Goal: Task Accomplishment & Management: Use online tool/utility

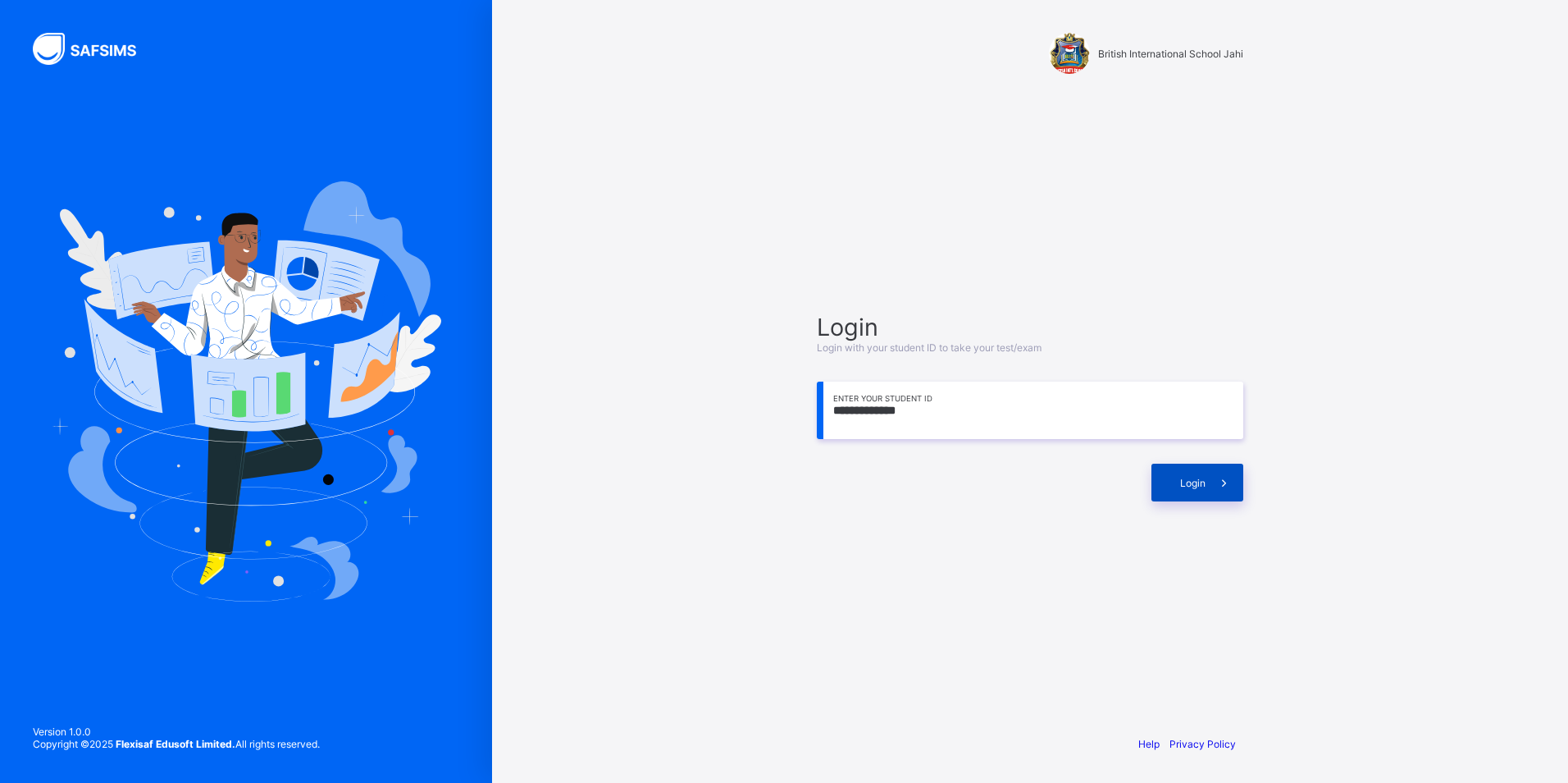
type input "**********"
click at [1191, 487] on span "Login" at bounding box center [1193, 483] width 26 height 12
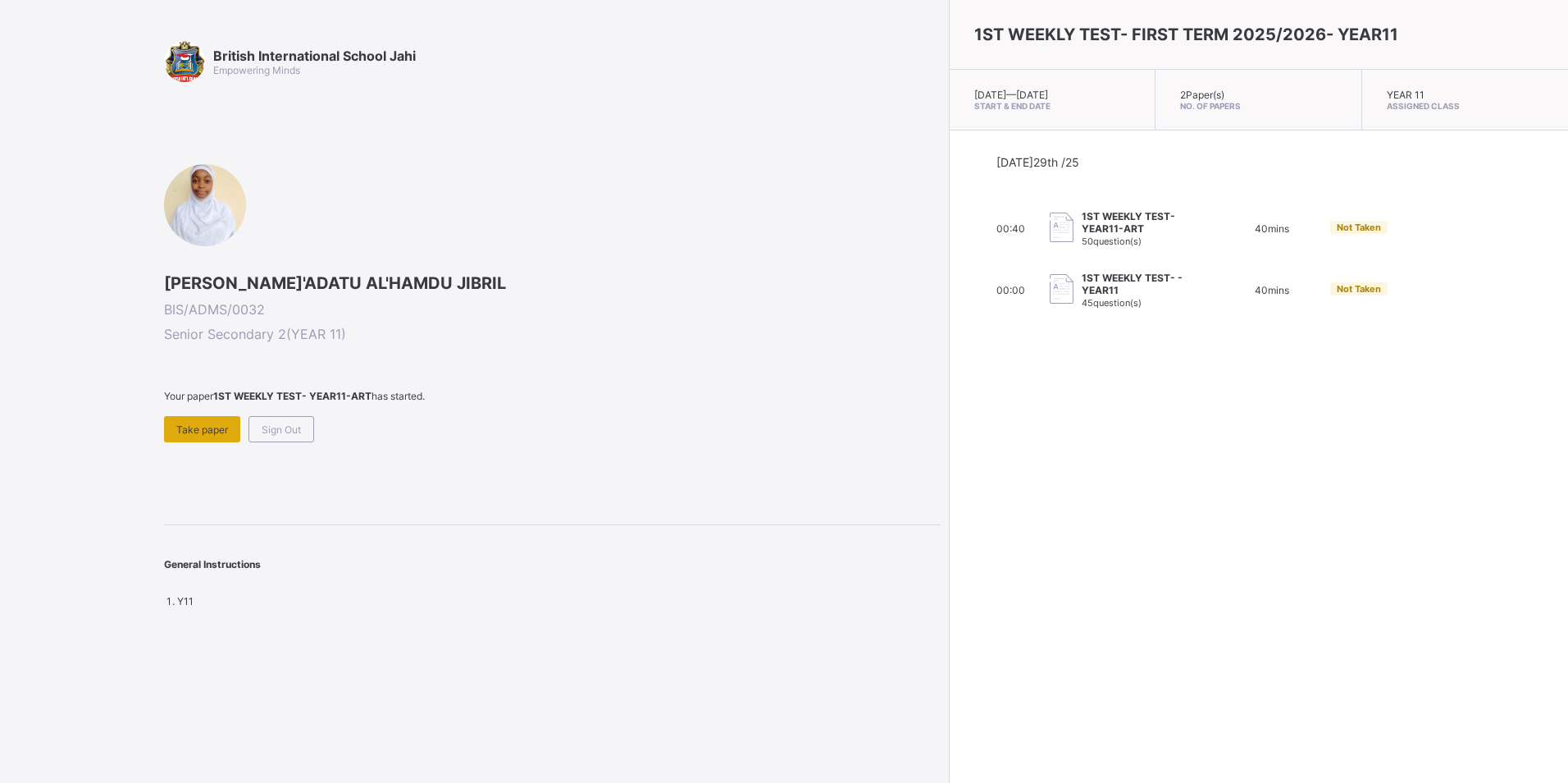
click at [213, 433] on span "Take paper" at bounding box center [202, 430] width 52 height 12
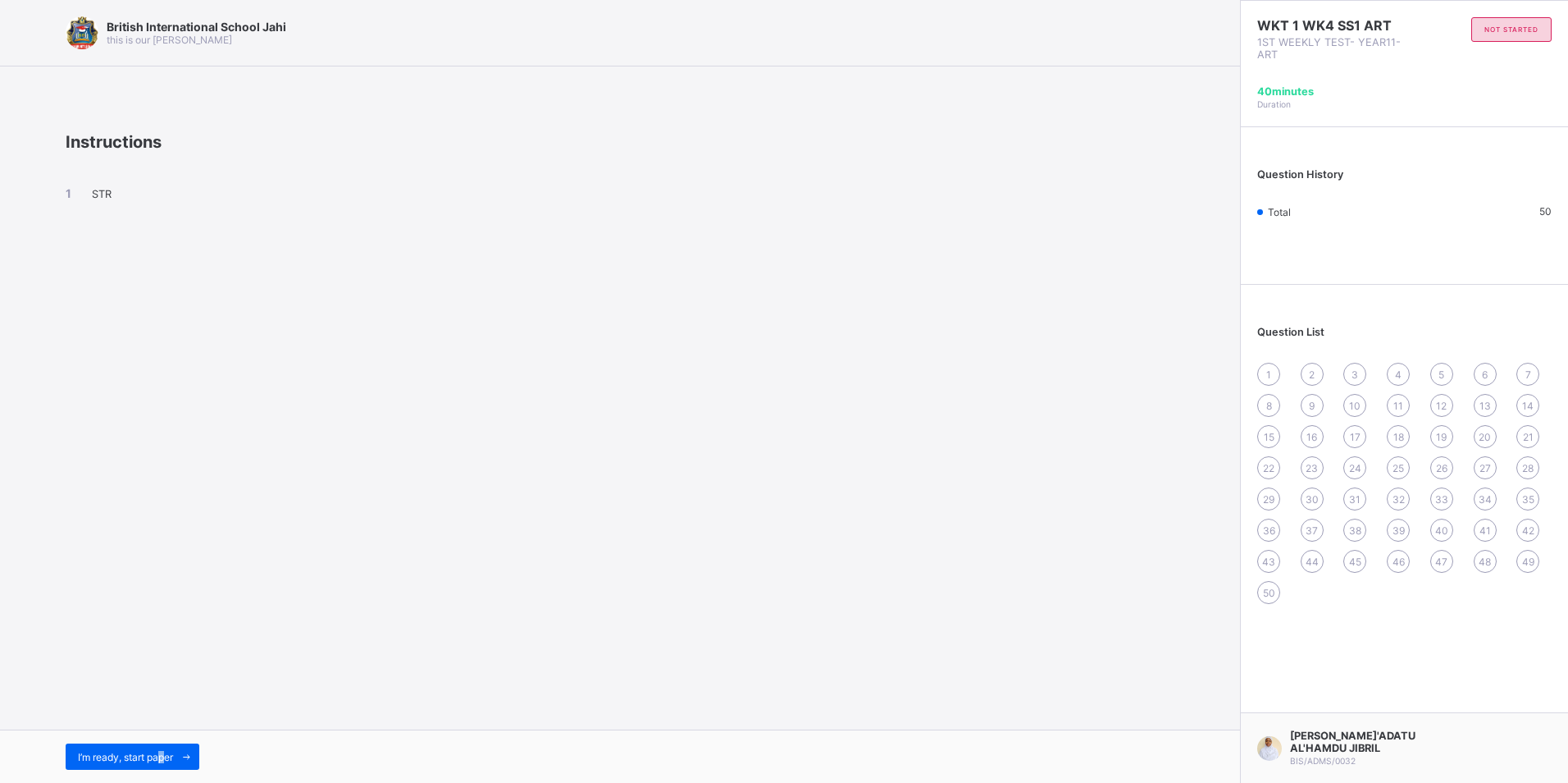
click at [164, 761] on span "I’m ready, start paper" at bounding box center [125, 757] width 95 height 12
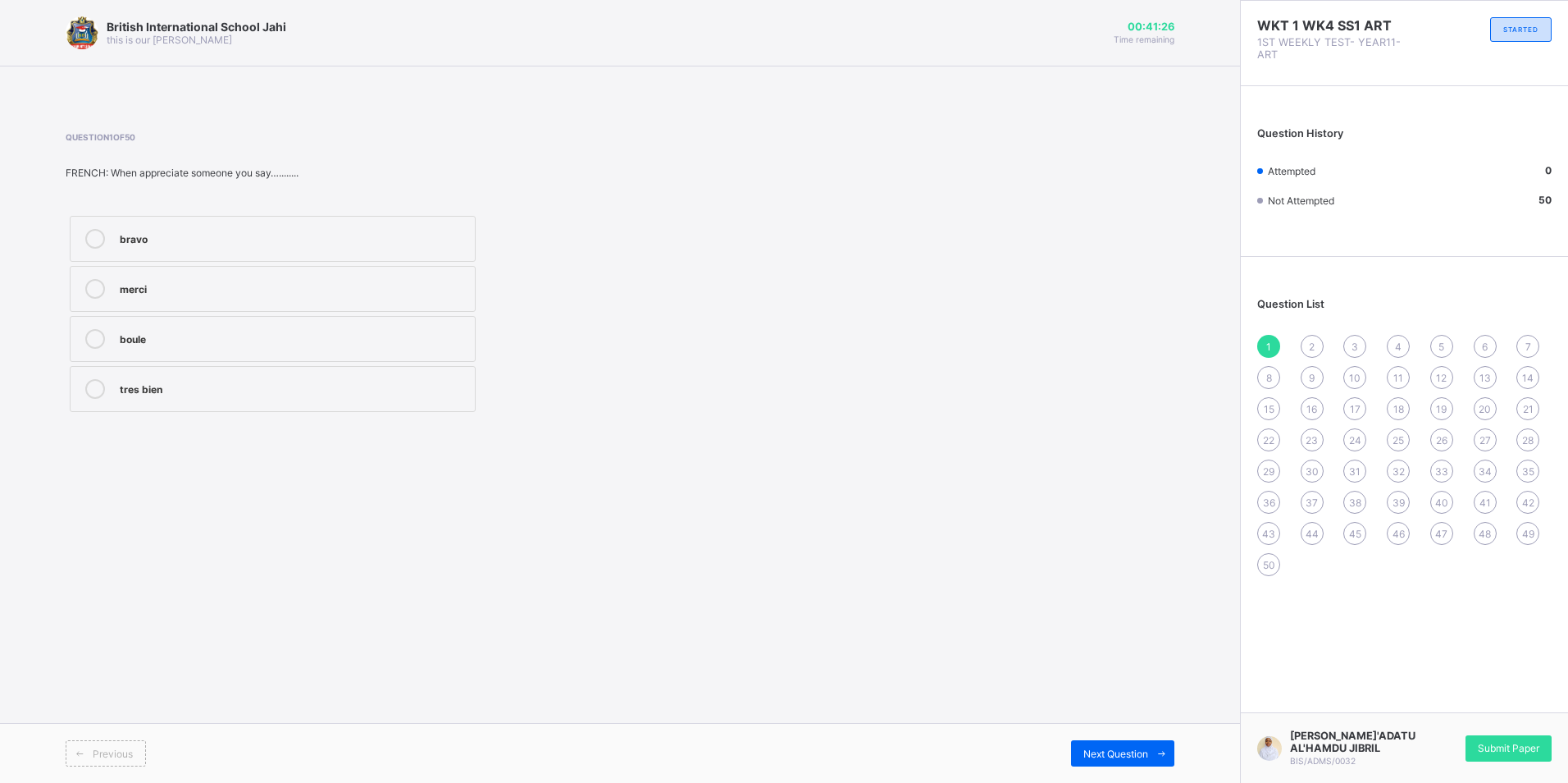
click at [189, 233] on div "bravo" at bounding box center [293, 237] width 347 height 16
click at [178, 393] on div "tres bien" at bounding box center [293, 387] width 347 height 16
click at [215, 272] on label "merci" at bounding box center [272, 289] width 406 height 46
click at [1151, 757] on span at bounding box center [1161, 753] width 26 height 26
click at [183, 196] on div "Question 2 of 50 ENG: The synonym of benevolent is ______. Harsh Cruel Kind . P…" at bounding box center [411, 273] width 691 height 284
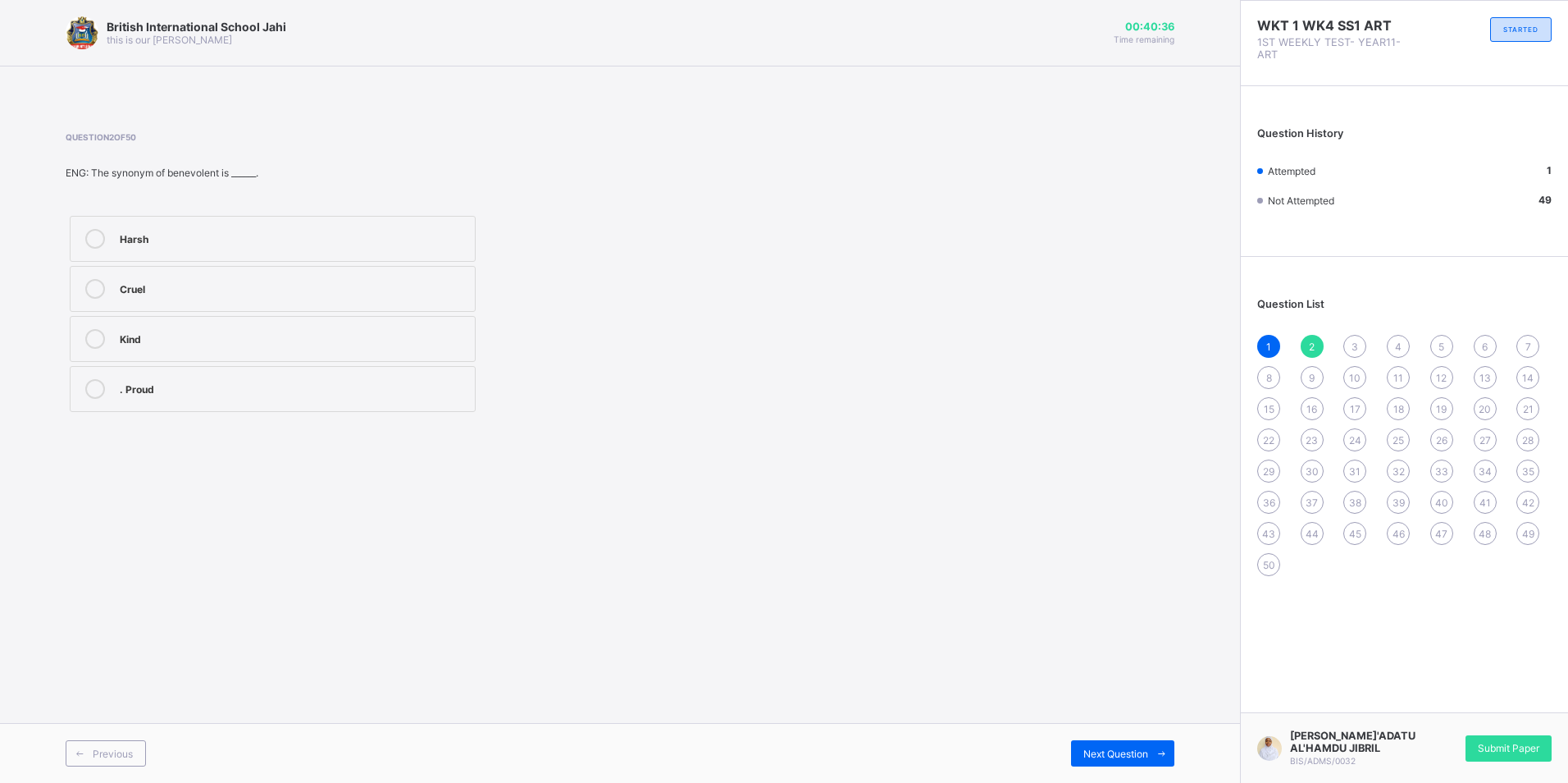
click at [209, 331] on div "Kind" at bounding box center [293, 337] width 347 height 16
click at [1153, 765] on span at bounding box center [1161, 753] width 26 height 26
click at [1133, 760] on div "Next Question" at bounding box center [1123, 753] width 104 height 26
click at [109, 278] on label "4.91×10-6" at bounding box center [272, 289] width 406 height 46
drag, startPoint x: 1114, startPoint y: 763, endPoint x: 1109, endPoint y: 774, distance: 12.1
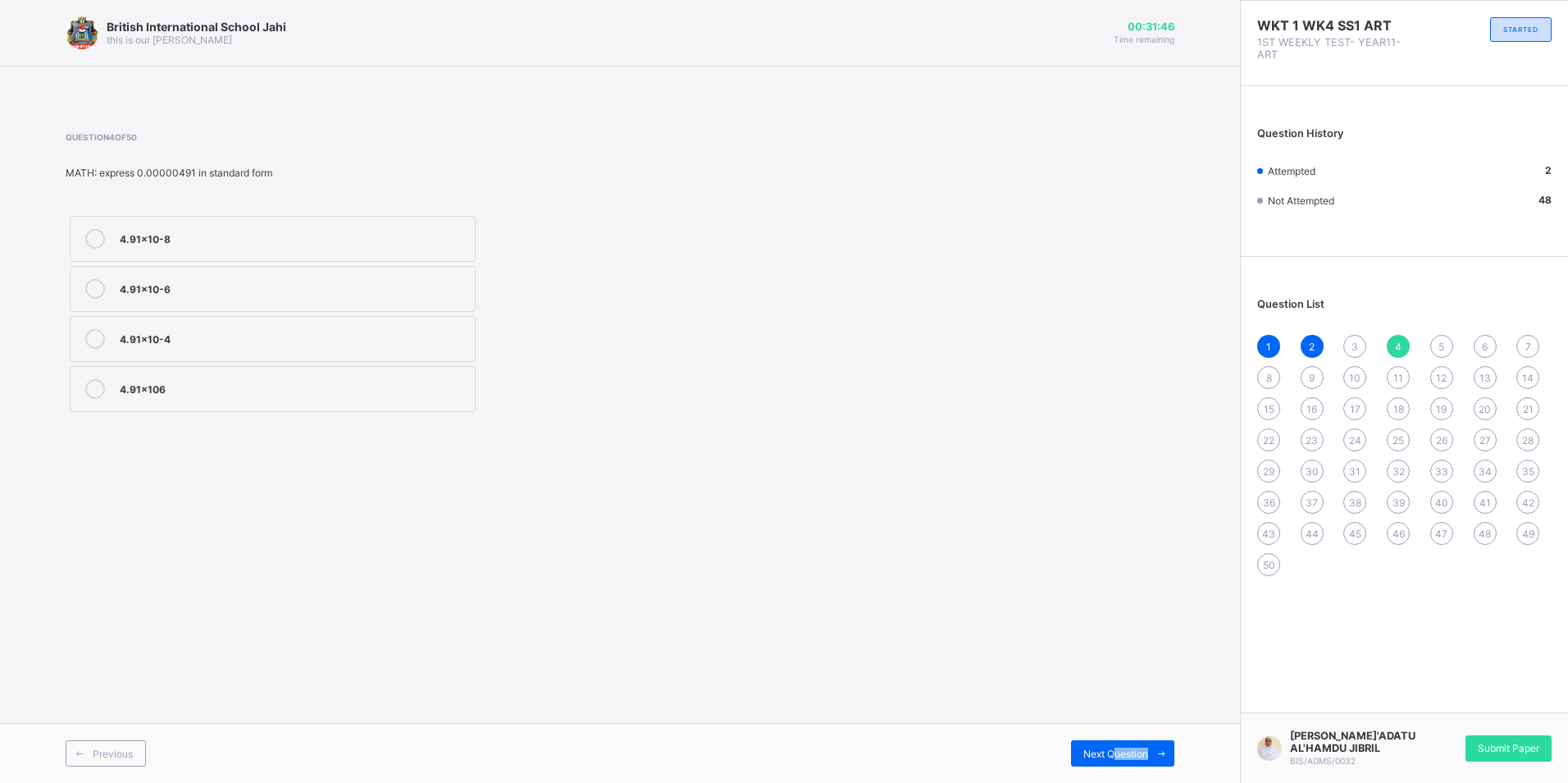
click at [1112, 773] on div "Previous Next Question" at bounding box center [620, 753] width 1240 height 60
drag, startPoint x: 1109, startPoint y: 774, endPoint x: 1113, endPoint y: 745, distance: 29.3
click at [1113, 745] on div "Next Question" at bounding box center [1123, 753] width 104 height 26
click at [363, 227] on label "for those whose scale of good is heavy" at bounding box center [272, 238] width 406 height 46
click at [1155, 752] on icon at bounding box center [1161, 753] width 12 height 11
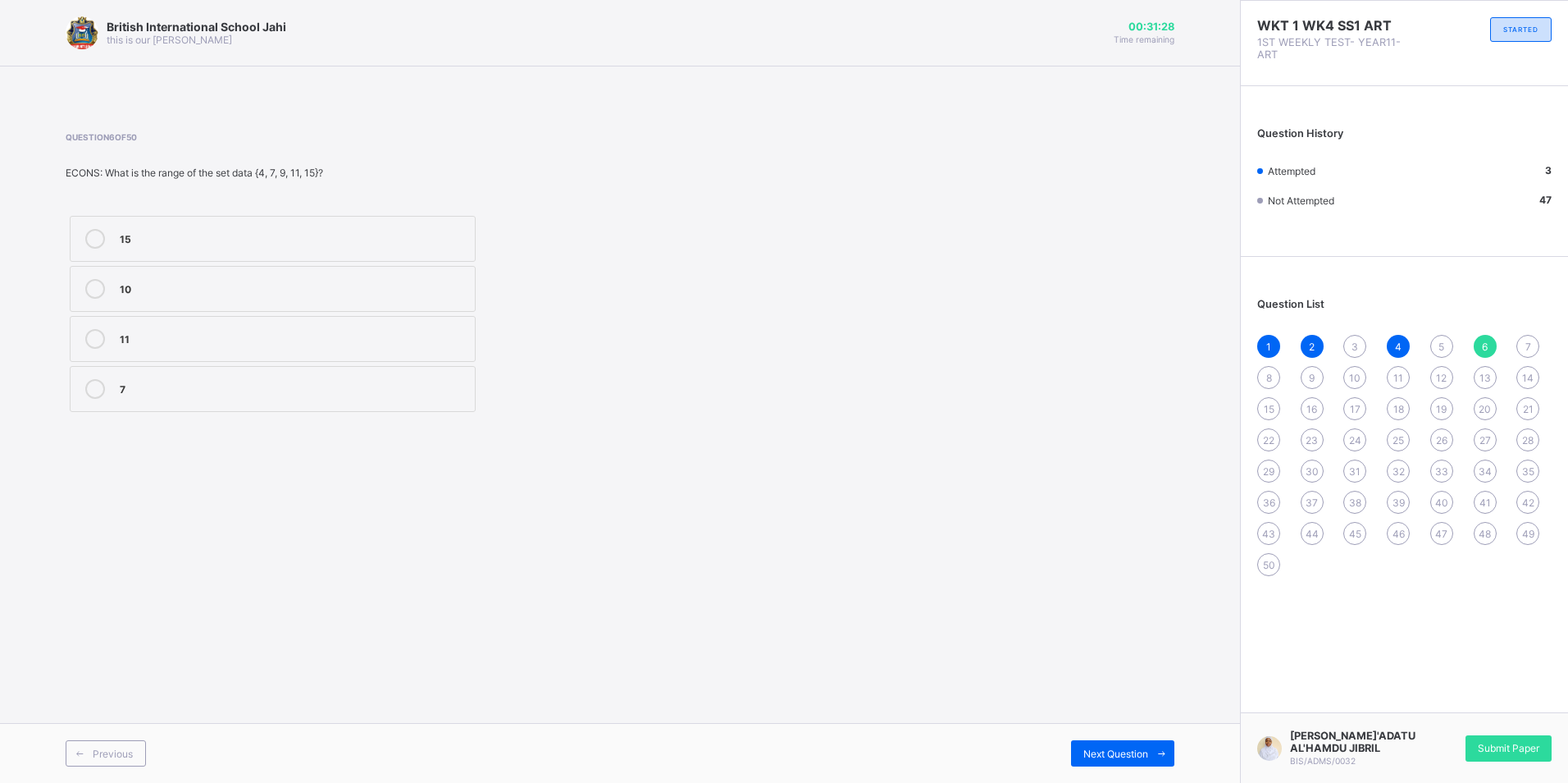
click at [757, 411] on div "Question 6 of 50 ECONS: What is the range of the set data {4, 7, 9, 11, 15}? 15…" at bounding box center [620, 273] width 1109 height 284
click at [1442, 345] on span "5" at bounding box center [1441, 346] width 6 height 12
click at [1483, 341] on div "6" at bounding box center [1485, 346] width 23 height 23
click at [368, 327] on label "11" at bounding box center [272, 339] width 406 height 46
click at [1138, 757] on span "Next Question" at bounding box center [1115, 754] width 65 height 12
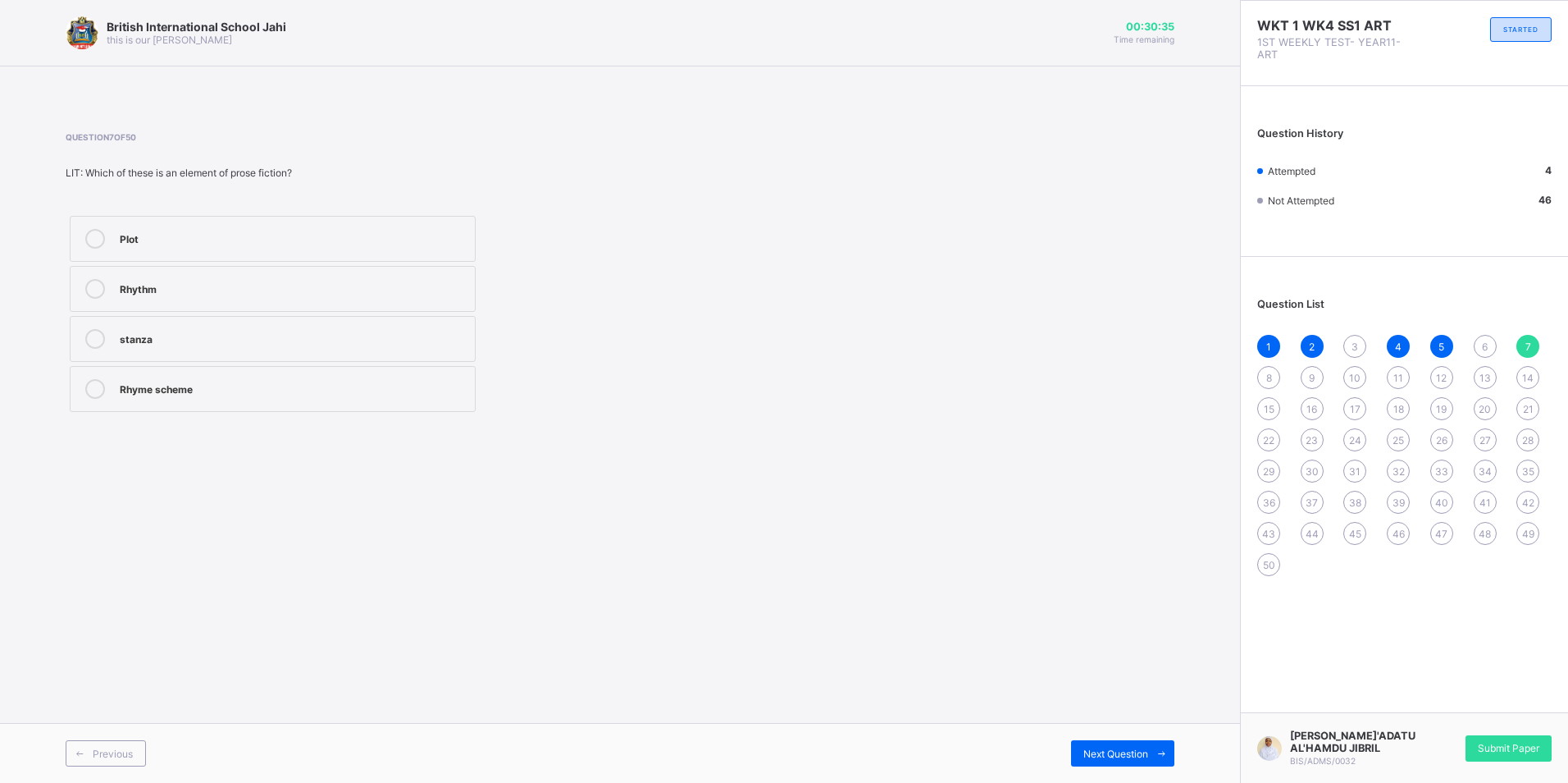
click at [266, 386] on div "Rhyme scheme" at bounding box center [293, 387] width 347 height 16
click at [254, 247] on div "Plot" at bounding box center [293, 239] width 347 height 20
click at [1138, 748] on span "Next Question" at bounding box center [1115, 754] width 65 height 12
click at [173, 254] on label "Abundant" at bounding box center [272, 238] width 406 height 46
drag, startPoint x: 1105, startPoint y: 753, endPoint x: 1098, endPoint y: 765, distance: 13.9
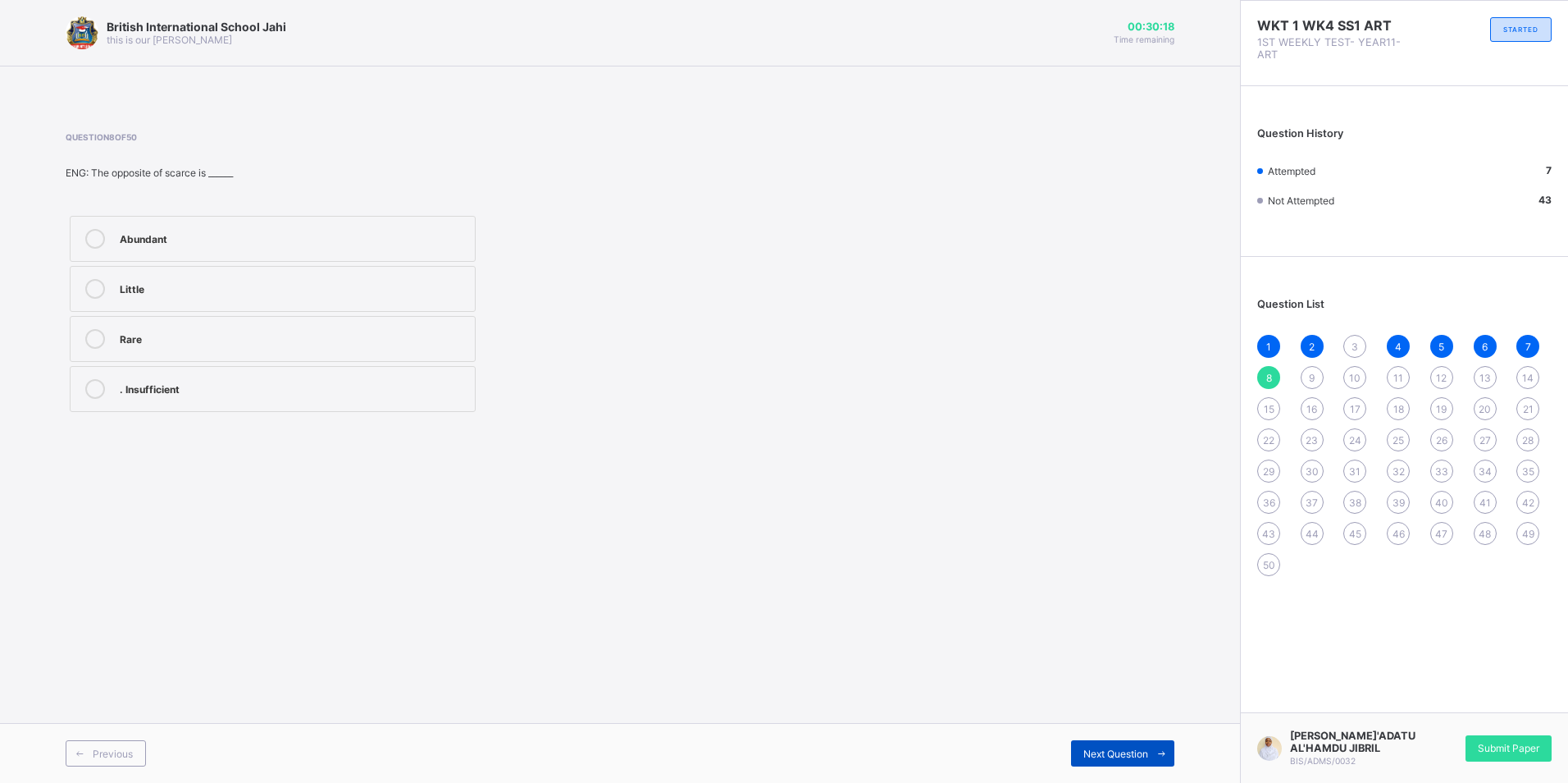
click at [1107, 756] on span "Next Question" at bounding box center [1115, 754] width 65 height 12
click at [330, 398] on div "Minister/Commissioner" at bounding box center [293, 389] width 347 height 20
click at [1136, 754] on span "Next Question" at bounding box center [1115, 754] width 65 height 12
click at [116, 749] on span "Previous" at bounding box center [113, 754] width 40 height 12
click at [1164, 752] on icon at bounding box center [1161, 753] width 12 height 11
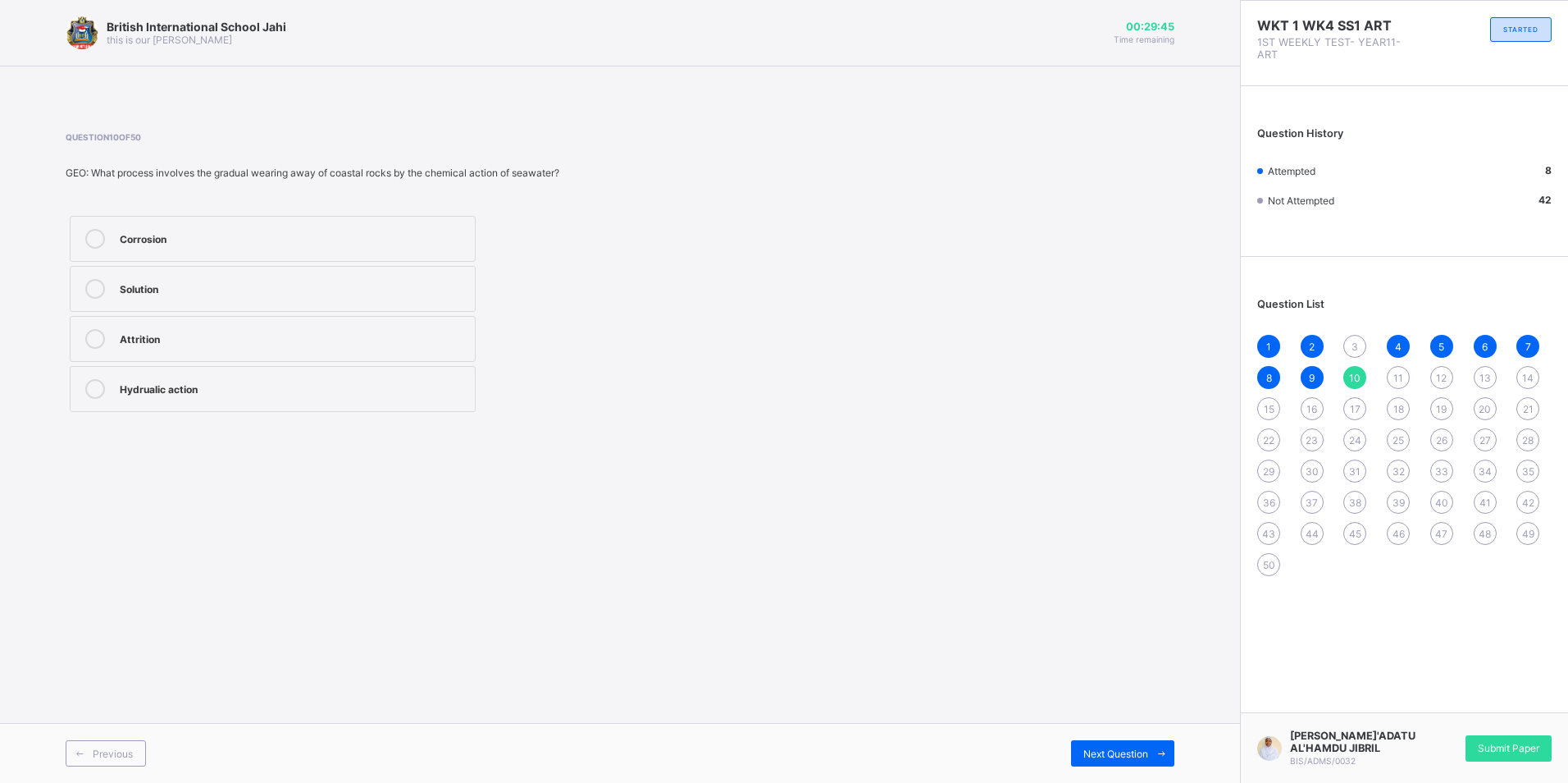
click at [277, 359] on label "Attrition" at bounding box center [272, 339] width 406 height 46
click at [294, 248] on label "Corrosion" at bounding box center [272, 238] width 406 height 46
click at [339, 350] on label "Attrition" at bounding box center [272, 339] width 406 height 46
click at [1124, 758] on span "Next Question" at bounding box center [1115, 754] width 65 height 12
click at [152, 289] on div "live" at bounding box center [293, 287] width 347 height 16
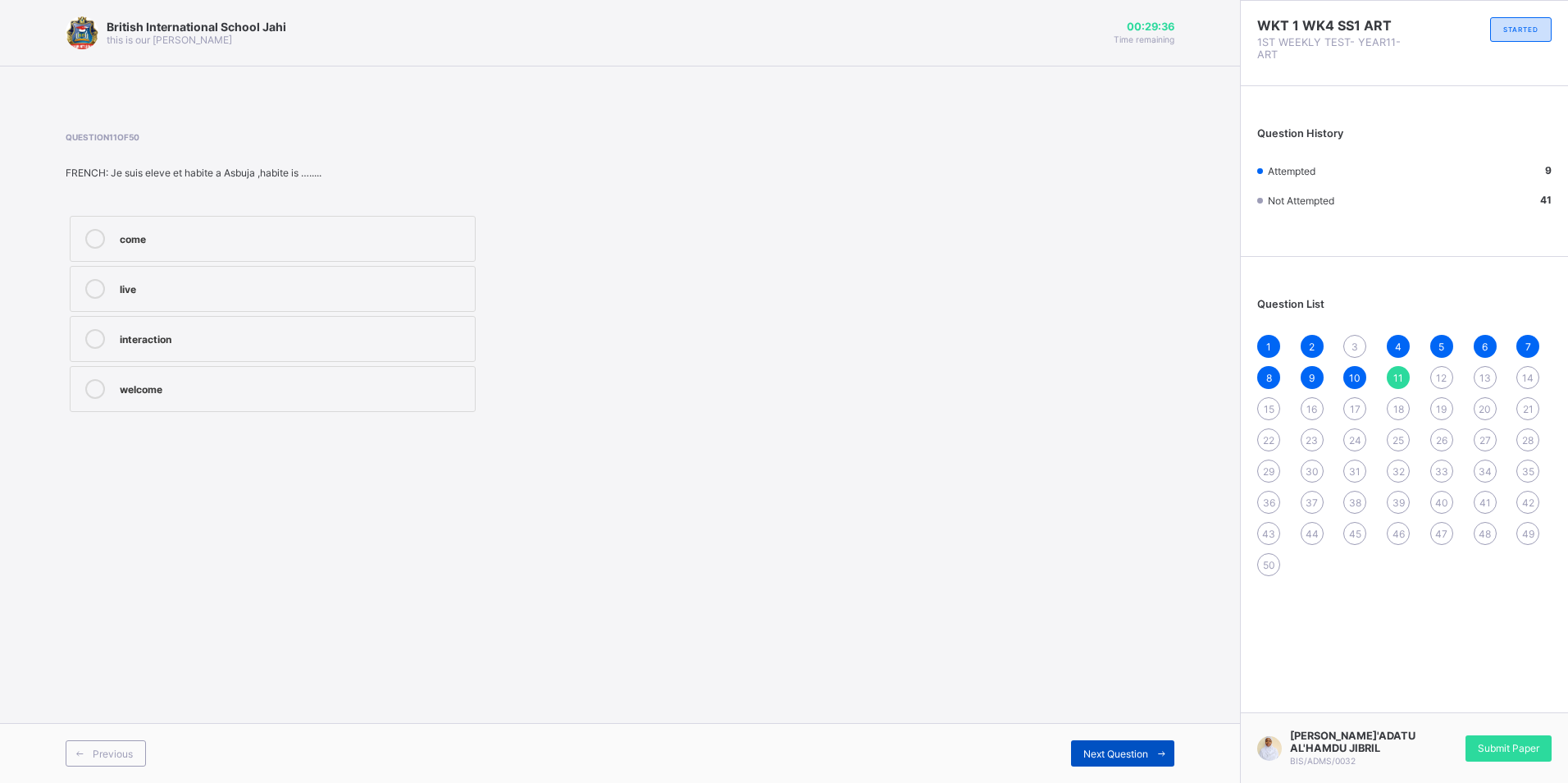
click at [1113, 748] on span "Next Question" at bounding box center [1115, 754] width 65 height 12
click at [1131, 761] on div "Next Question" at bounding box center [1123, 753] width 104 height 26
click at [285, 250] on label "Gravitational pull of the moon" at bounding box center [272, 238] width 406 height 46
click at [118, 294] on label "Wind blowing across the water" at bounding box center [272, 289] width 406 height 46
click at [1114, 757] on span "Next Question" at bounding box center [1115, 754] width 65 height 12
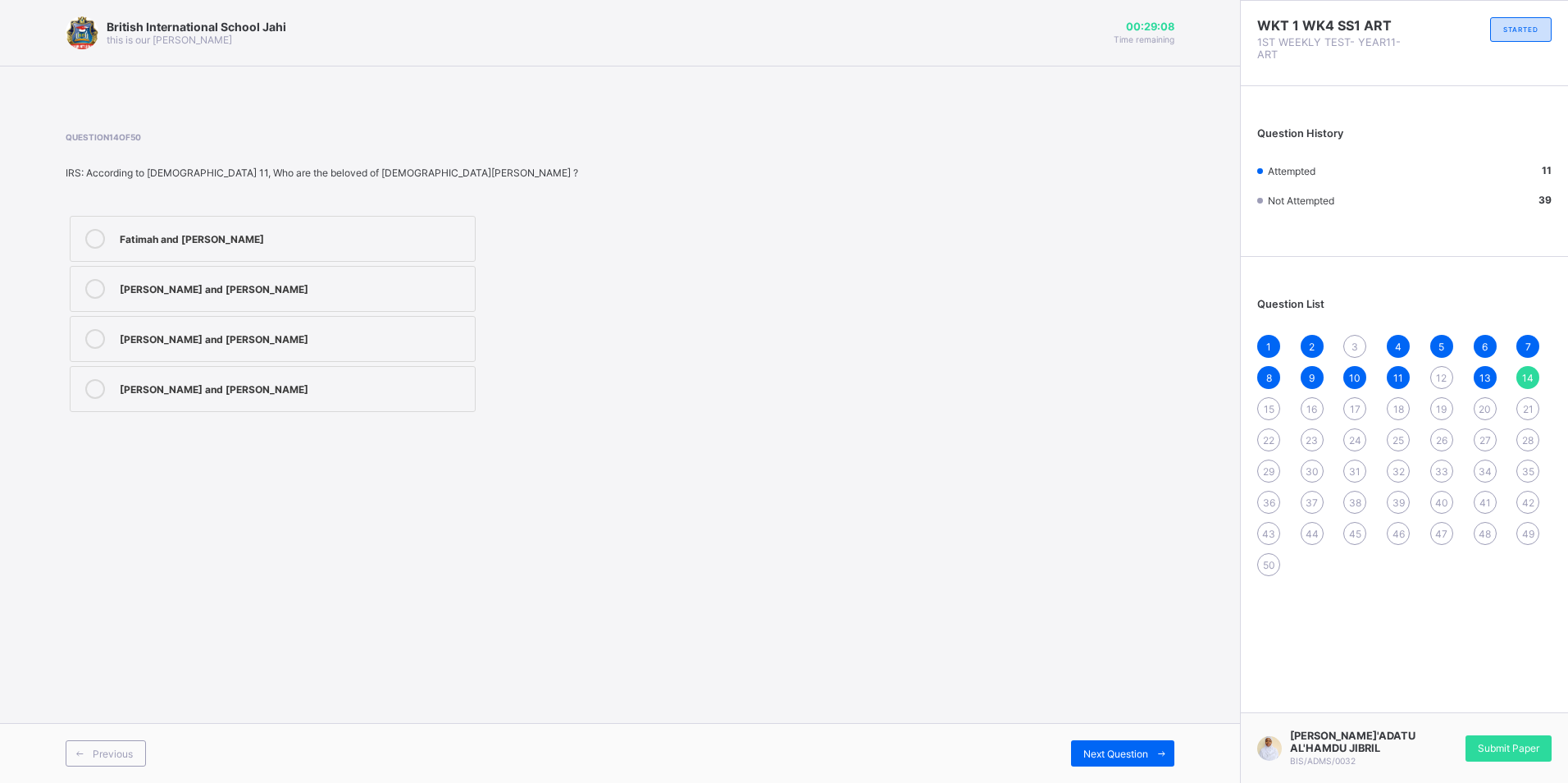
click at [353, 388] on div "[PERSON_NAME] and [PERSON_NAME]" at bounding box center [293, 387] width 347 height 16
click at [1091, 753] on span "Next Question" at bounding box center [1115, 754] width 65 height 12
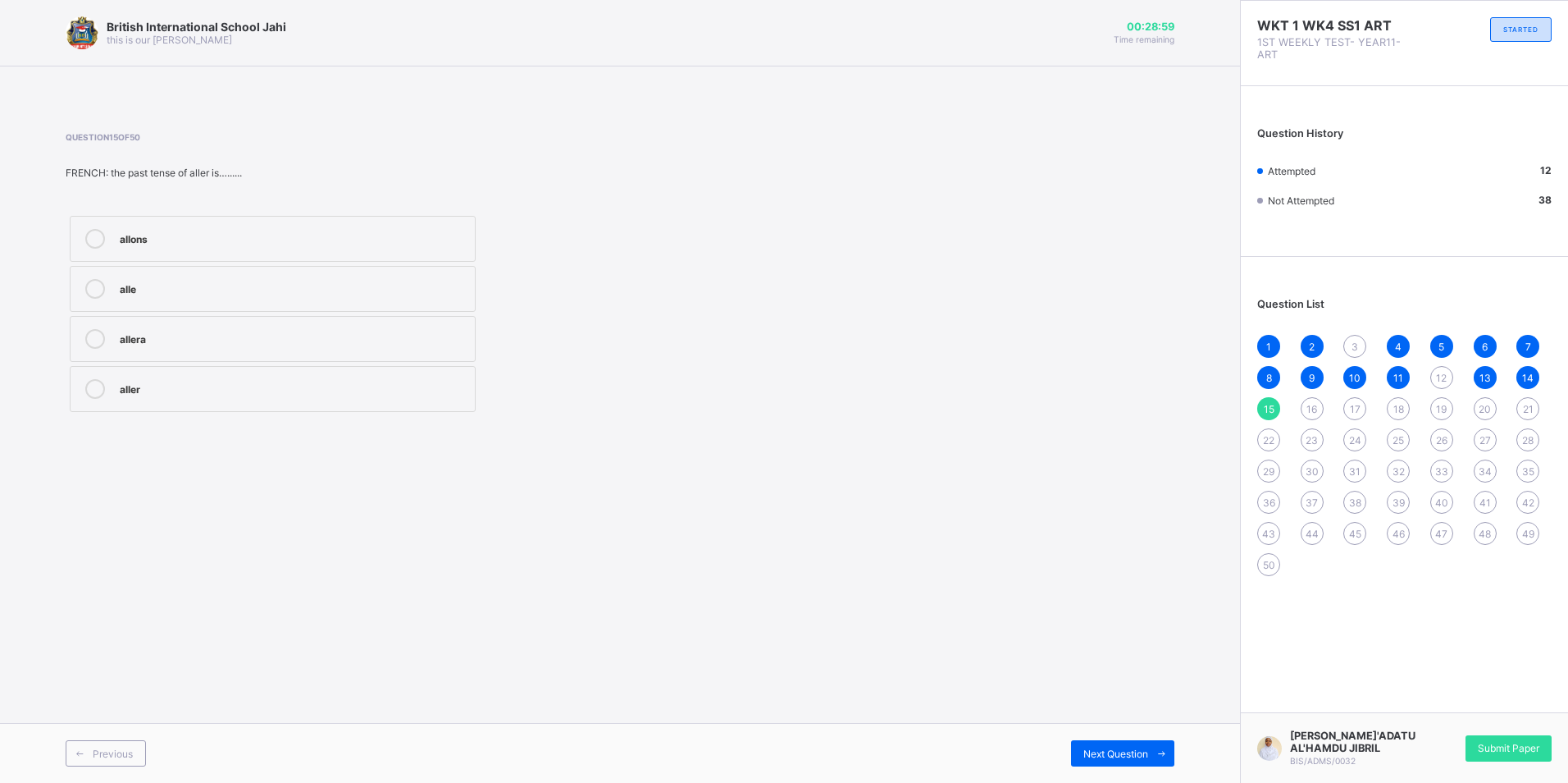
click at [256, 348] on div "allera" at bounding box center [293, 339] width 347 height 20
click at [1087, 752] on span "Next Question" at bounding box center [1115, 754] width 65 height 12
click at [347, 389] on div "Theme" at bounding box center [293, 387] width 347 height 16
click at [1113, 758] on span "Next Question" at bounding box center [1115, 754] width 65 height 12
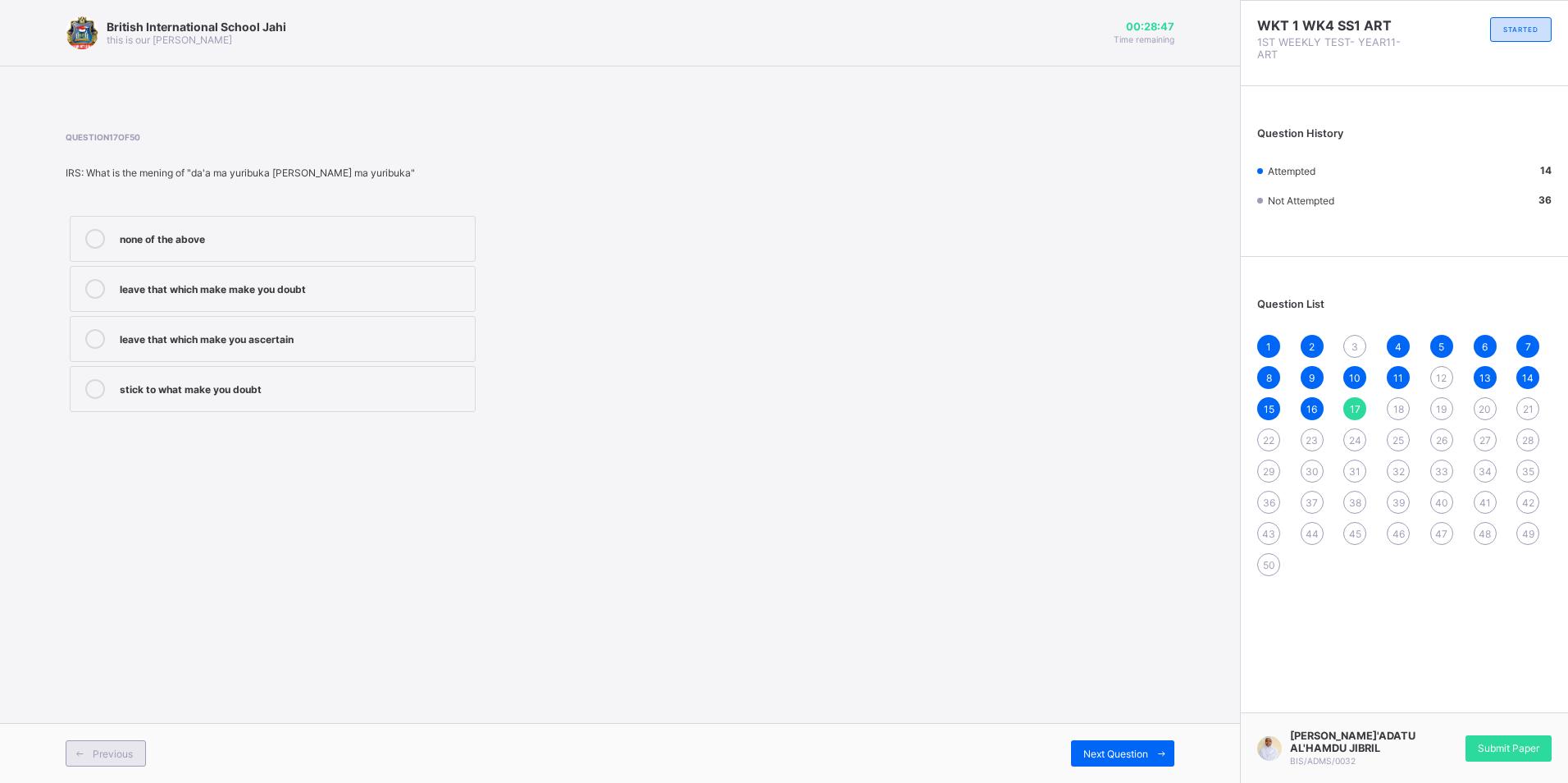
click at [142, 744] on div "Previous Next Question" at bounding box center [620, 753] width 1240 height 60
click at [143, 745] on div "Previous" at bounding box center [106, 753] width 81 height 26
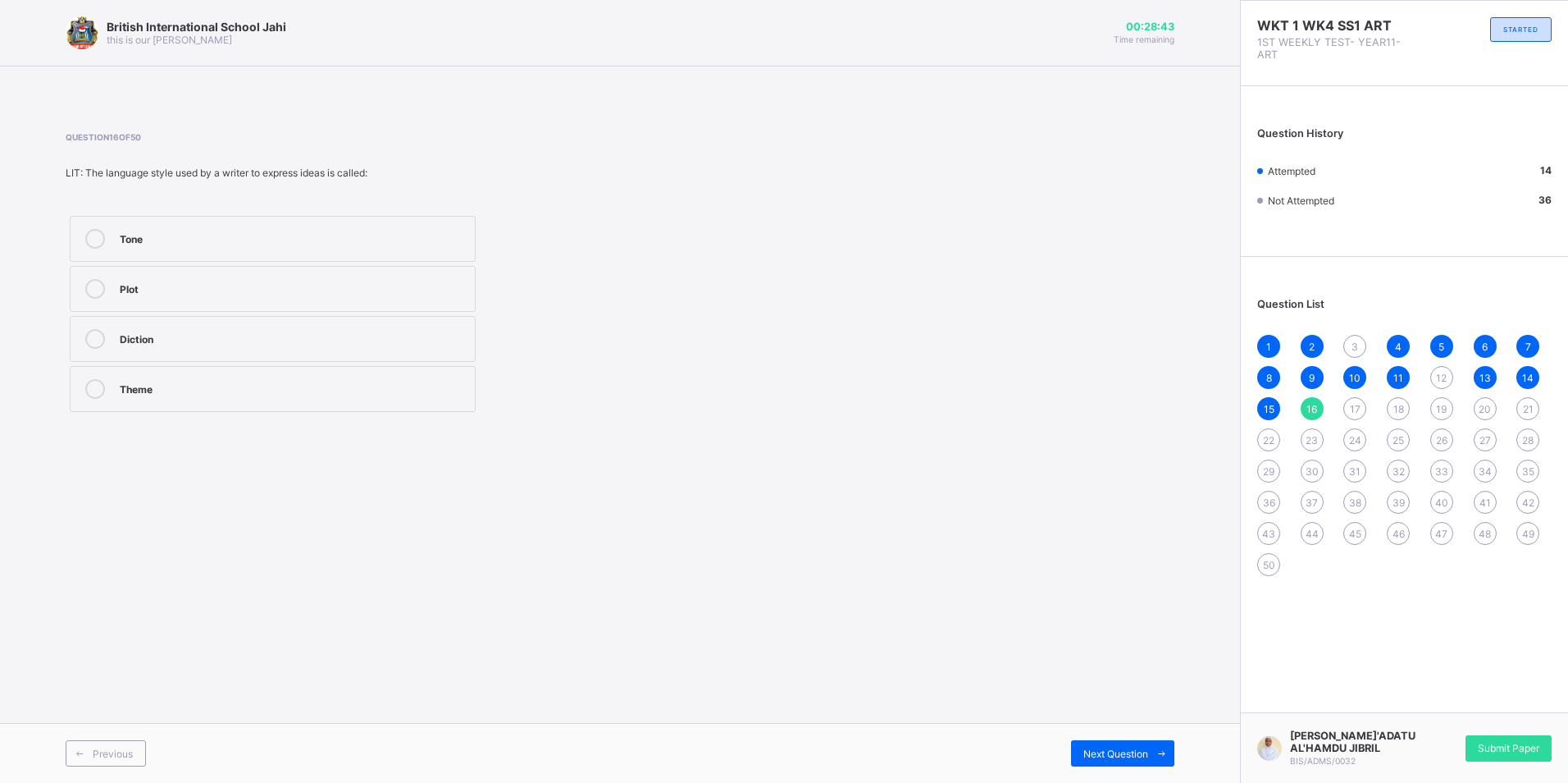
click at [397, 325] on label "Diction" at bounding box center [272, 339] width 406 height 46
click at [447, 368] on label "Theme" at bounding box center [272, 389] width 406 height 46
drag, startPoint x: 1107, startPoint y: 754, endPoint x: 1085, endPoint y: 762, distance: 23.4
click at [1085, 762] on div "Next Question" at bounding box center [1123, 753] width 104 height 26
click at [297, 300] on label "leave that which make make you doubt" at bounding box center [272, 289] width 406 height 46
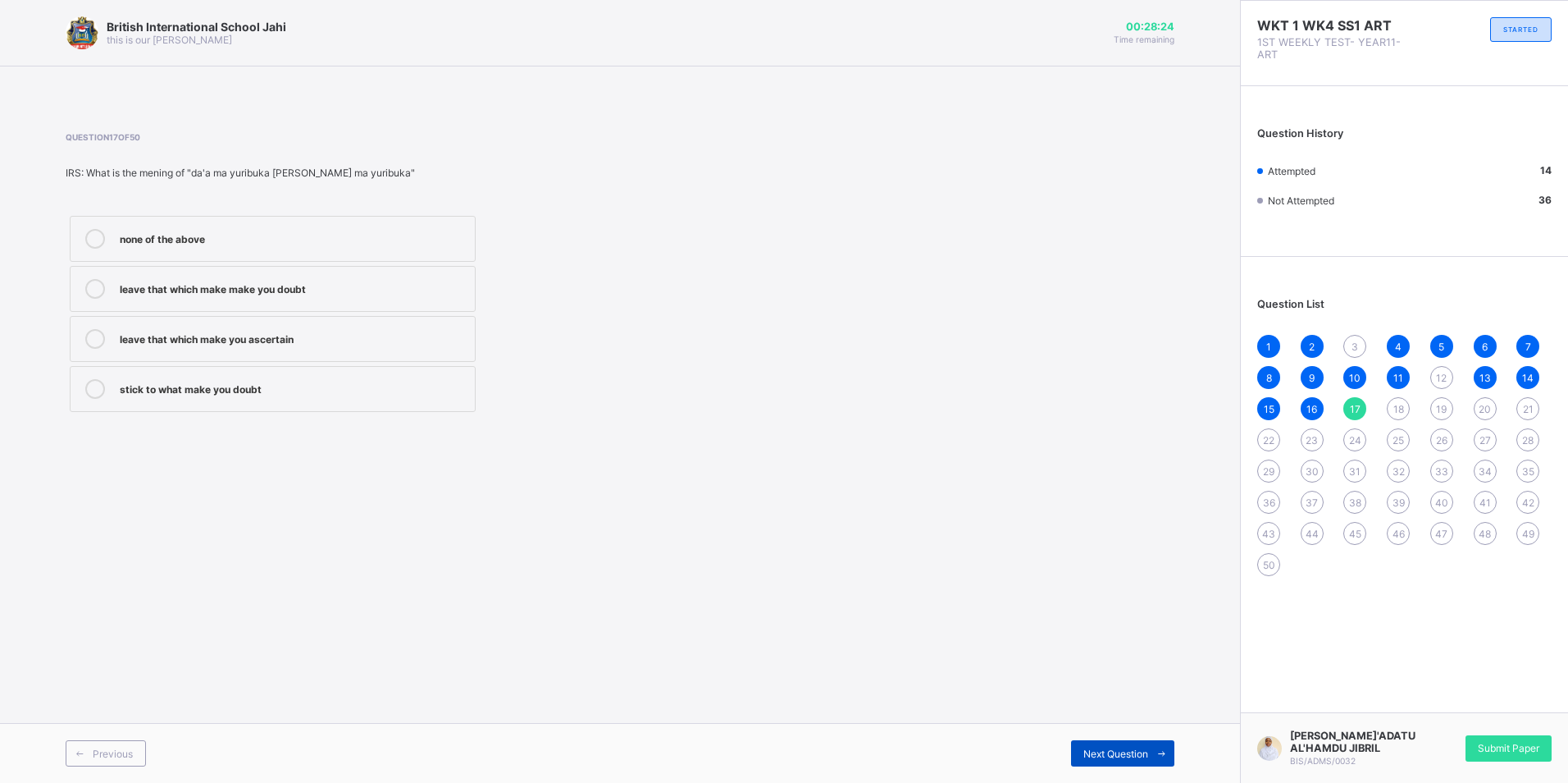
click at [1109, 756] on span "Next Question" at bounding box center [1115, 754] width 65 height 12
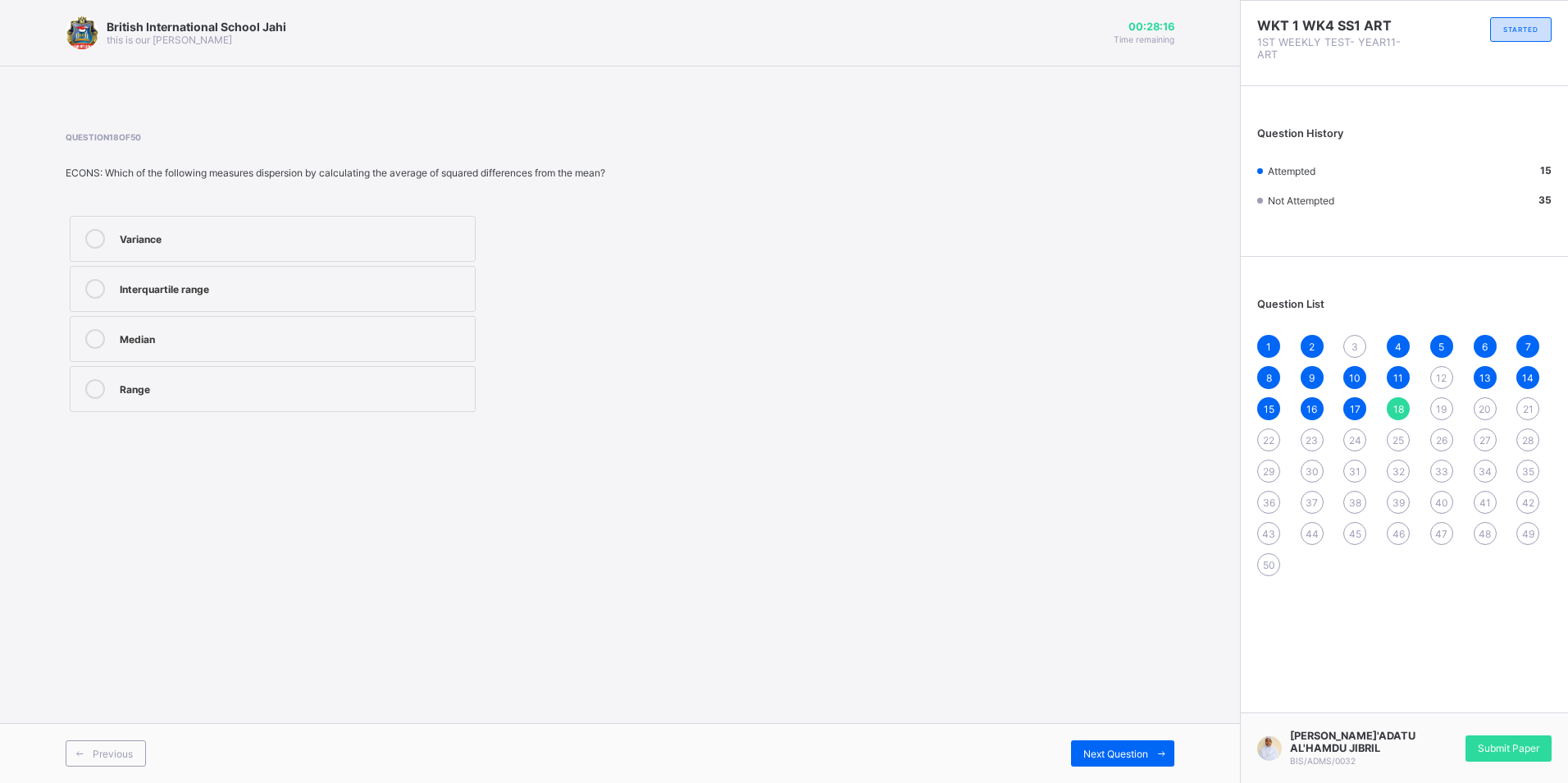
click at [96, 252] on label "Variance" at bounding box center [272, 238] width 406 height 46
click at [1132, 758] on span "Next Question" at bounding box center [1115, 754] width 65 height 12
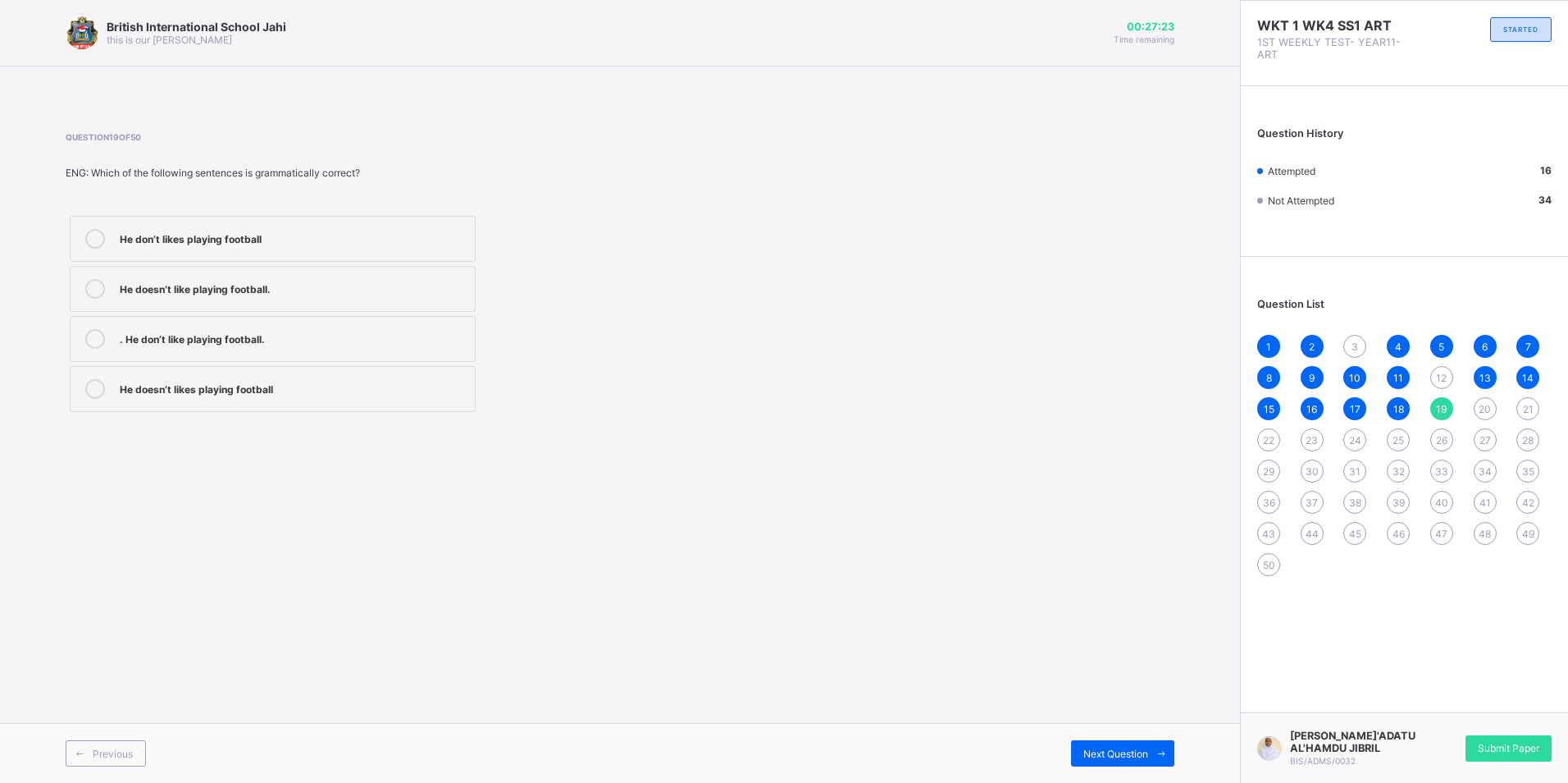
click at [297, 291] on div "He doesn’t like playing football." at bounding box center [293, 287] width 347 height 16
click at [1144, 762] on div "Next Question" at bounding box center [1123, 753] width 104 height 26
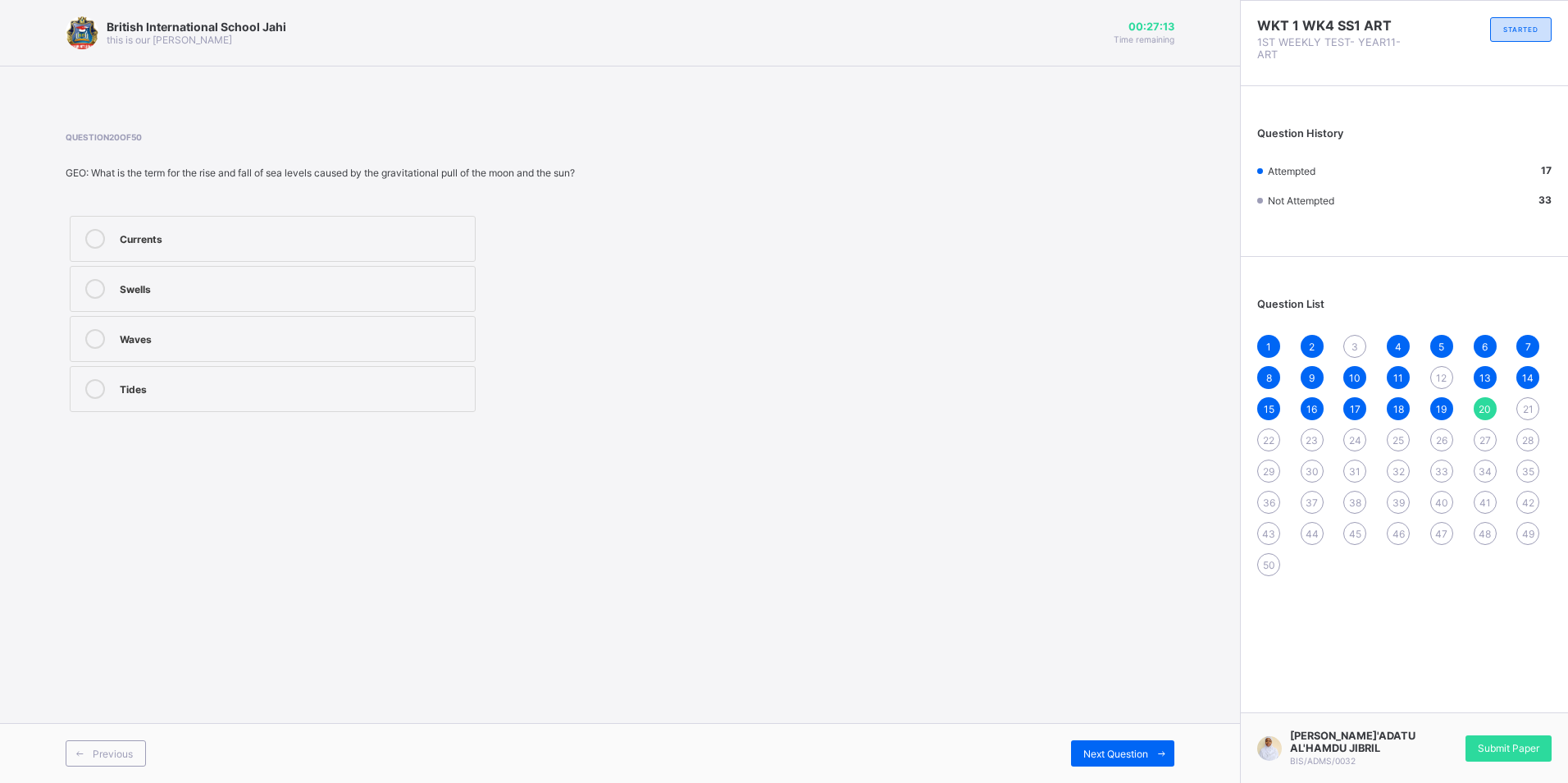
click at [288, 396] on div "Tides" at bounding box center [293, 389] width 347 height 20
click at [1120, 754] on span "Next Question" at bounding box center [1115, 754] width 65 height 12
click at [89, 336] on icon at bounding box center [96, 339] width 20 height 20
click at [377, 415] on div "For government's interest Travel abroad To feed the government and their famili…" at bounding box center [273, 313] width 415 height 204
click at [381, 410] on label "Build roads and schools" at bounding box center [272, 389] width 406 height 46
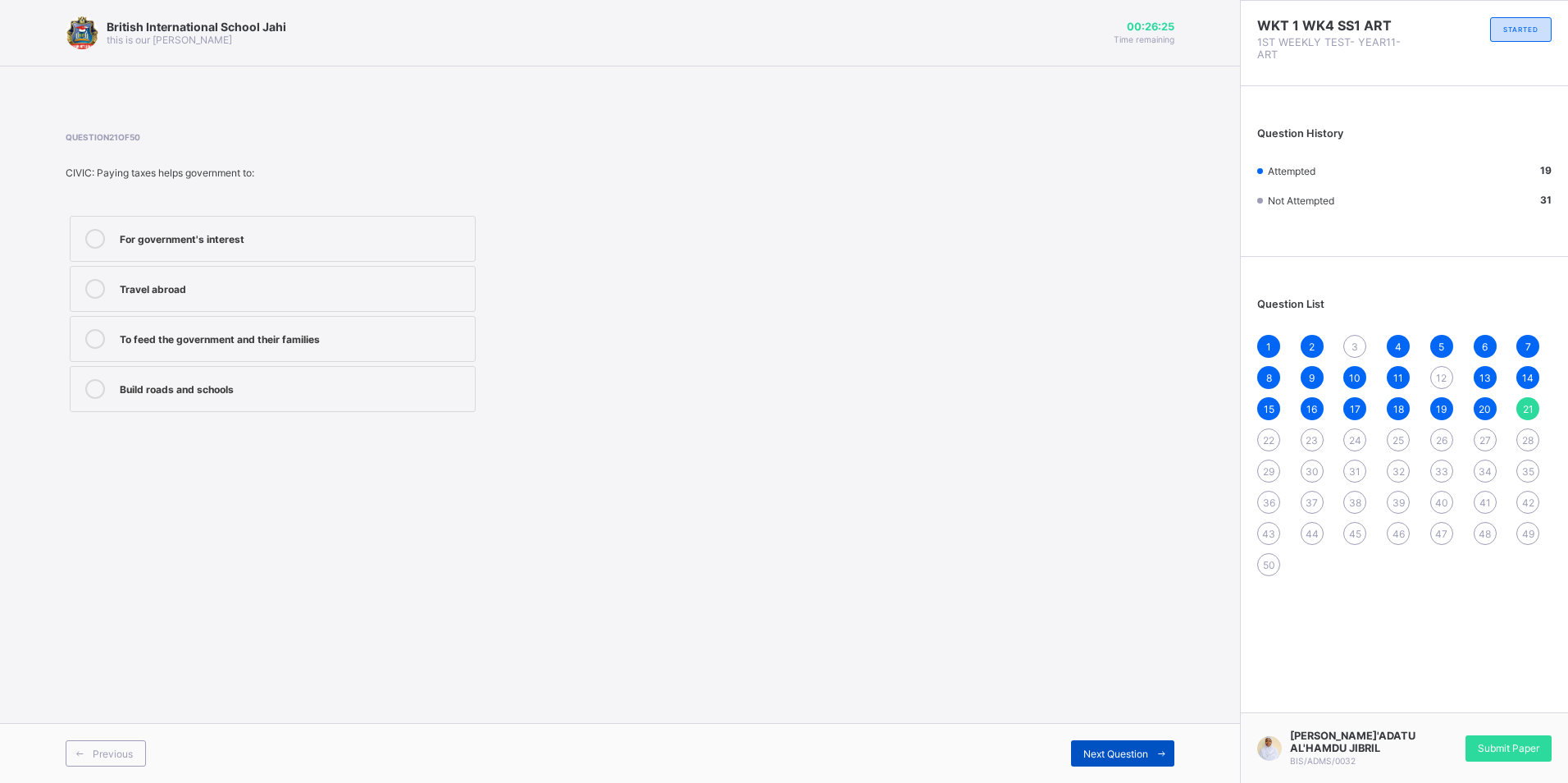
click at [1124, 751] on span "Next Question" at bounding box center [1115, 754] width 65 height 12
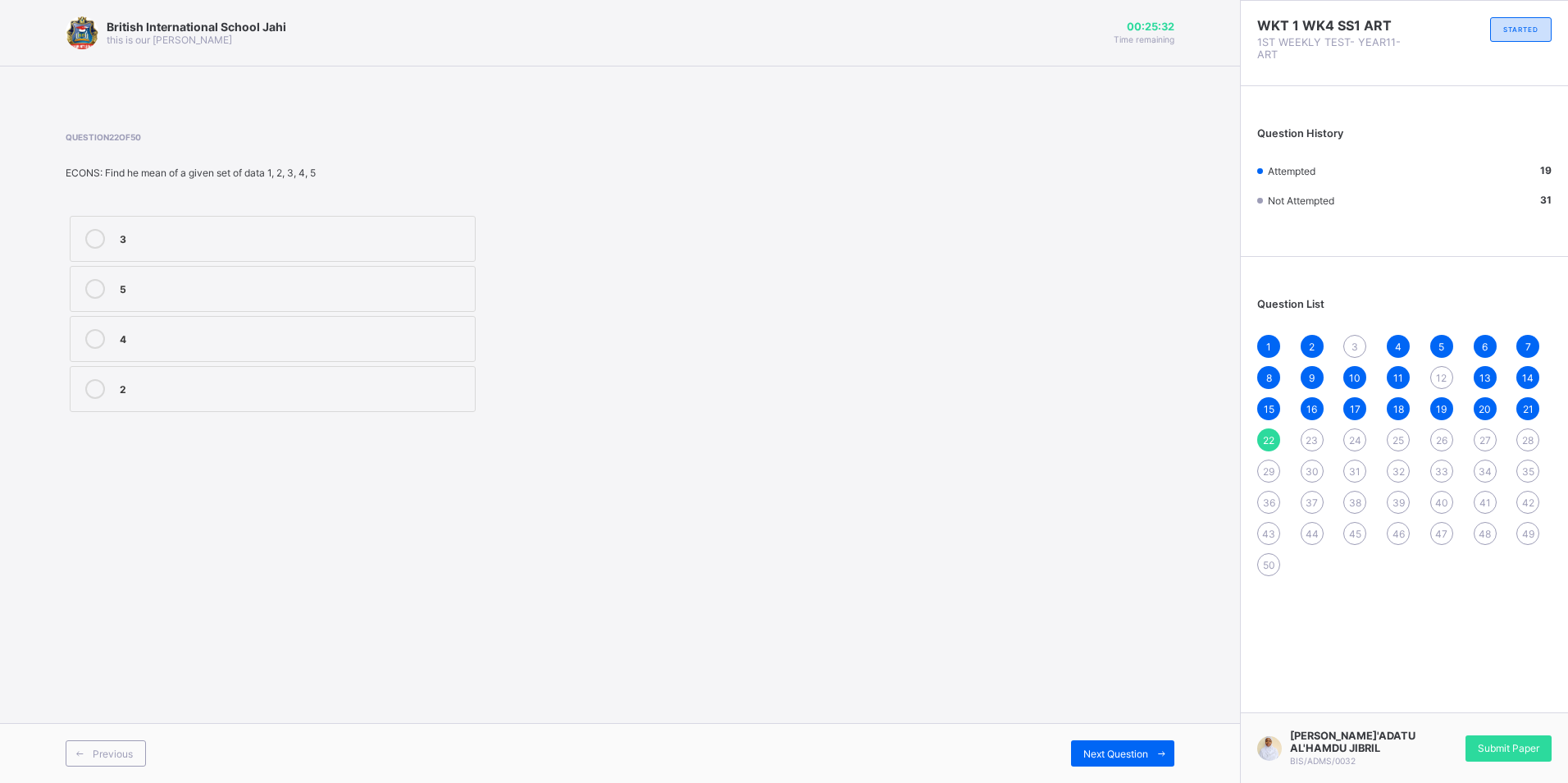
click at [306, 359] on label "4" at bounding box center [272, 339] width 406 height 46
click at [1126, 735] on div "Previous Next Question" at bounding box center [620, 753] width 1240 height 60
click at [1137, 750] on span "Next Question" at bounding box center [1115, 754] width 65 height 12
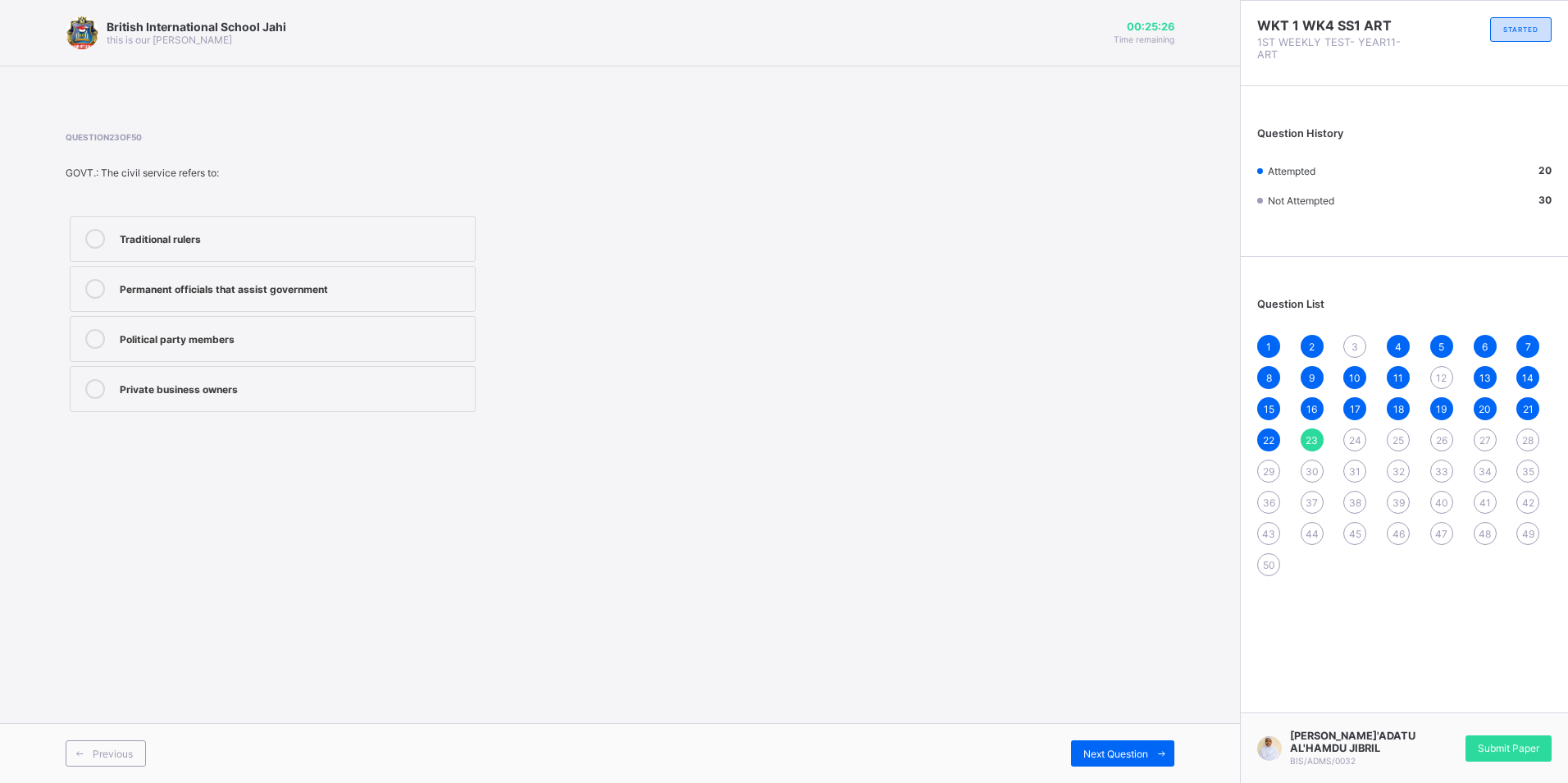
click at [201, 284] on div "Permanent officials that assist government" at bounding box center [293, 287] width 347 height 16
click at [1132, 748] on span "Next Question" at bounding box center [1115, 754] width 65 height 12
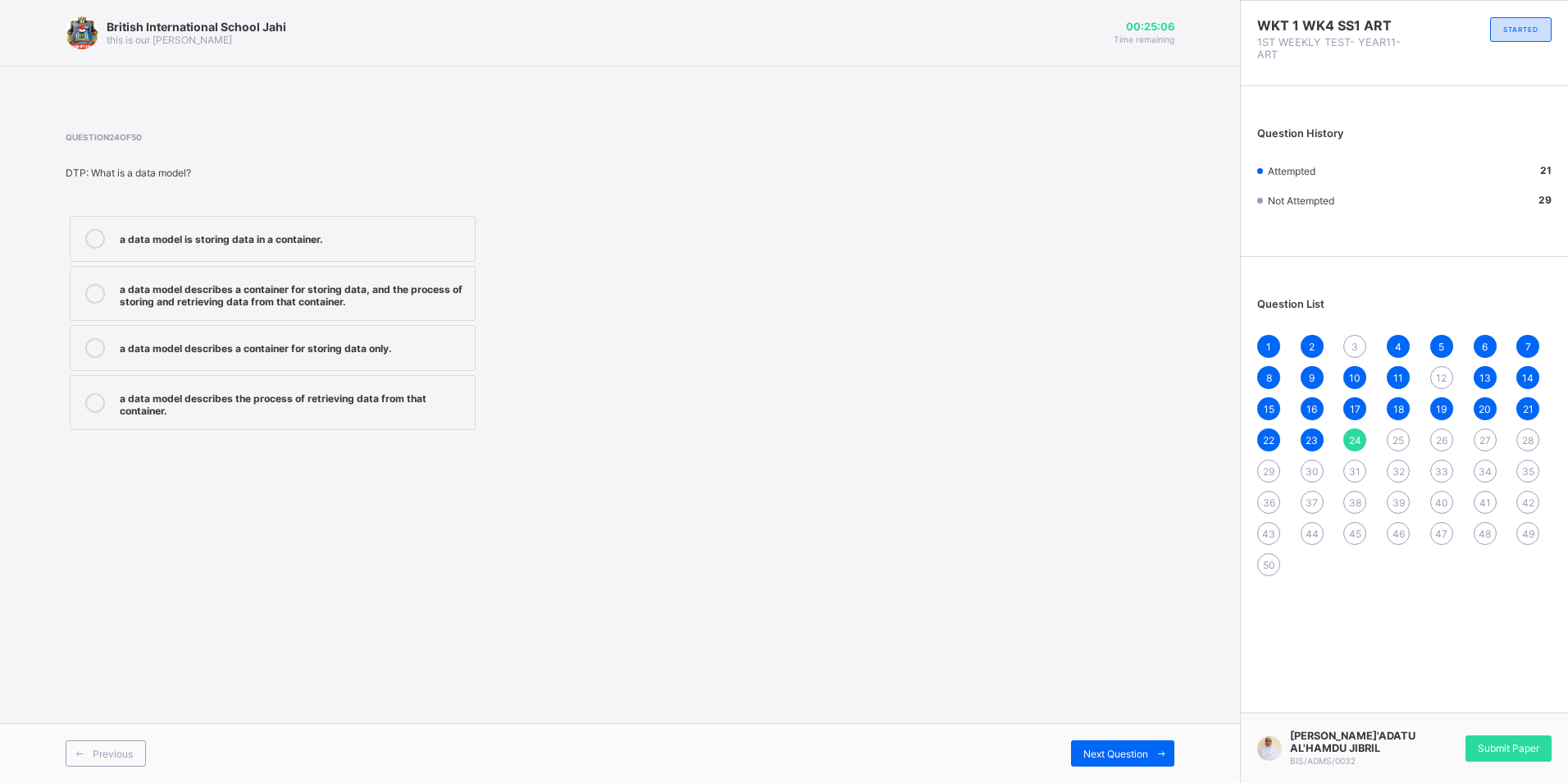
click at [382, 299] on div "a data model describes a container for storing data, and the process of storing…" at bounding box center [293, 293] width 347 height 29
click at [384, 357] on label "a data model describes a container for storing data only." at bounding box center [272, 348] width 406 height 46
click at [349, 304] on div "a data model describes a container for storing data, and the process of storing…" at bounding box center [293, 293] width 347 height 29
click at [1159, 748] on icon at bounding box center [1161, 753] width 12 height 11
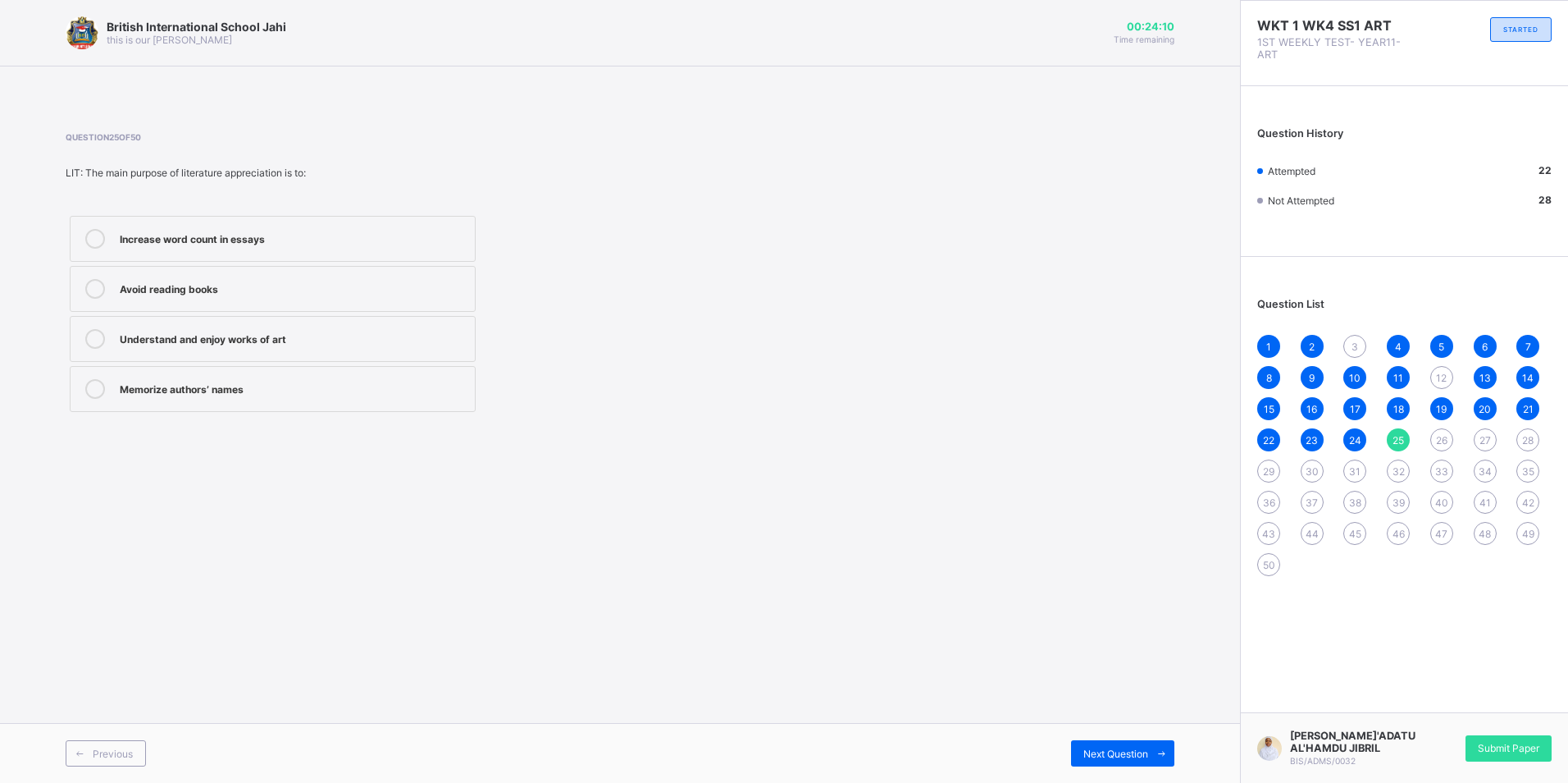
click at [232, 345] on div "Understand and enjoy works of art" at bounding box center [293, 337] width 347 height 16
drag, startPoint x: 1126, startPoint y: 760, endPoint x: 1109, endPoint y: 767, distance: 18.4
click at [1109, 766] on div "Next Question" at bounding box center [1123, 753] width 104 height 26
click at [194, 244] on div "when" at bounding box center [293, 237] width 347 height 16
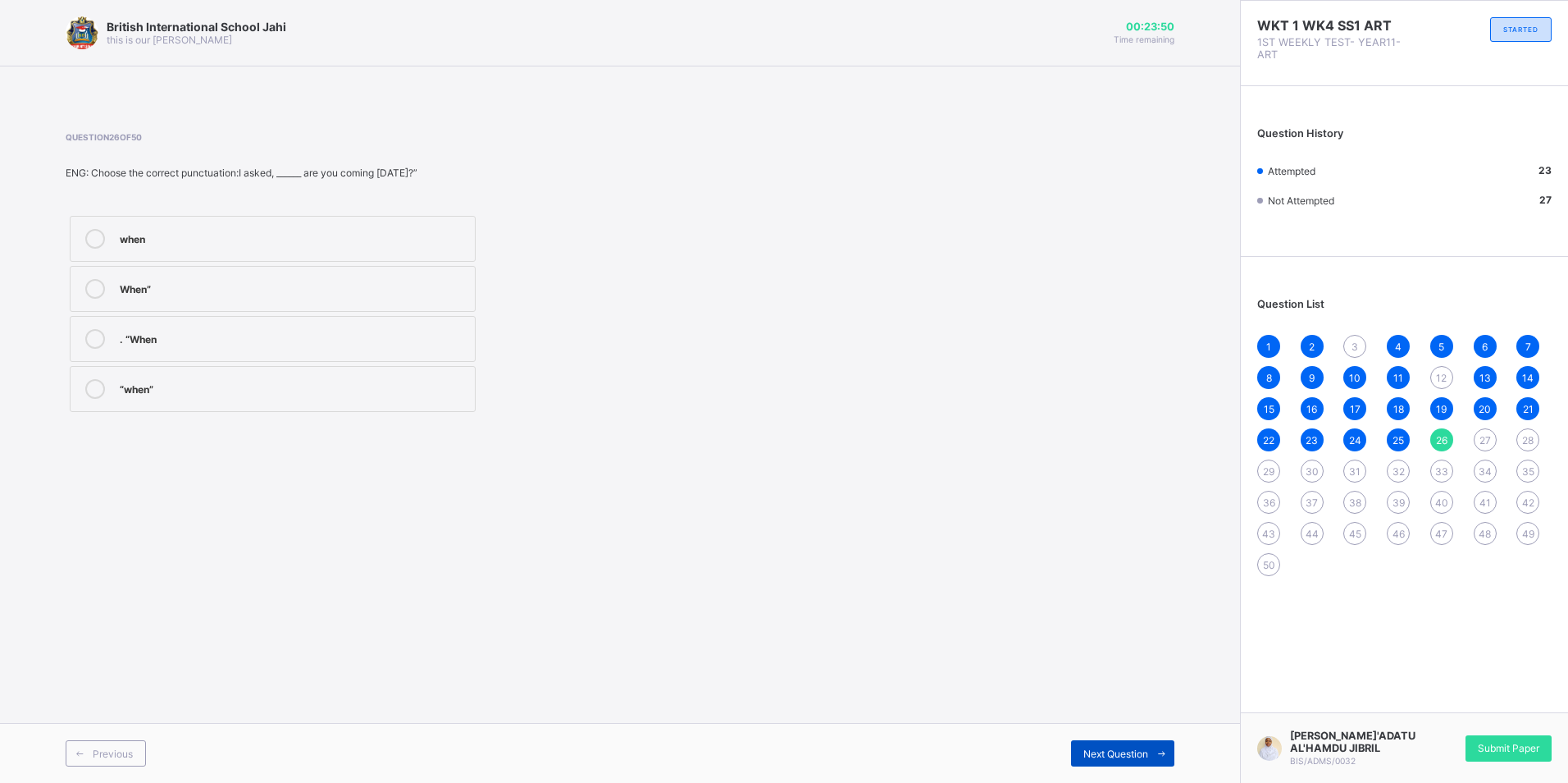
click at [1157, 749] on icon at bounding box center [1161, 753] width 12 height 11
click at [365, 343] on div "Cape" at bounding box center [293, 337] width 347 height 16
click at [1136, 762] on div "Next Question" at bounding box center [1123, 753] width 104 height 26
click at [228, 283] on div "vacation" at bounding box center [293, 287] width 347 height 16
click at [1136, 758] on span "Next Question" at bounding box center [1115, 754] width 65 height 12
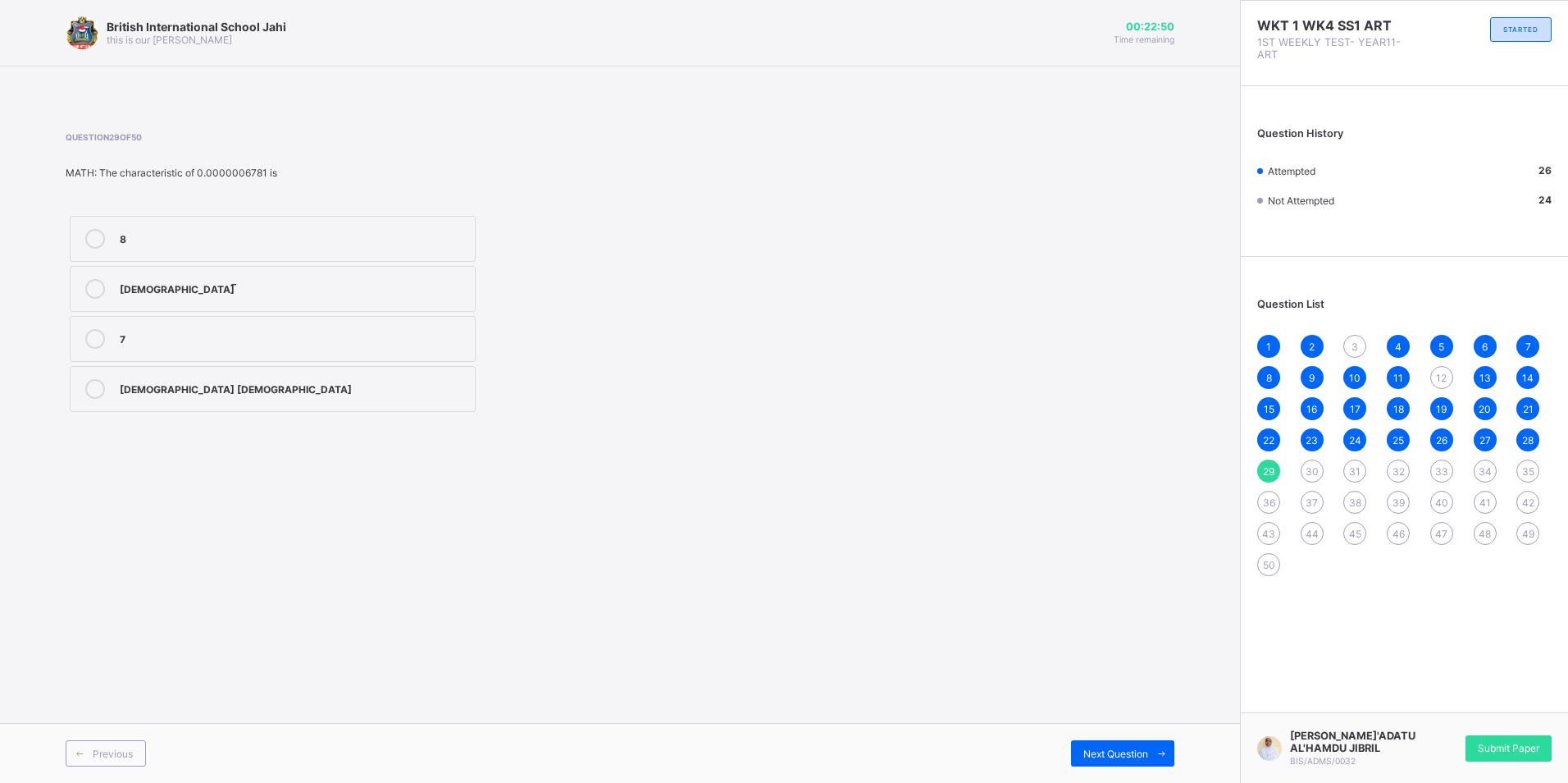
click at [1351, 353] on div "3" at bounding box center [1355, 346] width 23 height 23
click at [1269, 467] on span "29" at bounding box center [1269, 472] width 12 height 12
click at [1445, 378] on span "12" at bounding box center [1441, 378] width 11 height 12
click at [1266, 479] on div "29" at bounding box center [1268, 471] width 23 height 23
click at [106, 399] on label "[DEMOGRAPHIC_DATA] [DEMOGRAPHIC_DATA]" at bounding box center [272, 389] width 406 height 46
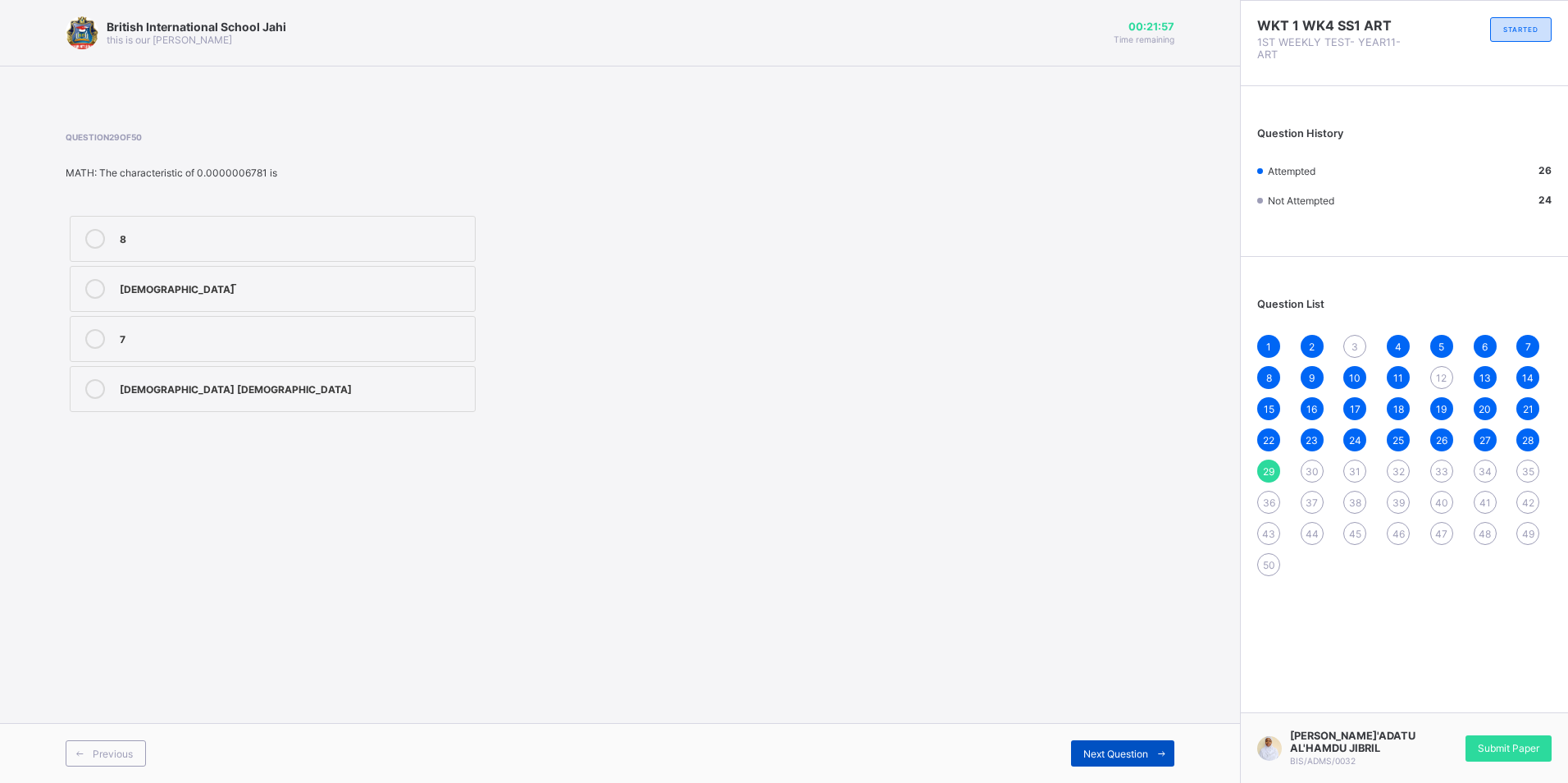
click at [1117, 748] on span "Next Question" at bounding box center [1115, 754] width 65 height 12
click at [1103, 758] on span "Next Question" at bounding box center [1115, 754] width 65 height 12
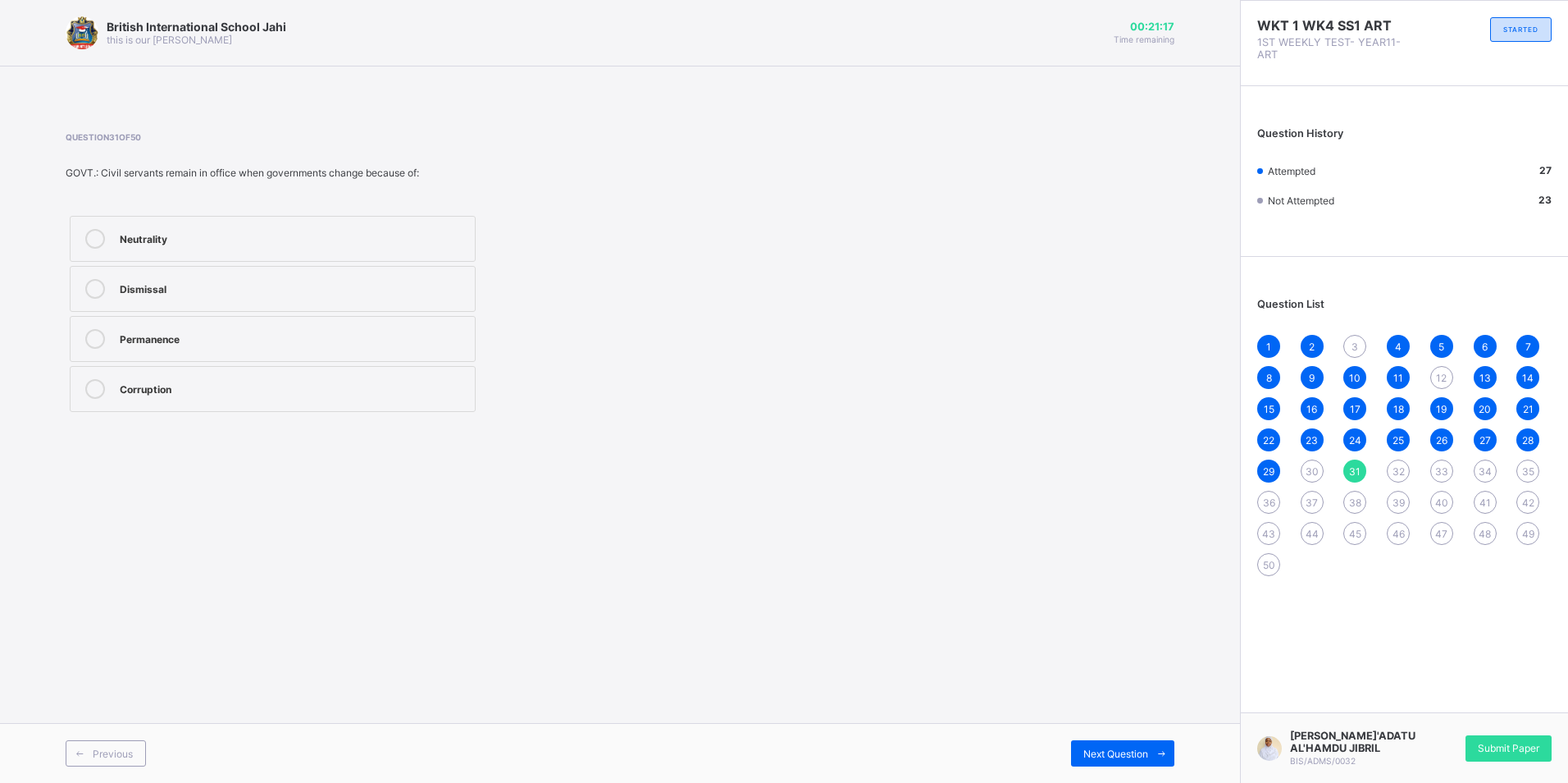
click at [215, 336] on div "Permanence" at bounding box center [293, 337] width 347 height 16
click at [1074, 742] on div "Next Question" at bounding box center [1123, 753] width 104 height 26
click at [226, 248] on label "Wind erosion" at bounding box center [272, 238] width 406 height 46
click at [246, 290] on div "Wave action" at bounding box center [293, 287] width 347 height 16
click at [275, 391] on div "Tidal forces" at bounding box center [293, 387] width 347 height 16
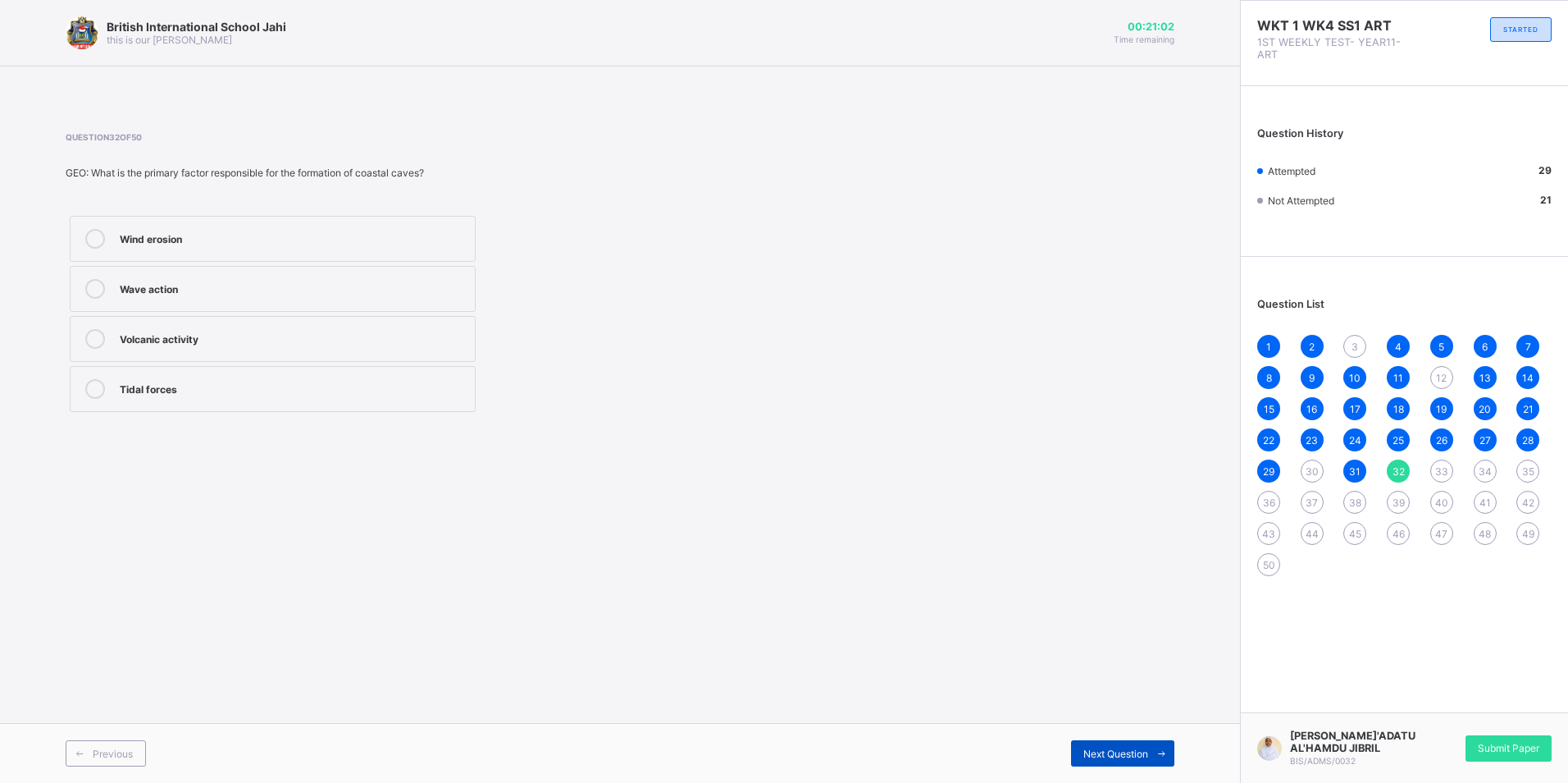
click at [1089, 748] on span "Next Question" at bounding box center [1115, 754] width 65 height 12
click at [197, 341] on div "The calamity" at bounding box center [293, 337] width 347 height 16
click at [1108, 762] on div "Next Question" at bounding box center [1123, 753] width 104 height 26
click at [211, 346] on div "Produce responsible citizens" at bounding box center [293, 339] width 347 height 20
click at [1106, 751] on span "Next Question" at bounding box center [1115, 754] width 65 height 12
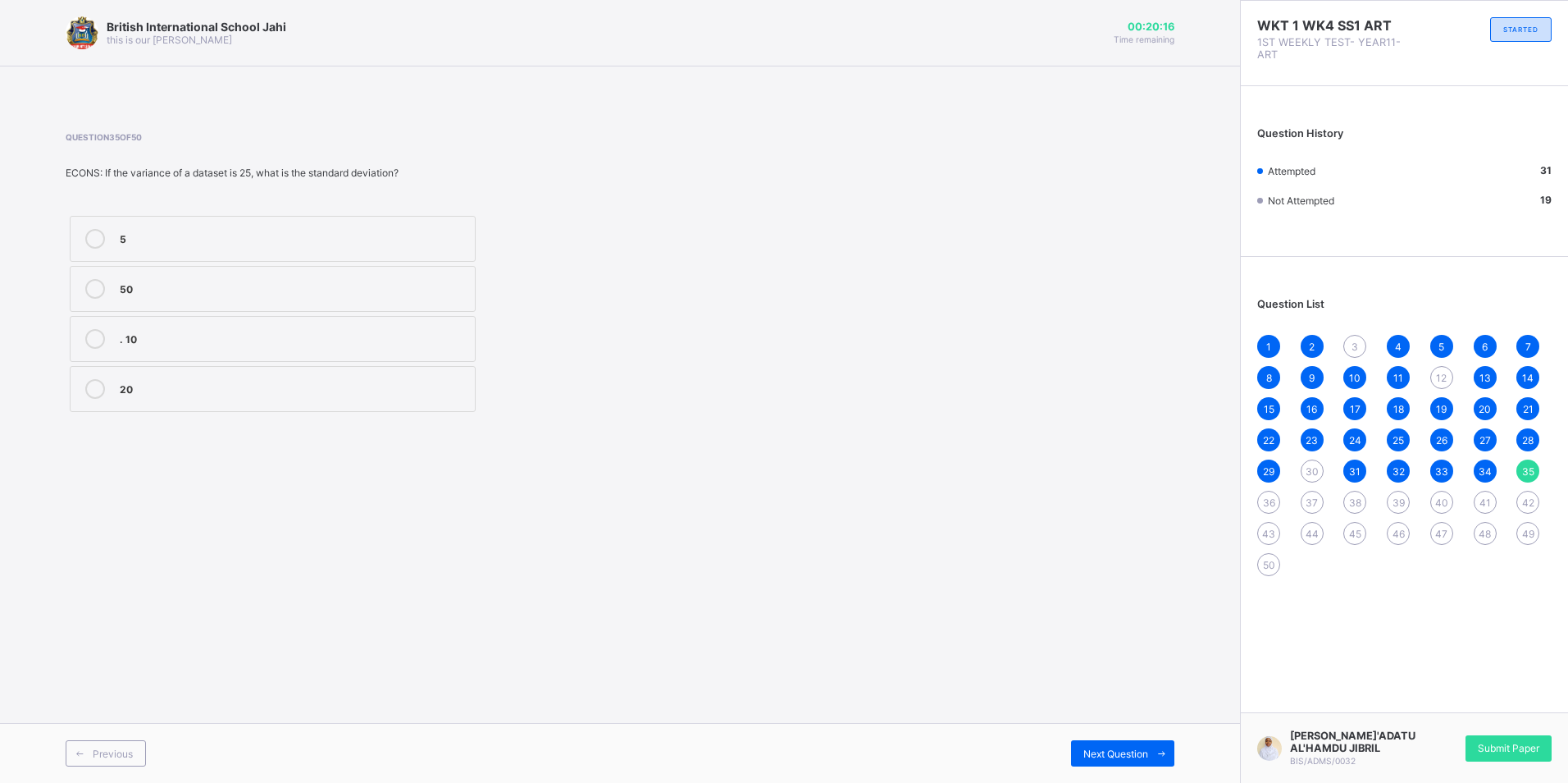
click at [273, 227] on label "5" at bounding box center [272, 238] width 406 height 46
click at [1161, 751] on icon at bounding box center [1161, 753] width 12 height 11
click at [266, 300] on label "my" at bounding box center [272, 289] width 406 height 46
click at [1091, 754] on span "Next Question" at bounding box center [1115, 754] width 65 height 12
click at [175, 397] on div "Its length and complexity" at bounding box center [293, 389] width 347 height 20
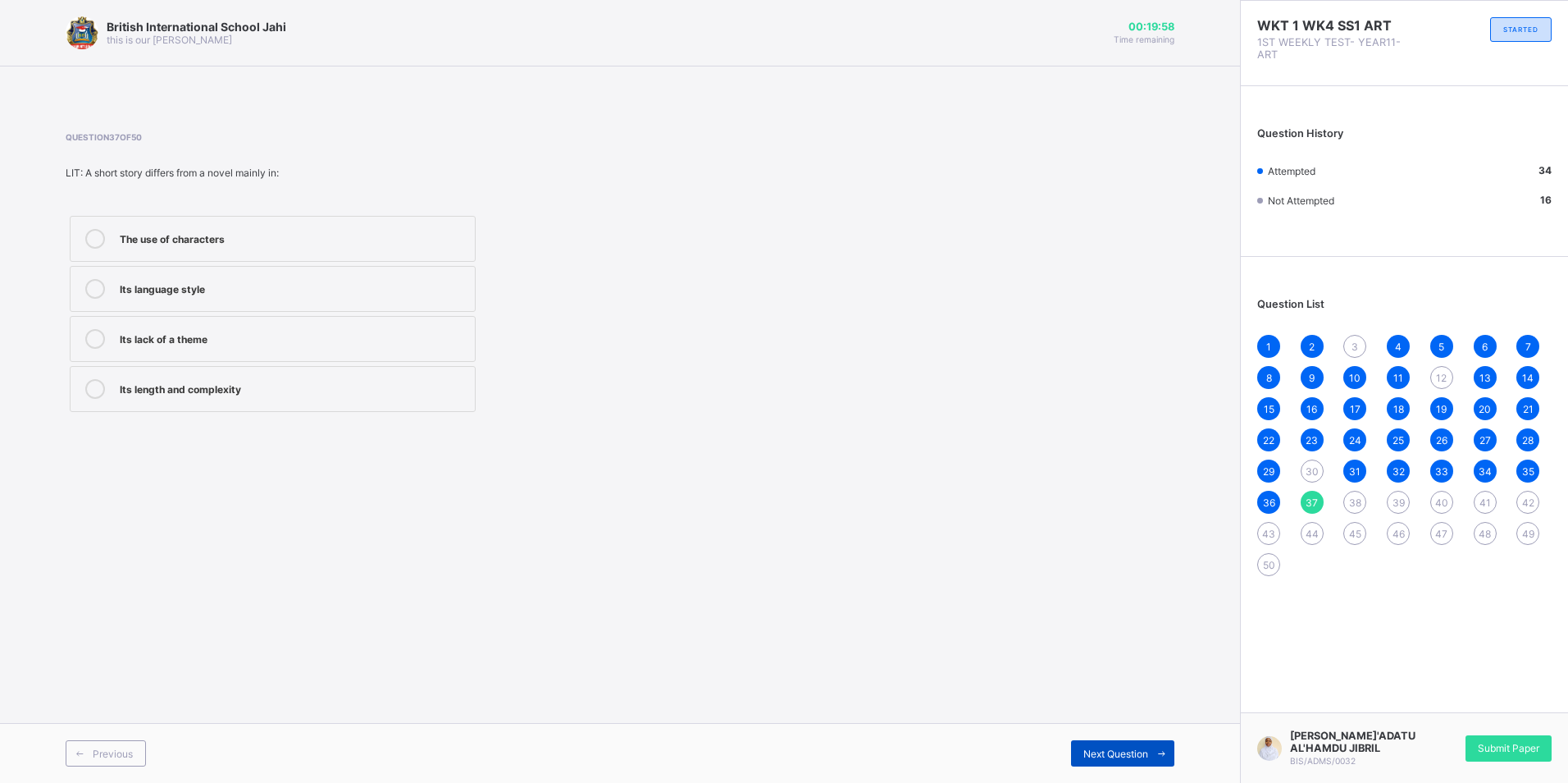
click at [1109, 743] on div "Next Question" at bounding box center [1123, 753] width 104 height 26
click at [196, 294] on div "President" at bounding box center [293, 289] width 347 height 20
click at [1123, 745] on div "Next Question" at bounding box center [1123, 753] width 104 height 26
drag, startPoint x: 74, startPoint y: 673, endPoint x: 100, endPoint y: 728, distance: 60.8
click at [88, 706] on div "British International School Jahi this is our [PERSON_NAME] 00:19:25 Time remai…" at bounding box center [620, 391] width 1240 height 783
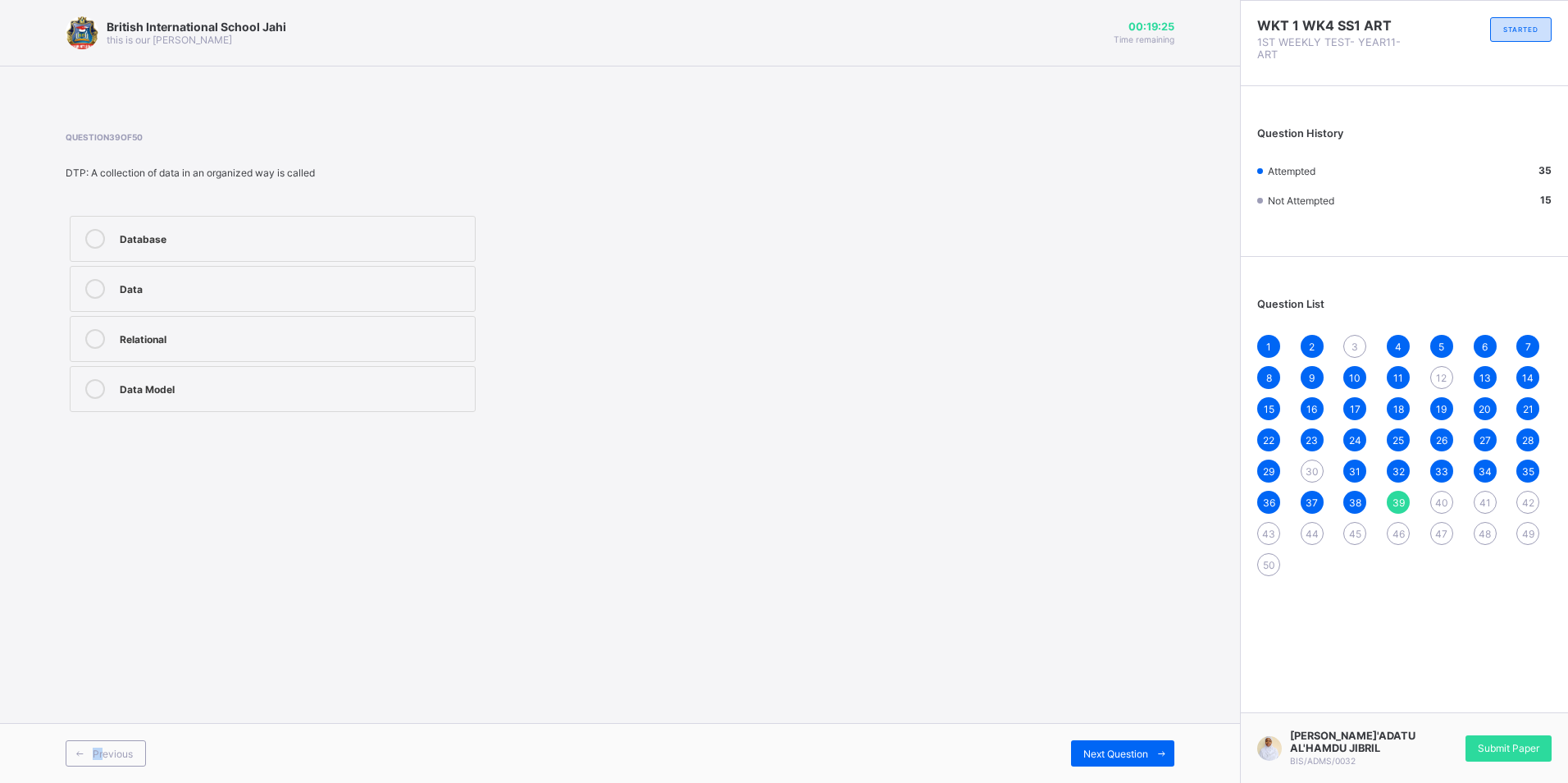
click at [105, 736] on div "Previous Next Question" at bounding box center [620, 753] width 1240 height 60
drag, startPoint x: 105, startPoint y: 736, endPoint x: 107, endPoint y: 753, distance: 17.1
click at [107, 753] on span "Previous" at bounding box center [113, 754] width 40 height 12
click at [405, 236] on div "Minister" at bounding box center [293, 237] width 347 height 16
click at [1126, 748] on span "Next Question" at bounding box center [1115, 754] width 65 height 12
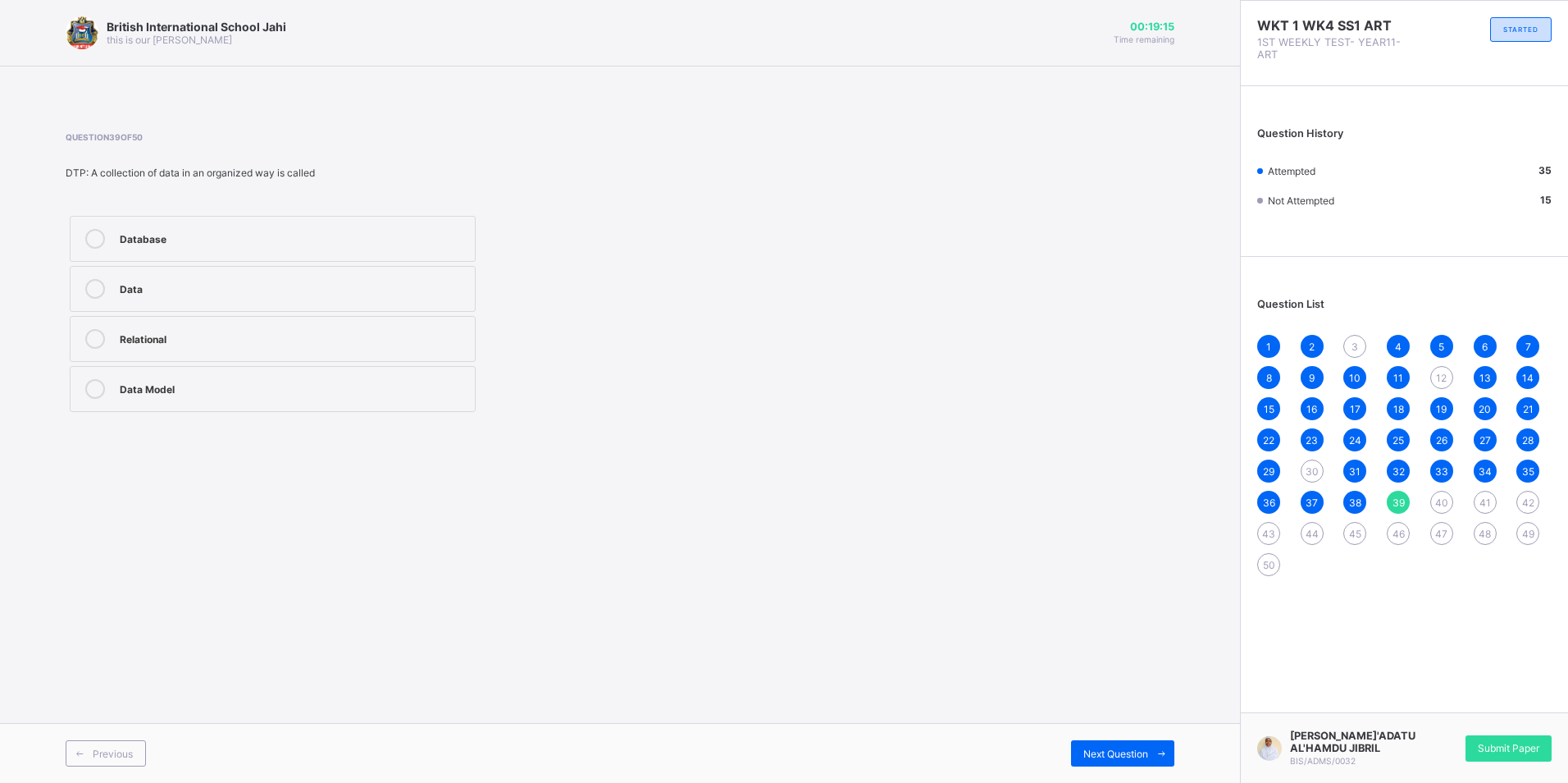
click at [237, 219] on label "Database" at bounding box center [272, 238] width 406 height 46
click at [1140, 751] on span "Next Question" at bounding box center [1115, 754] width 65 height 12
drag, startPoint x: 240, startPoint y: 190, endPoint x: 242, endPoint y: 198, distance: 8.2
click at [241, 198] on div "Question 40 of 50 ECONS: Which of the following is a measure of dispersion? Mea…" at bounding box center [411, 273] width 691 height 284
click at [246, 227] on label "Mean" at bounding box center [272, 238] width 406 height 46
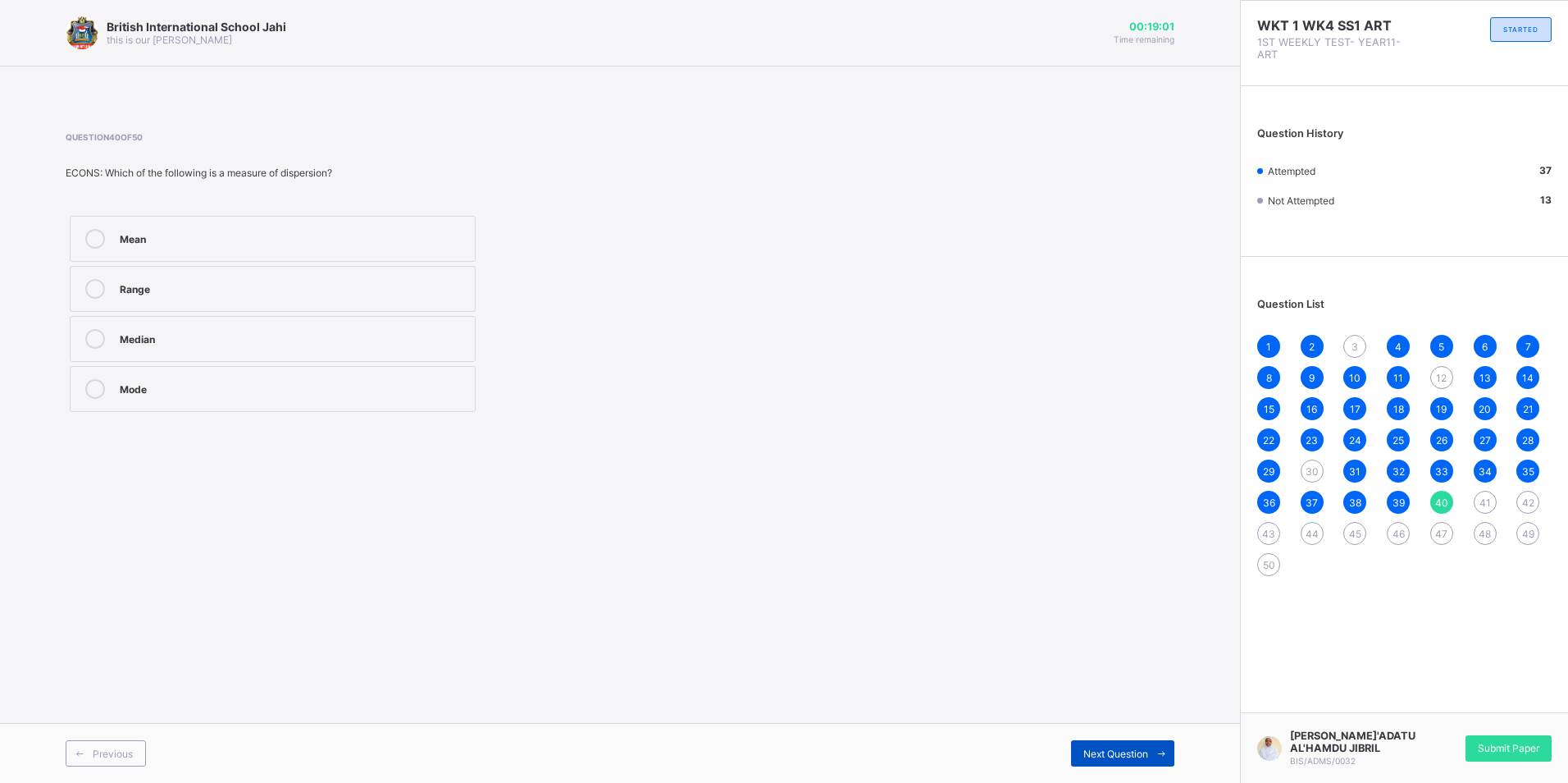
click at [1113, 757] on span "Next Question" at bounding box center [1115, 754] width 65 height 12
drag, startPoint x: 688, startPoint y: 552, endPoint x: 382, endPoint y: 354, distance: 364.5
click at [388, 356] on div "British International School Jahi this is our [PERSON_NAME] 00:19:00 Time remai…" at bounding box center [620, 391] width 1240 height 783
click at [210, 379] on div "Relational" at bounding box center [293, 387] width 347 height 16
click at [277, 353] on label "Flat-file" at bounding box center [272, 339] width 406 height 46
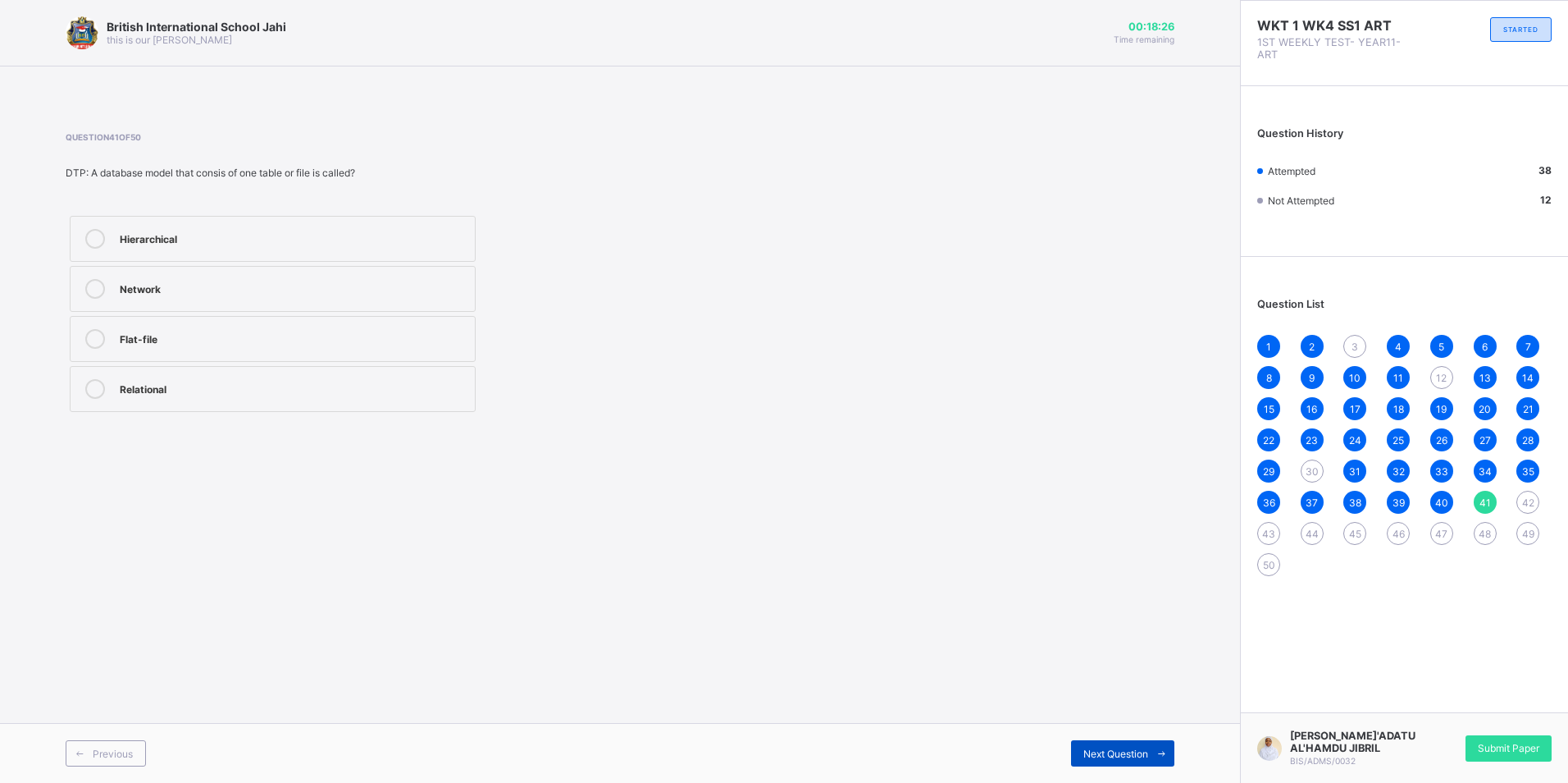
click at [1127, 750] on span "Next Question" at bounding box center [1115, 754] width 65 height 12
click at [210, 350] on label "Avoid that does not concern you" at bounding box center [272, 339] width 406 height 46
drag, startPoint x: 1098, startPoint y: 753, endPoint x: 1105, endPoint y: 771, distance: 19.3
click at [1105, 771] on div "Previous Next Question" at bounding box center [620, 753] width 1240 height 60
drag, startPoint x: 1105, startPoint y: 771, endPoint x: 1093, endPoint y: 748, distance: 25.9
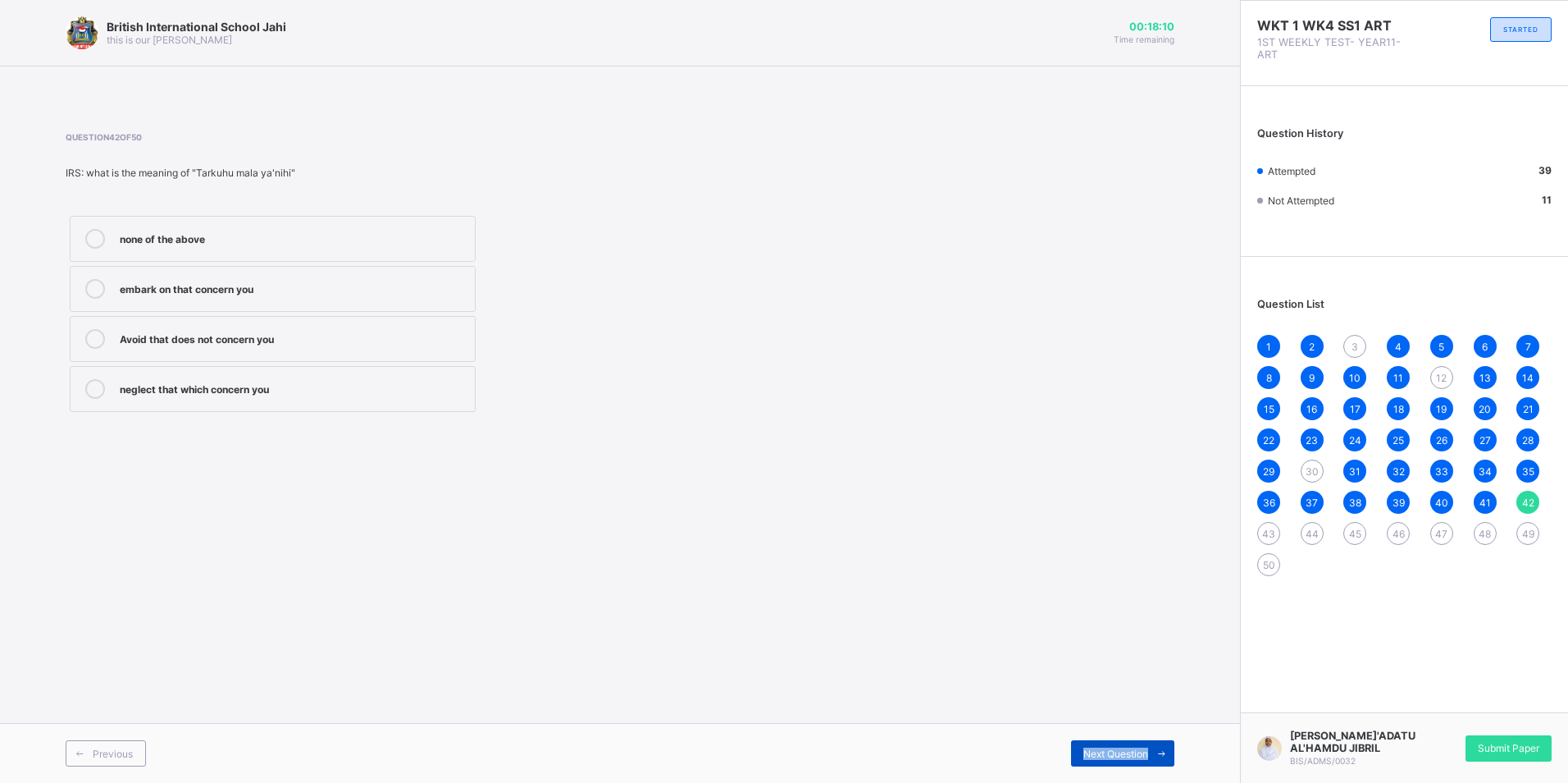
click at [1093, 748] on span "Next Question" at bounding box center [1115, 754] width 65 height 12
click at [173, 266] on div "Written works that express ideas, emotions, and experiences A list of historica…" at bounding box center [273, 313] width 415 height 204
drag, startPoint x: 173, startPoint y: 266, endPoint x: 139, endPoint y: 235, distance: 46.0
click at [139, 235] on div "Written works that express ideas, emotions, and experiences" at bounding box center [293, 237] width 347 height 16
click at [1096, 762] on div "Next Question" at bounding box center [1123, 753] width 104 height 26
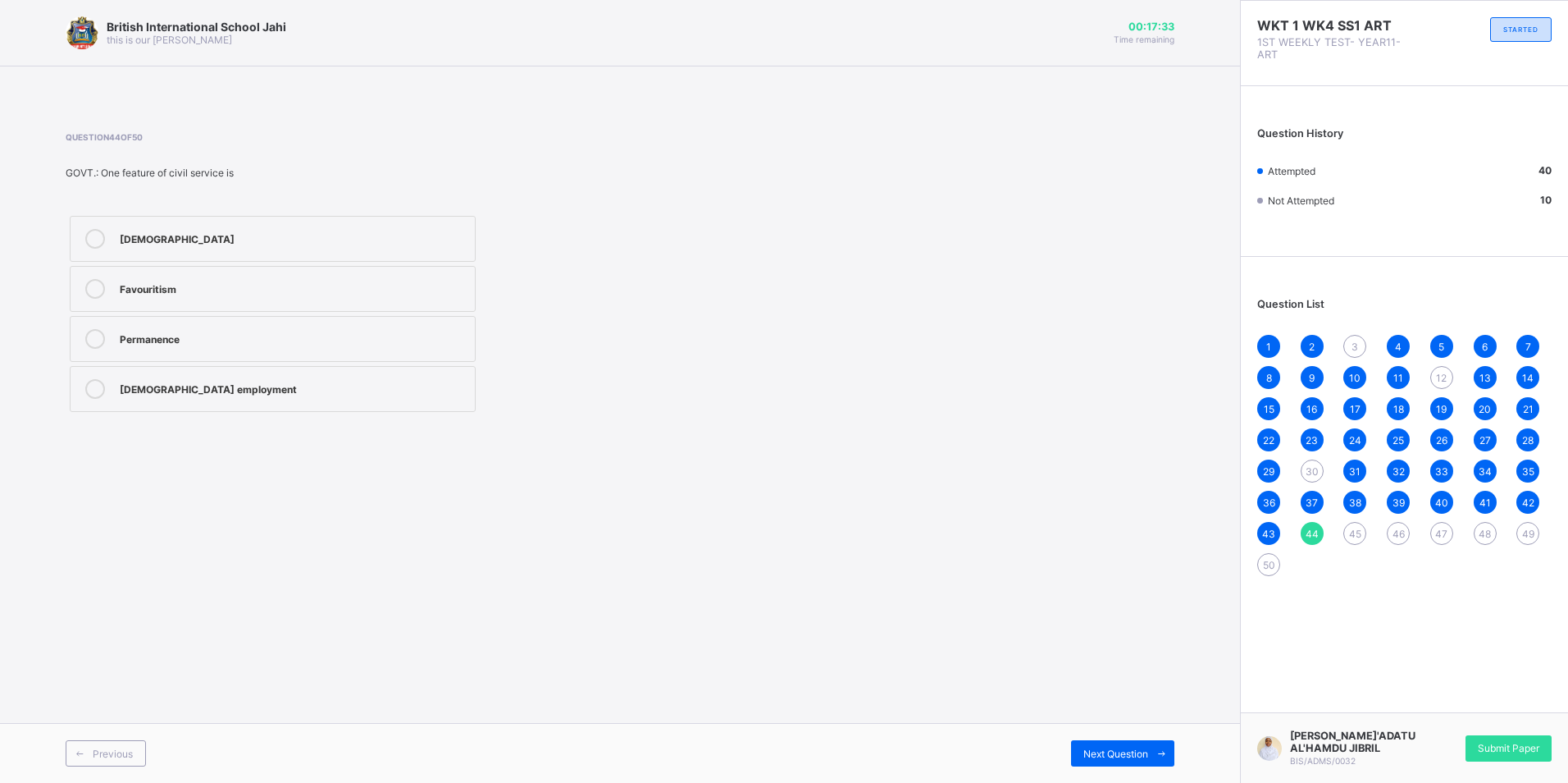
drag, startPoint x: 282, startPoint y: 346, endPoint x: 289, endPoint y: 340, distance: 9.2
click at [289, 340] on div "Permanence" at bounding box center [293, 339] width 347 height 20
click at [1098, 763] on div "Next Question" at bounding box center [1123, 753] width 104 height 26
click at [257, 302] on label "The state" at bounding box center [272, 289] width 406 height 46
click at [1099, 748] on span "Next Question" at bounding box center [1115, 754] width 65 height 12
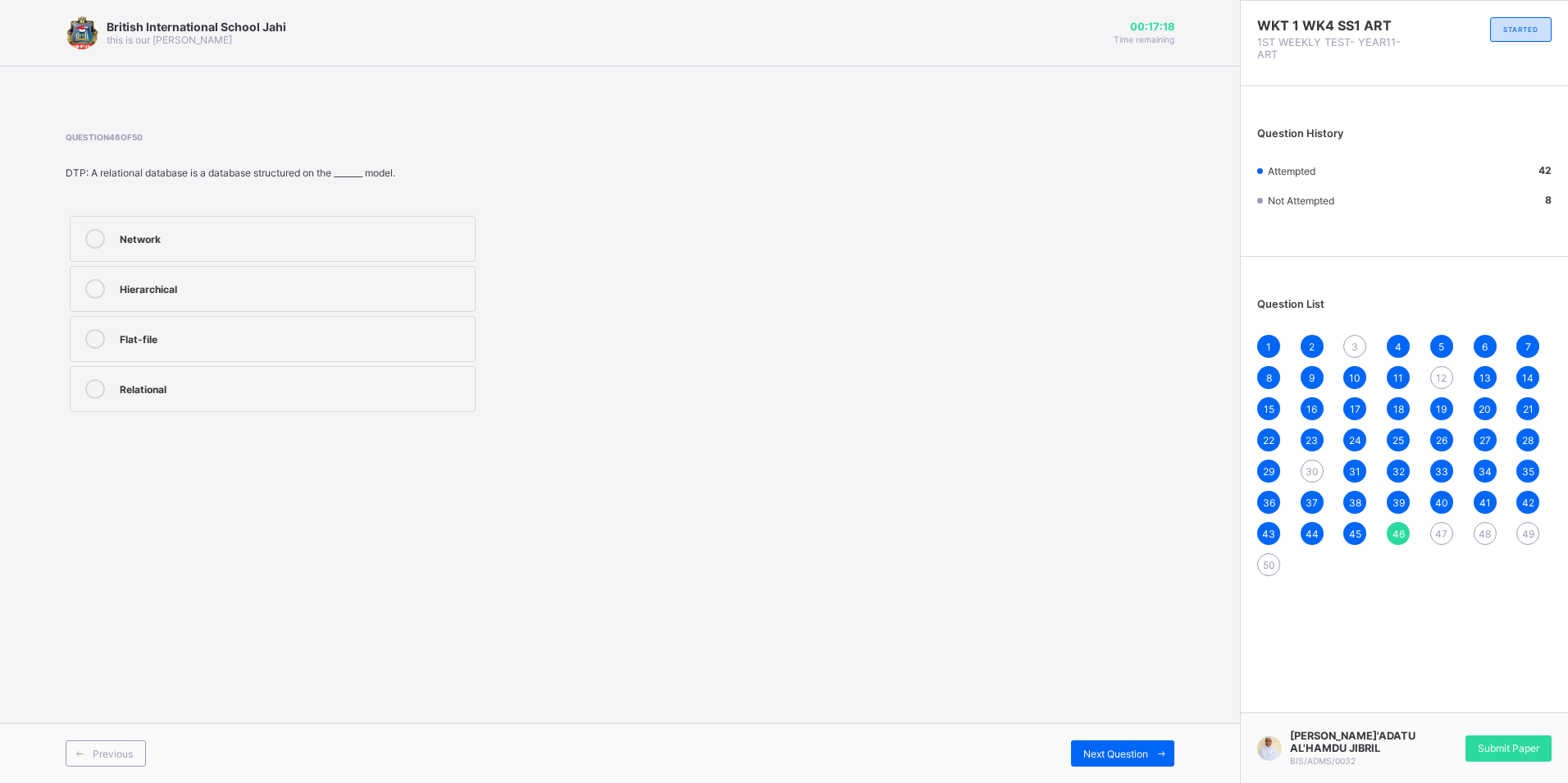
click at [276, 391] on div "Relational" at bounding box center [293, 387] width 347 height 16
click at [263, 277] on label "Hierarchical" at bounding box center [272, 289] width 406 height 46
click at [252, 338] on div "Flat-file" at bounding box center [293, 337] width 347 height 16
click at [315, 407] on label "Relational" at bounding box center [272, 389] width 406 height 46
click at [1091, 757] on span "Next Question" at bounding box center [1115, 754] width 65 height 12
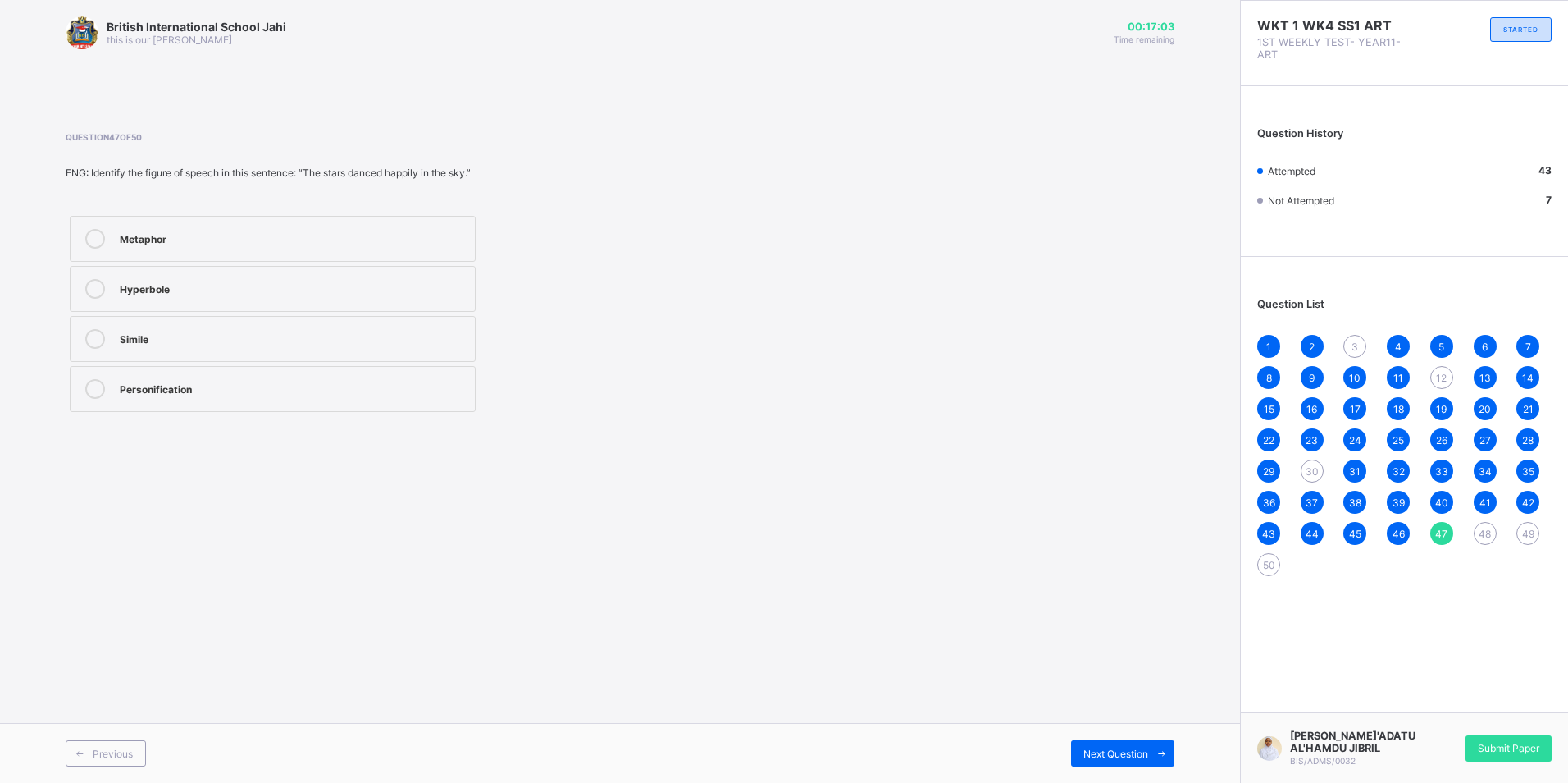
click at [215, 364] on div "Metaphor Hyperbole Simile Personification" at bounding box center [273, 313] width 415 height 204
click at [219, 350] on label "Simile" at bounding box center [272, 339] width 406 height 46
click at [232, 313] on div "Metaphor Hyperbole Simile Personification" at bounding box center [273, 313] width 415 height 204
click at [260, 221] on div "Question 47 of 50 ENG: Identify the figure of speech in this sentence: “The sta…" at bounding box center [411, 273] width 691 height 284
click at [257, 231] on div "Metaphor" at bounding box center [293, 237] width 347 height 16
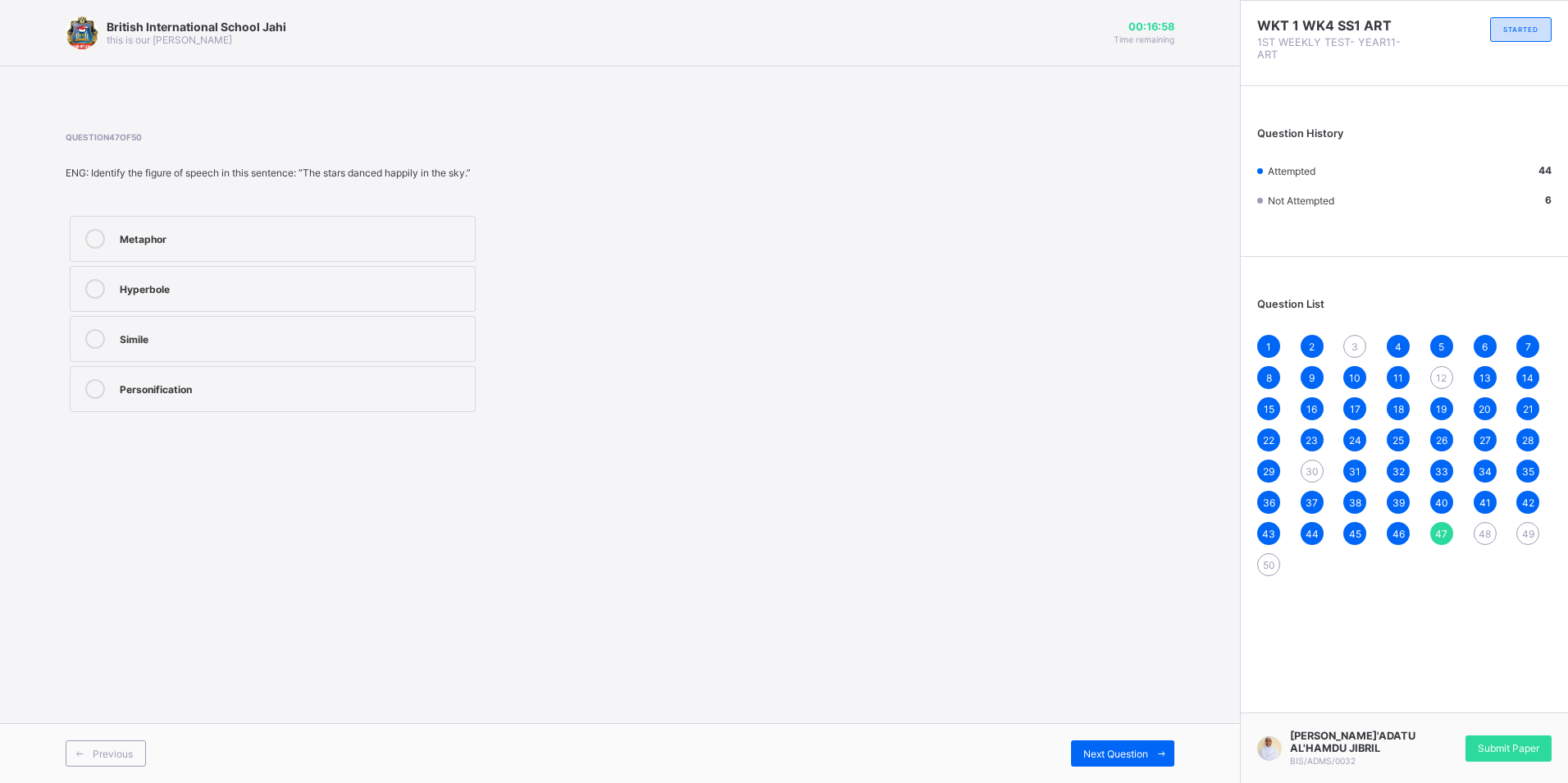
click at [271, 400] on label "Personification" at bounding box center [272, 389] width 406 height 46
click at [1146, 756] on span "Next Question" at bounding box center [1115, 754] width 65 height 12
drag, startPoint x: 194, startPoint y: 231, endPoint x: 198, endPoint y: 213, distance: 18.4
click at [198, 213] on div "Right only Punishment Privilege Obligation" at bounding box center [273, 313] width 415 height 204
click at [215, 355] on label "Privilege" at bounding box center [272, 339] width 406 height 46
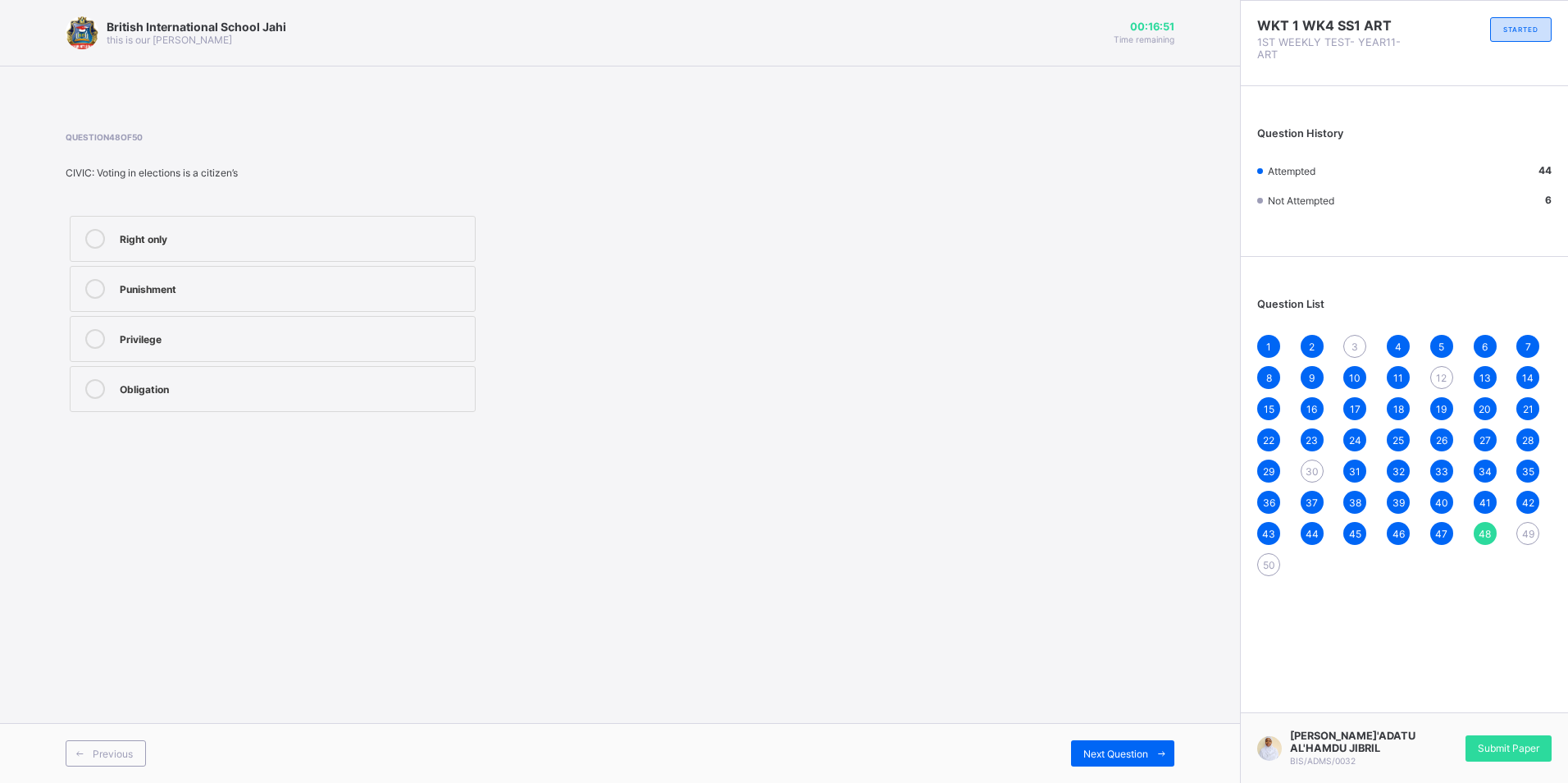
click at [224, 397] on div "Obligation" at bounding box center [293, 389] width 347 height 20
click at [1121, 750] on span "Next Question" at bounding box center [1115, 754] width 65 height 12
click at [173, 354] on label "Hierarchical" at bounding box center [272, 339] width 406 height 46
click at [248, 275] on label "Network" at bounding box center [272, 289] width 406 height 46
click at [1144, 755] on span "Next Question" at bounding box center [1115, 754] width 65 height 12
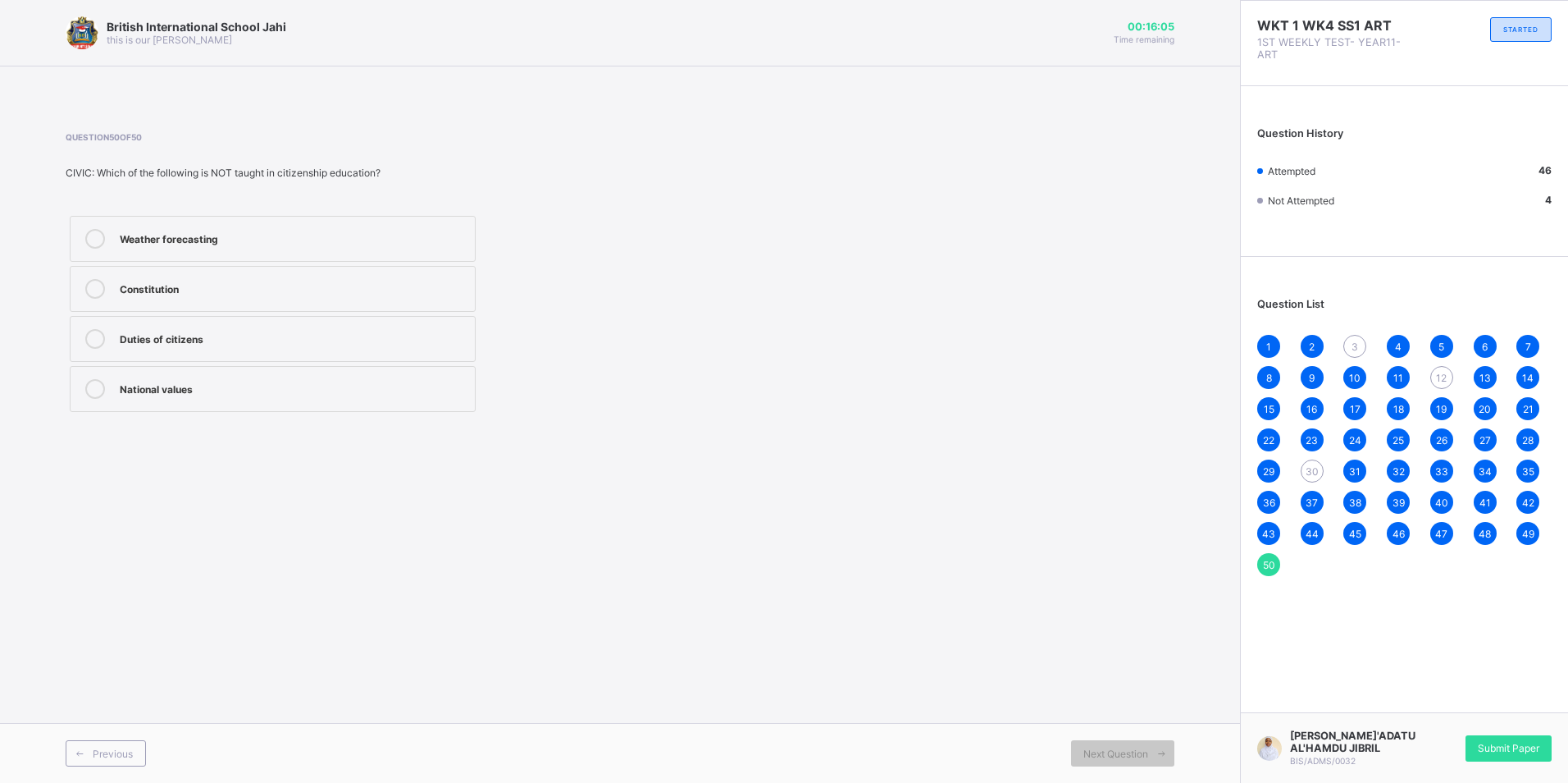
click at [226, 241] on div "Weather forecasting" at bounding box center [293, 237] width 347 height 16
click at [1308, 461] on div "1 2 3 4 5 6 7 8 9 10 11 12 13 14 15 16 17 18 19 20 21 22 23 24 25 26 27 28 29 3…" at bounding box center [1404, 456] width 294 height 241
click at [1308, 461] on div "30" at bounding box center [1312, 471] width 23 height 23
click at [1446, 392] on div "1 2 3 4 5 6 7 8 9 10 11 12 13 14 15 16 17 18 19 20 21 22 23 24 25 26 27 28 29 3…" at bounding box center [1404, 456] width 294 height 241
click at [1445, 382] on span "12" at bounding box center [1441, 378] width 11 height 12
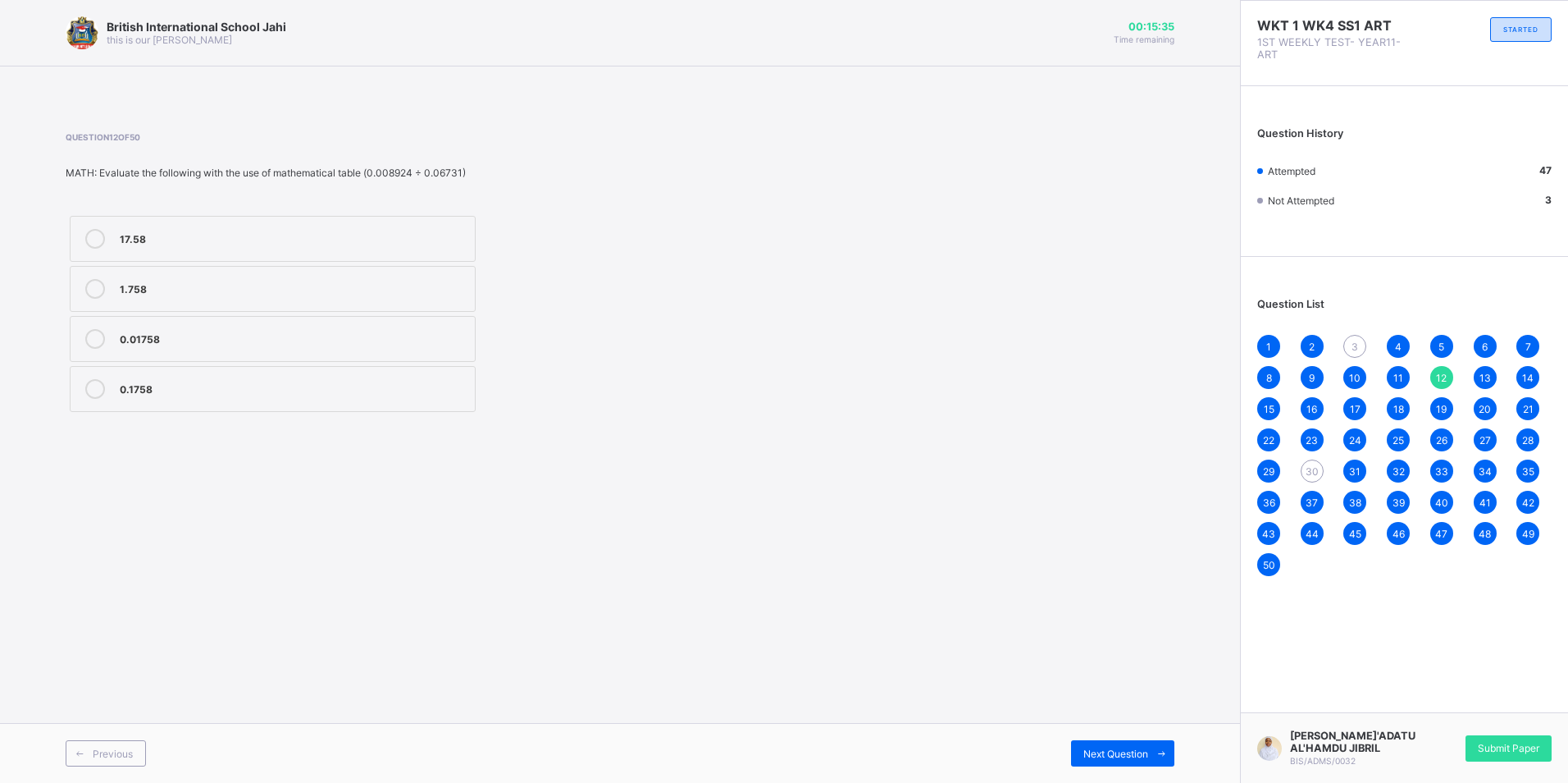
click at [1352, 345] on span "3" at bounding box center [1355, 346] width 7 height 12
click at [1317, 346] on div "2" at bounding box center [1312, 346] width 23 height 23
click at [1369, 341] on div "1 2 3 4 5 6 7 8 9 10 11 12 13 14 15 16 17 18 19 20 21 22 23 24 25 26 27 28 29 3…" at bounding box center [1404, 456] width 294 height 241
click at [1352, 345] on div "3" at bounding box center [1355, 346] width 23 height 23
click at [1408, 343] on div "4" at bounding box center [1398, 346] width 23 height 23
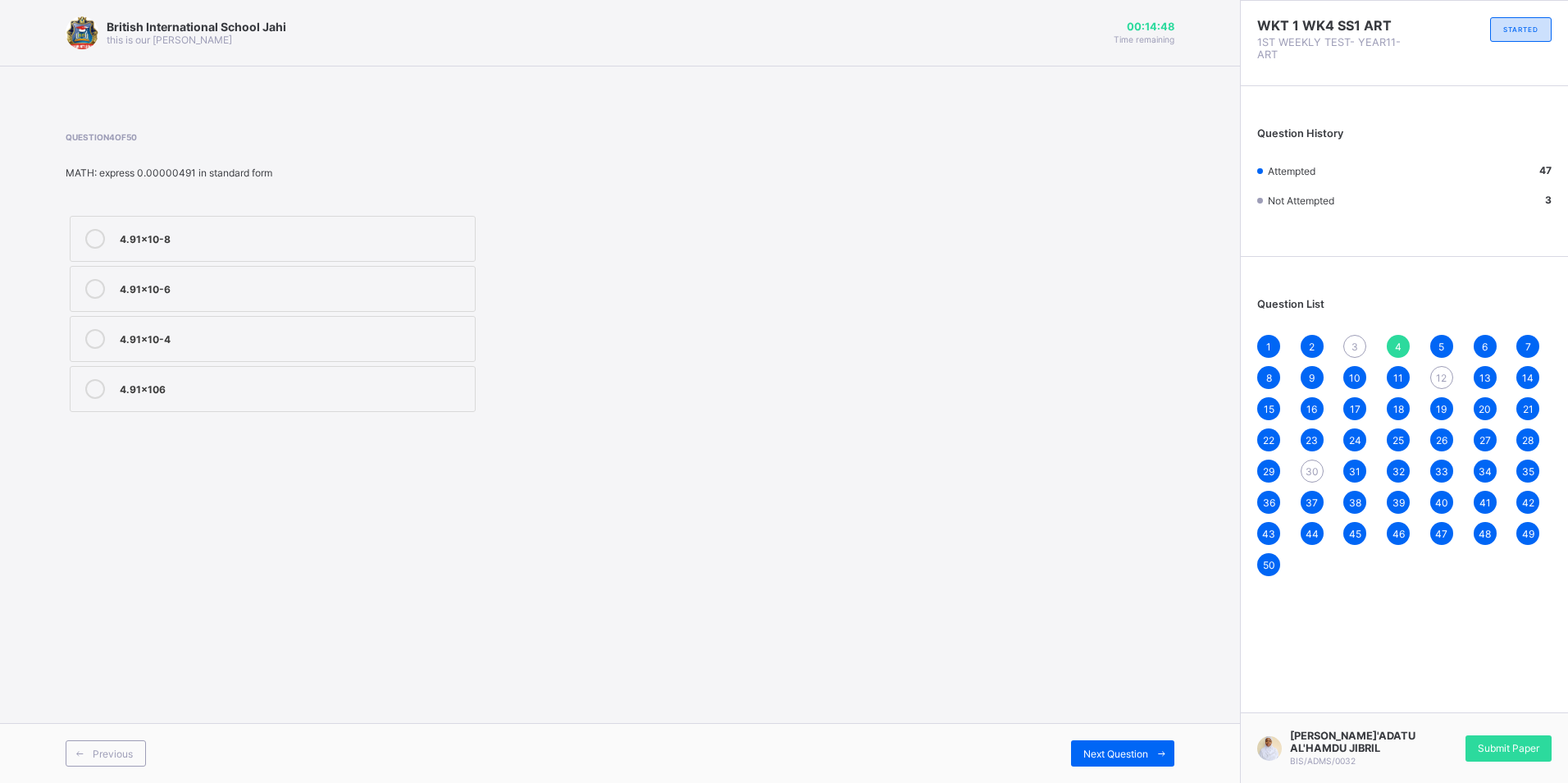
click at [1444, 343] on span "5" at bounding box center [1441, 346] width 6 height 12
click at [1364, 343] on div "3" at bounding box center [1355, 346] width 23 height 23
click at [1487, 380] on span "13" at bounding box center [1485, 378] width 12 height 12
click at [1442, 342] on span "5" at bounding box center [1441, 346] width 6 height 12
click at [1116, 748] on span "Next Question" at bounding box center [1115, 754] width 65 height 12
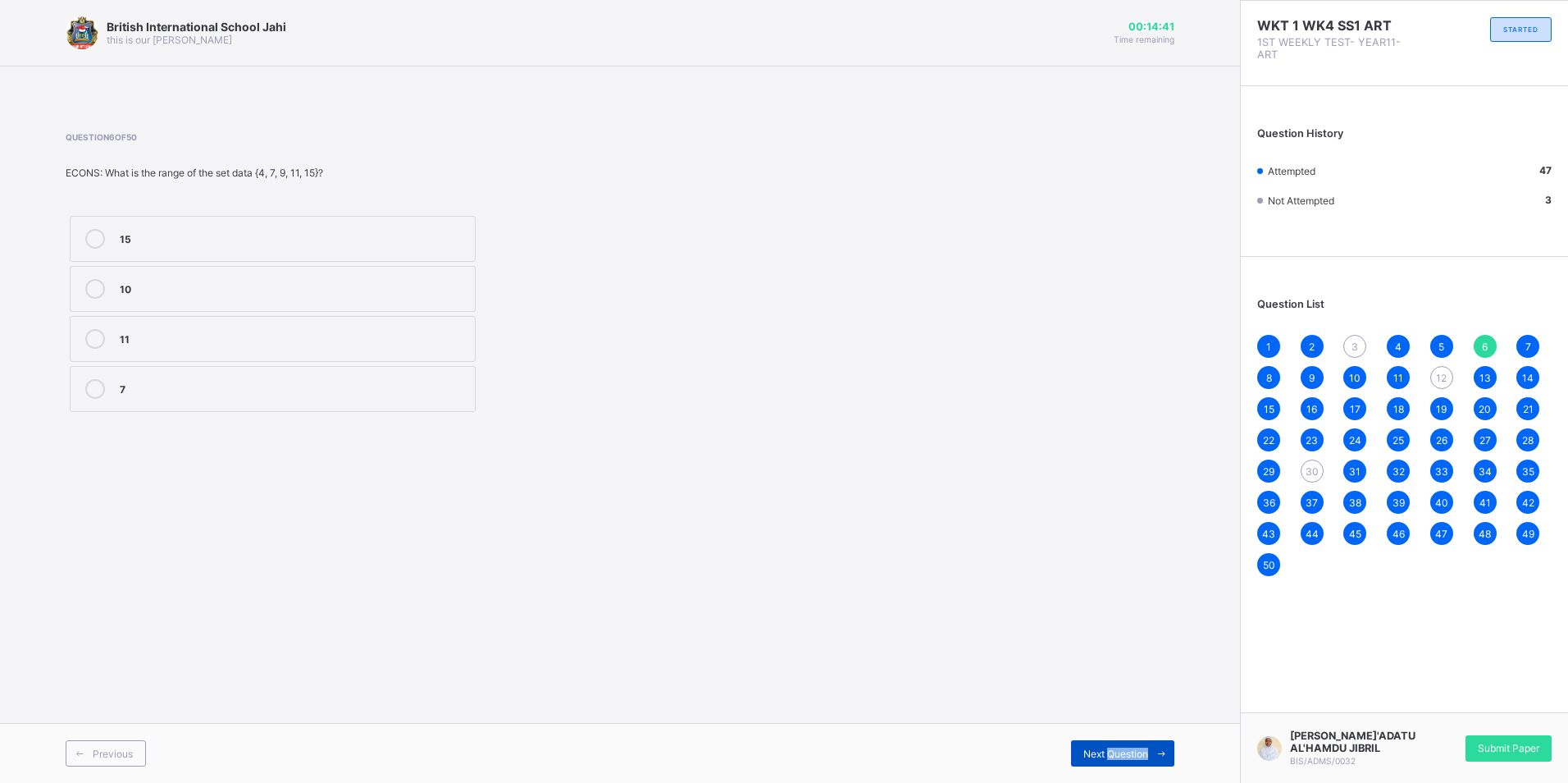
click at [1117, 748] on span "Next Question" at bounding box center [1115, 754] width 65 height 12
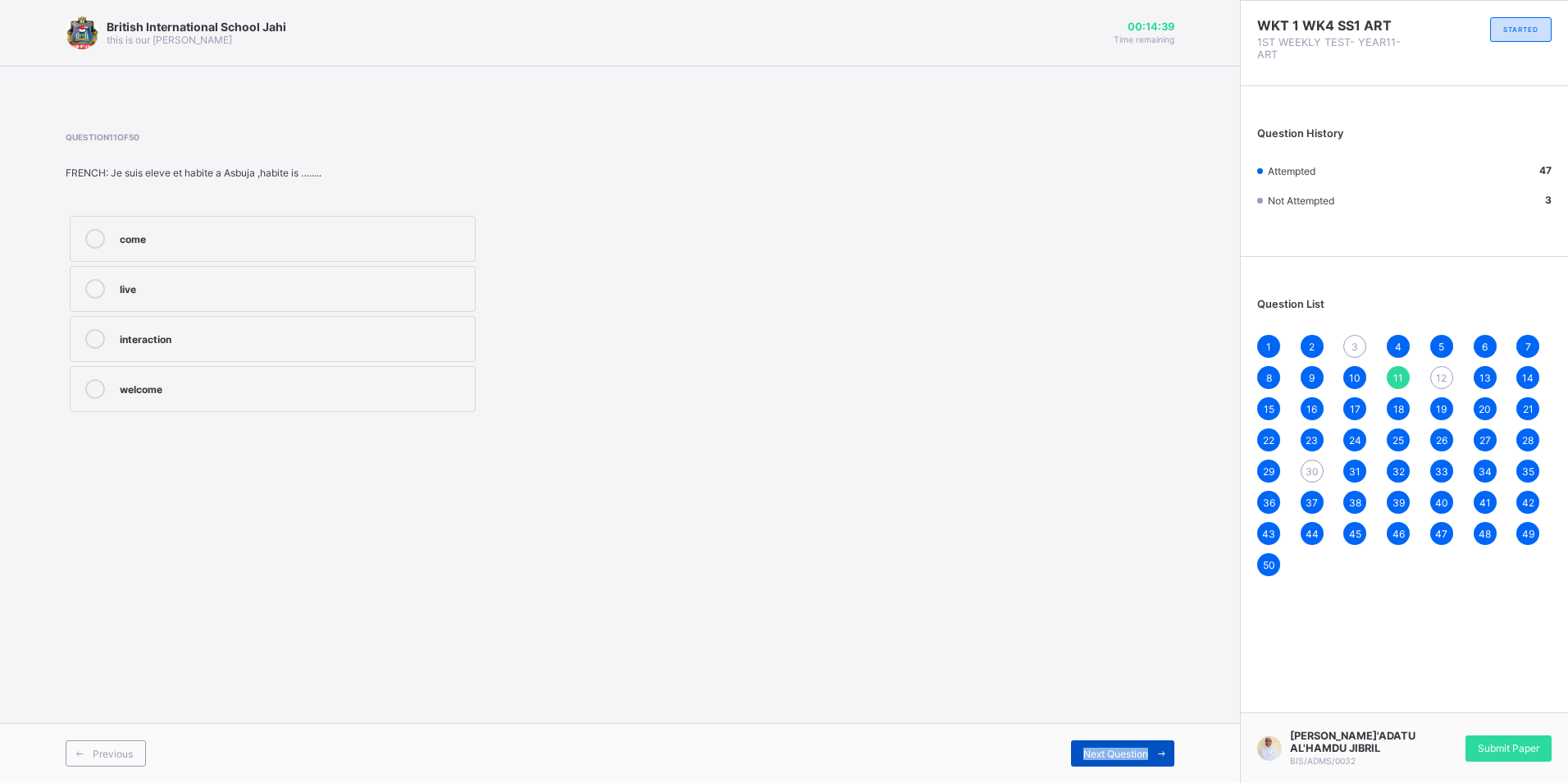
click at [1117, 748] on span "Next Question" at bounding box center [1115, 754] width 65 height 12
click at [111, 754] on span "Previous" at bounding box center [113, 754] width 40 height 12
click at [1400, 348] on span "4" at bounding box center [1399, 346] width 7 height 12
click at [1440, 372] on span "12" at bounding box center [1441, 378] width 11 height 12
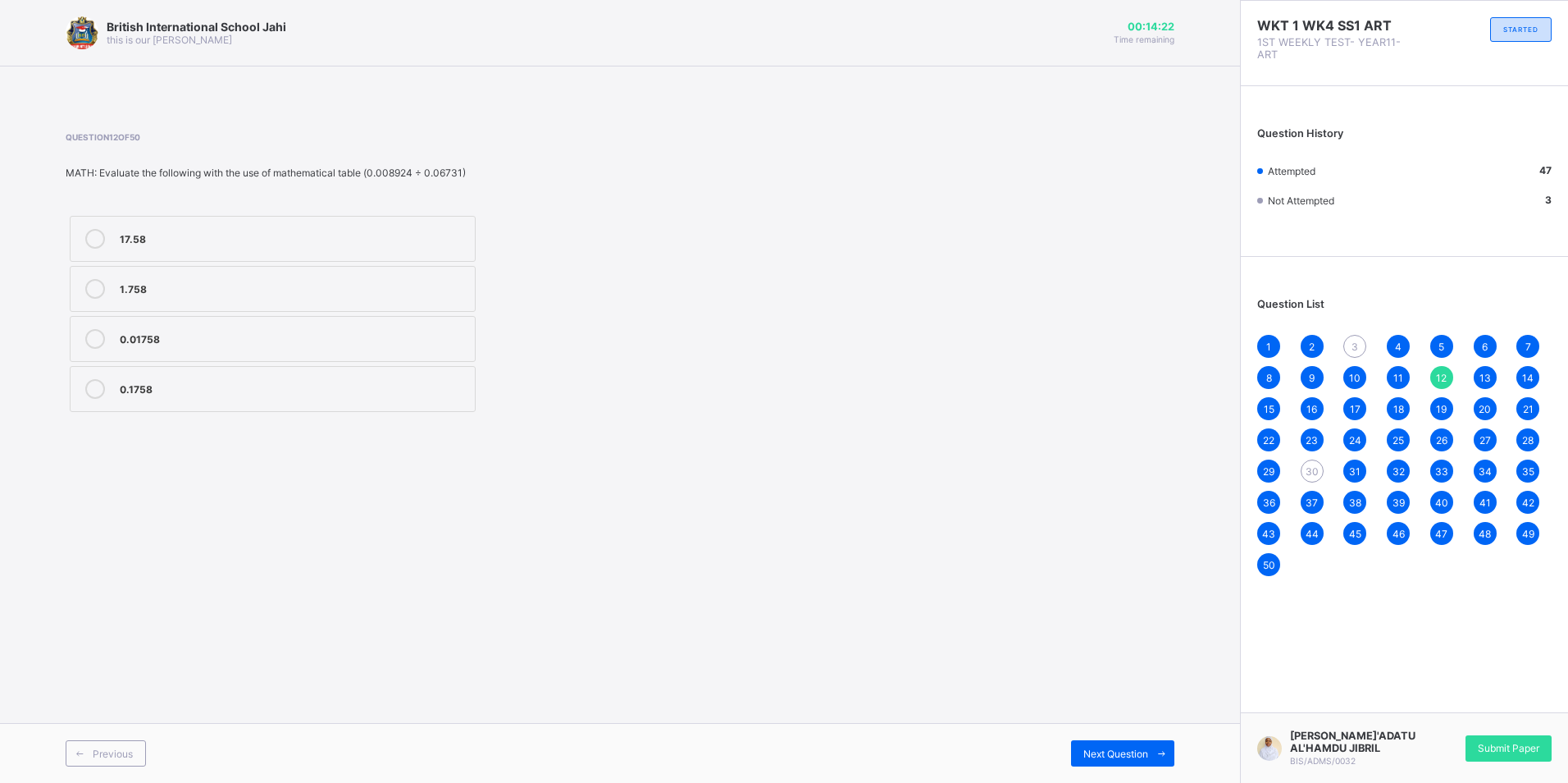
click at [1064, 473] on div "British International School Jahi this is our [PERSON_NAME] 00:14:22 Time remai…" at bounding box center [620, 391] width 1240 height 783
click at [1113, 745] on div "Next Question" at bounding box center [1123, 753] width 104 height 26
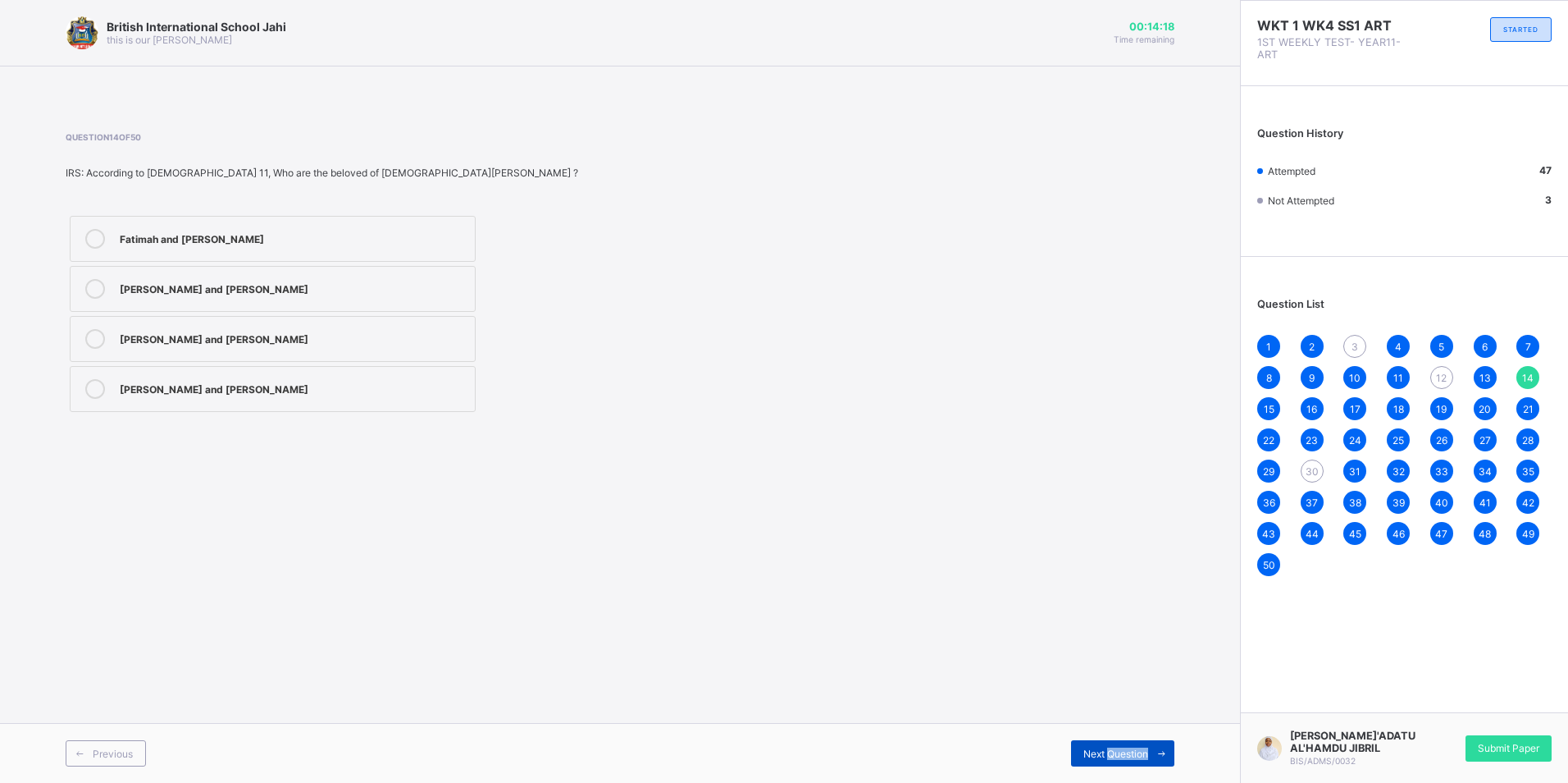
click at [1113, 745] on div "Next Question" at bounding box center [1123, 753] width 104 height 26
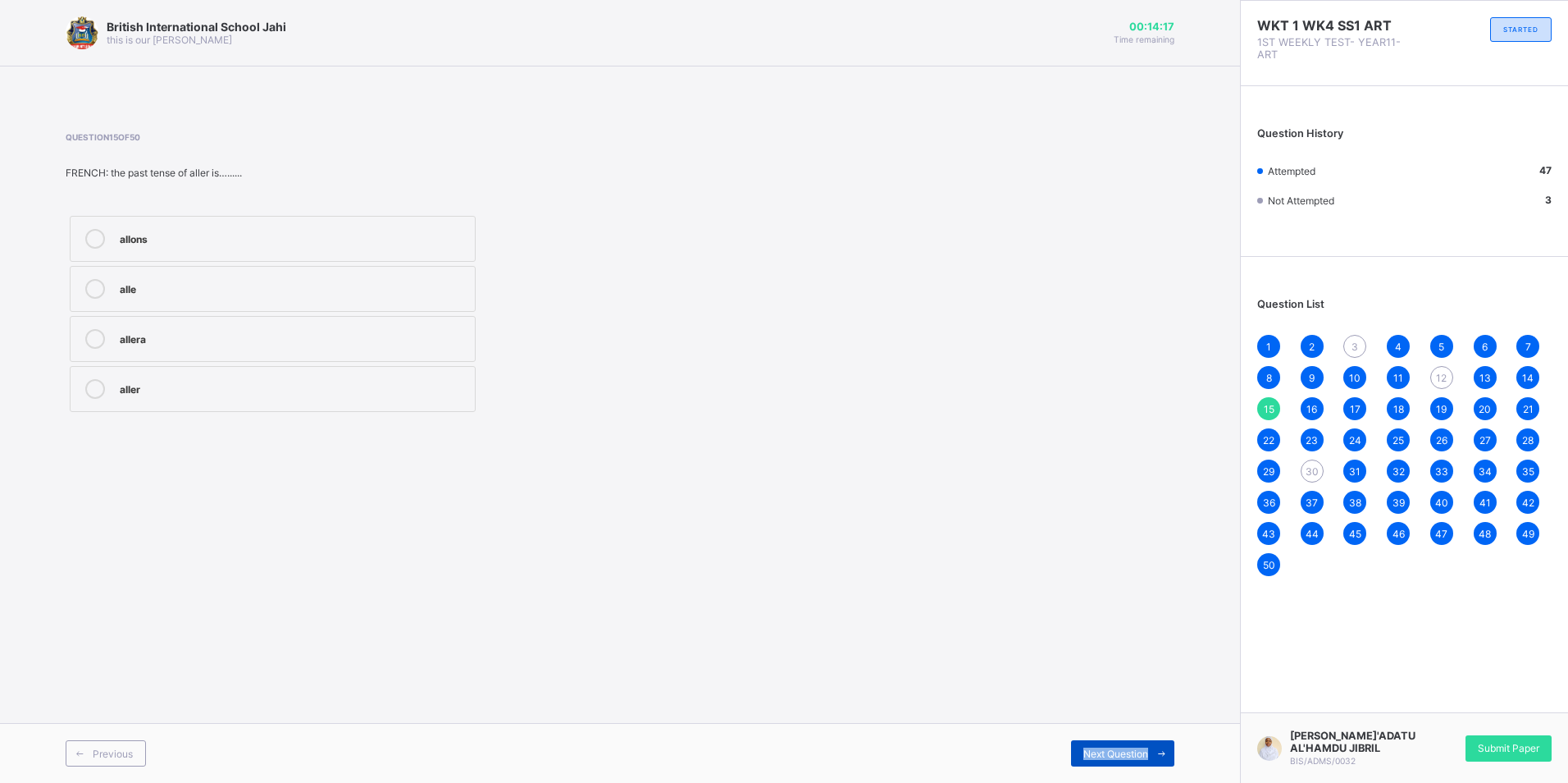
click at [1113, 745] on div "Next Question" at bounding box center [1123, 753] width 104 height 26
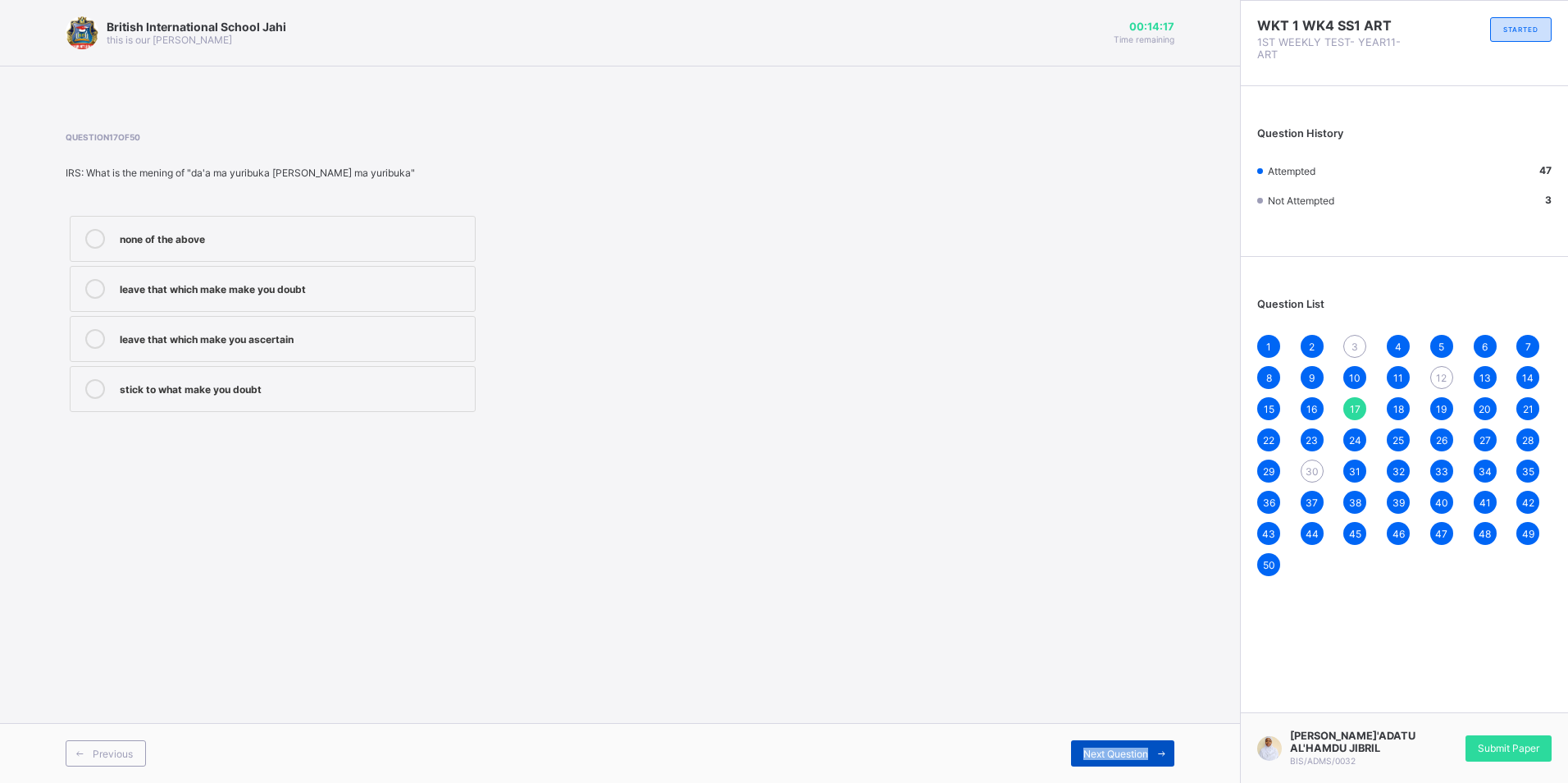
click at [1113, 745] on div "Next Question" at bounding box center [1123, 753] width 104 height 26
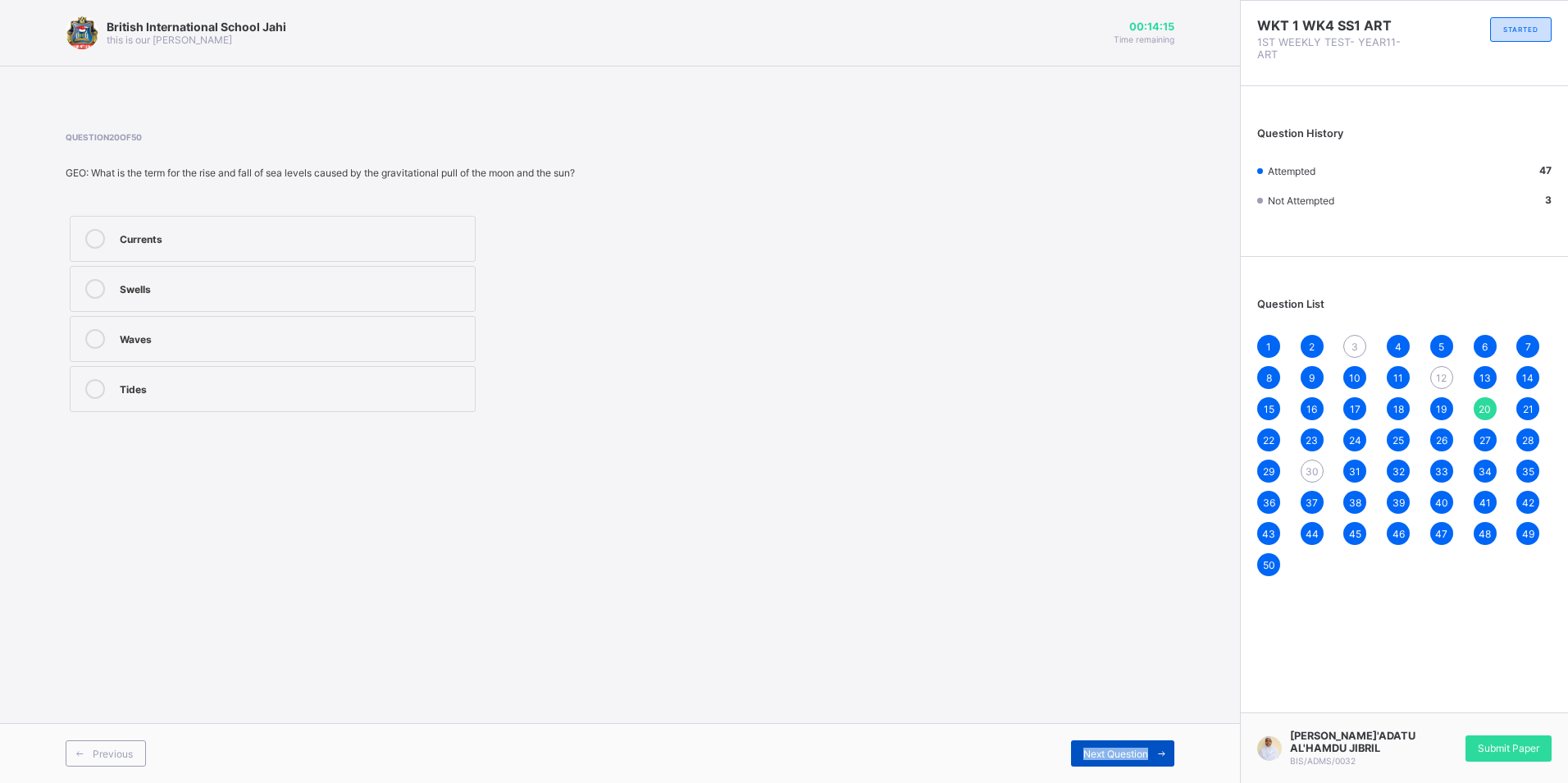
click at [1113, 745] on div "Next Question" at bounding box center [1123, 753] width 104 height 26
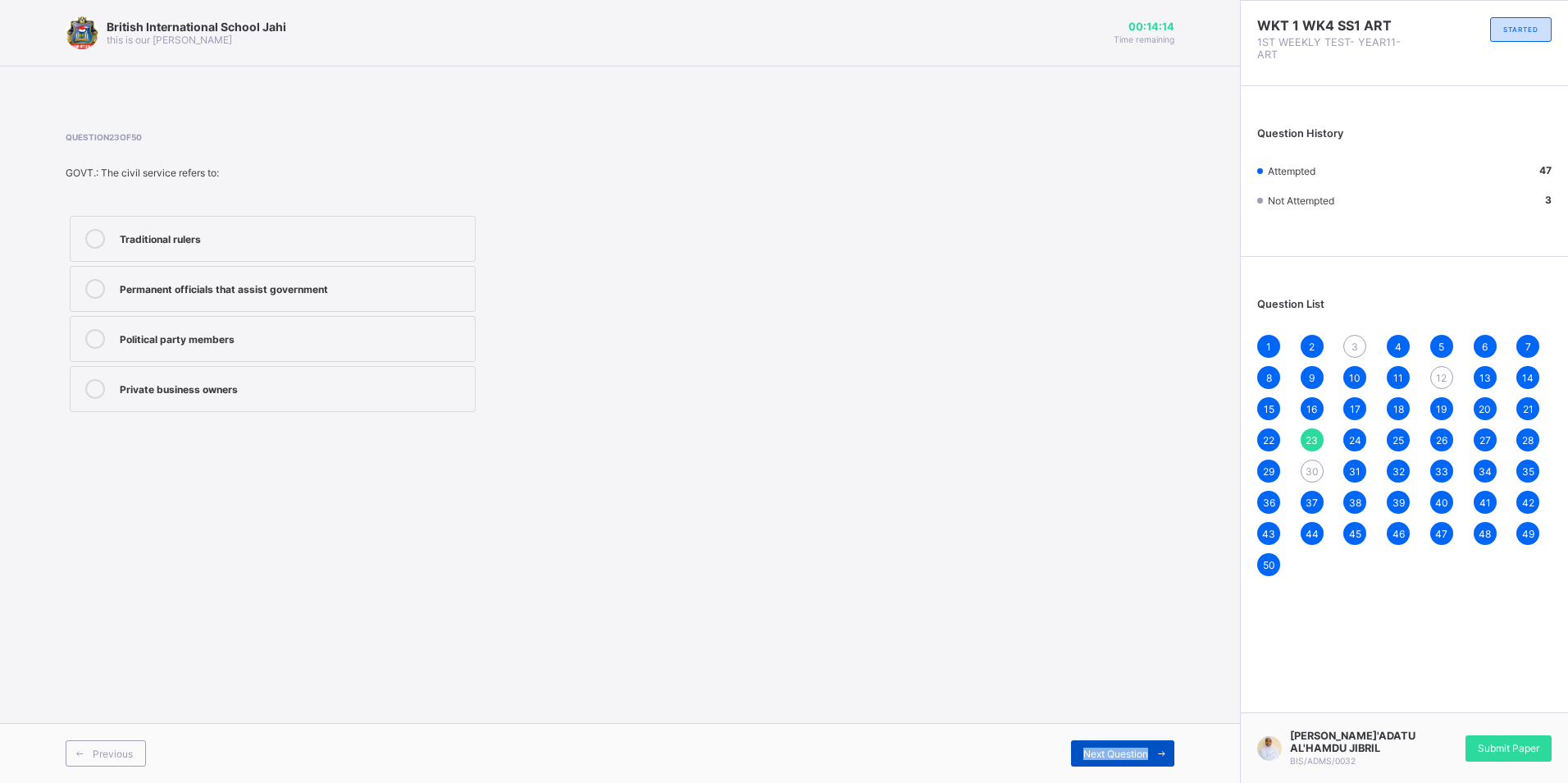
click at [1113, 745] on div "Next Question" at bounding box center [1123, 753] width 104 height 26
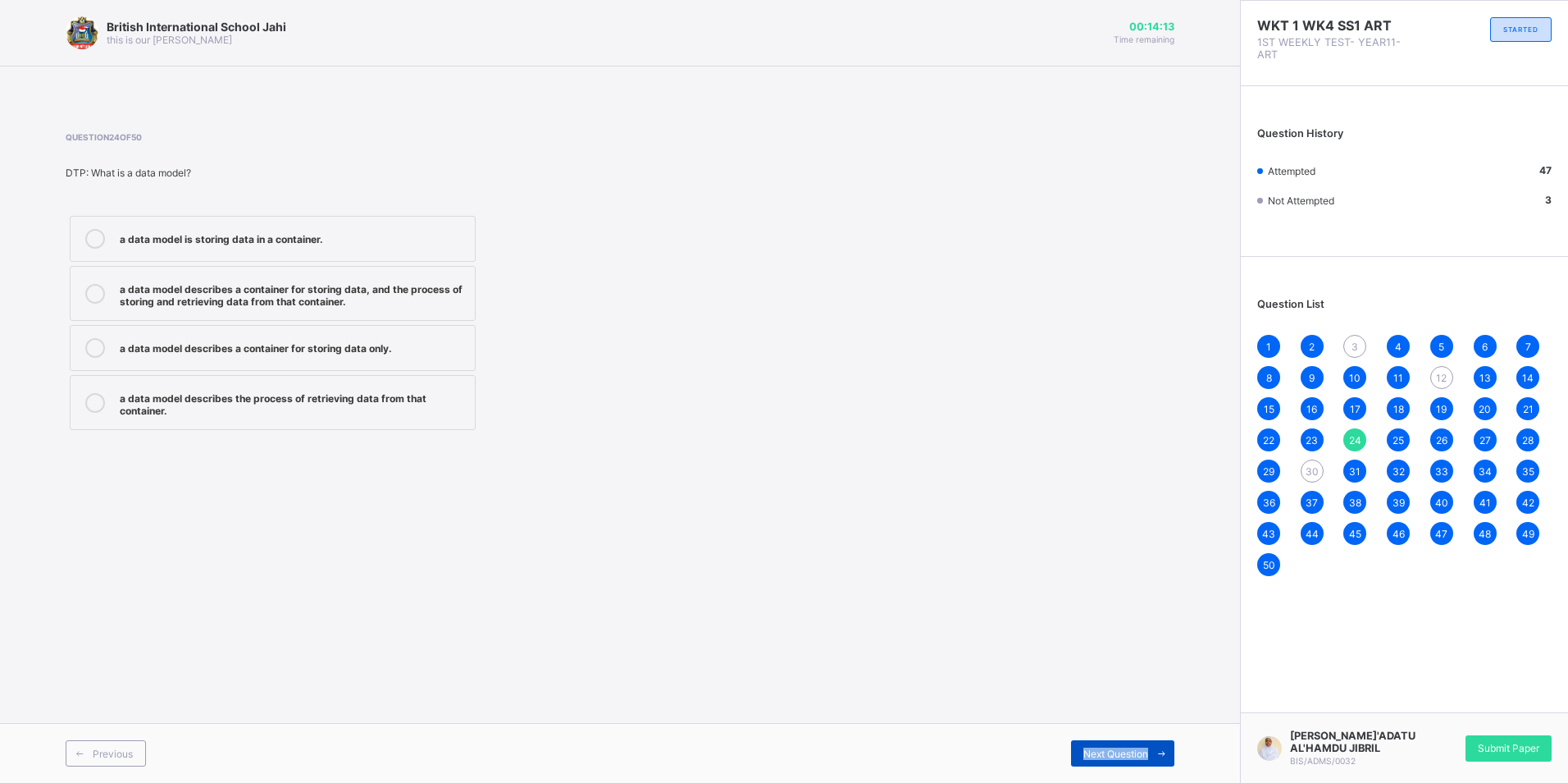
click at [1113, 745] on div "Next Question" at bounding box center [1123, 753] width 104 height 26
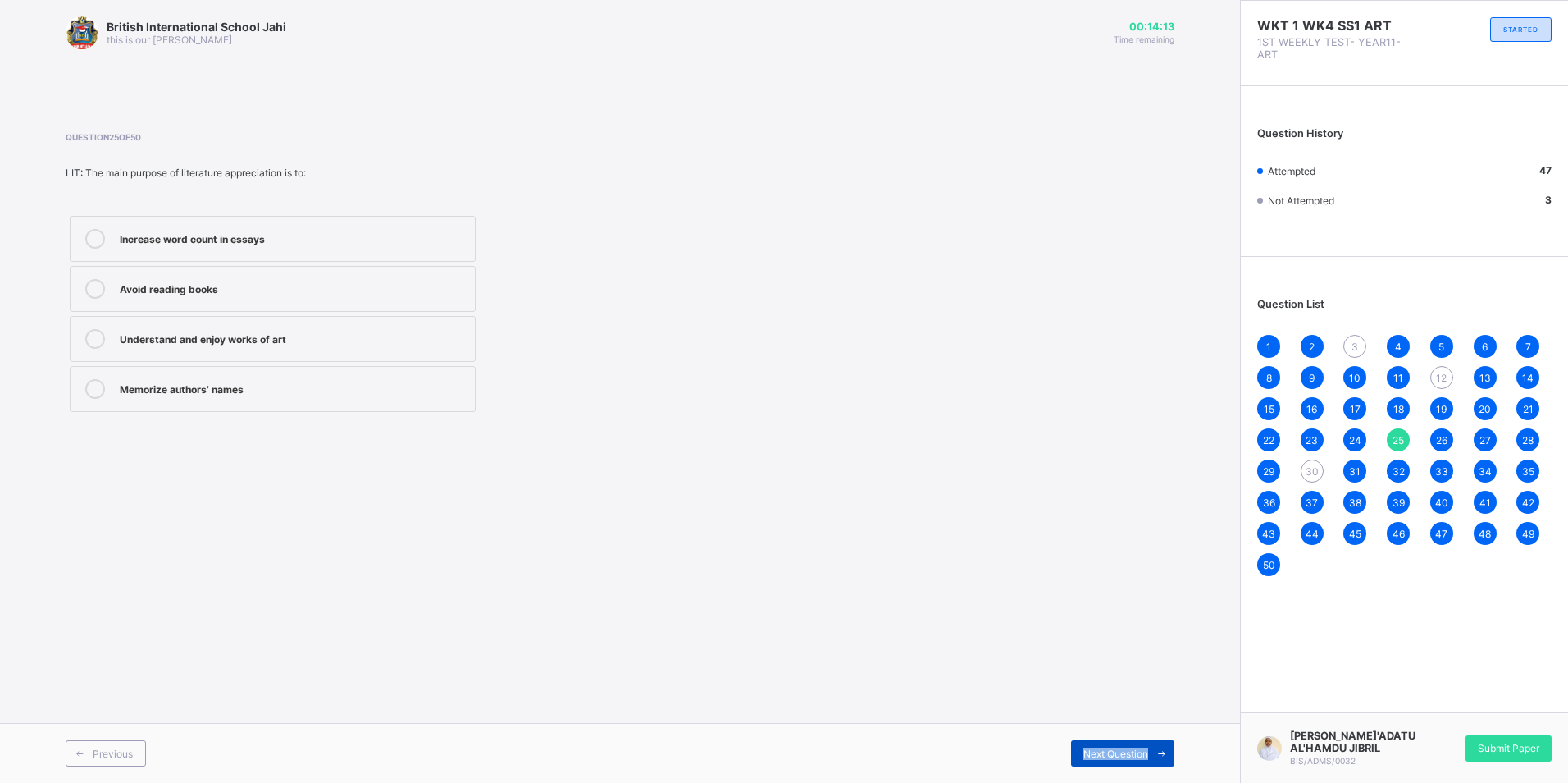
click at [1113, 745] on div "Next Question" at bounding box center [1123, 753] width 104 height 26
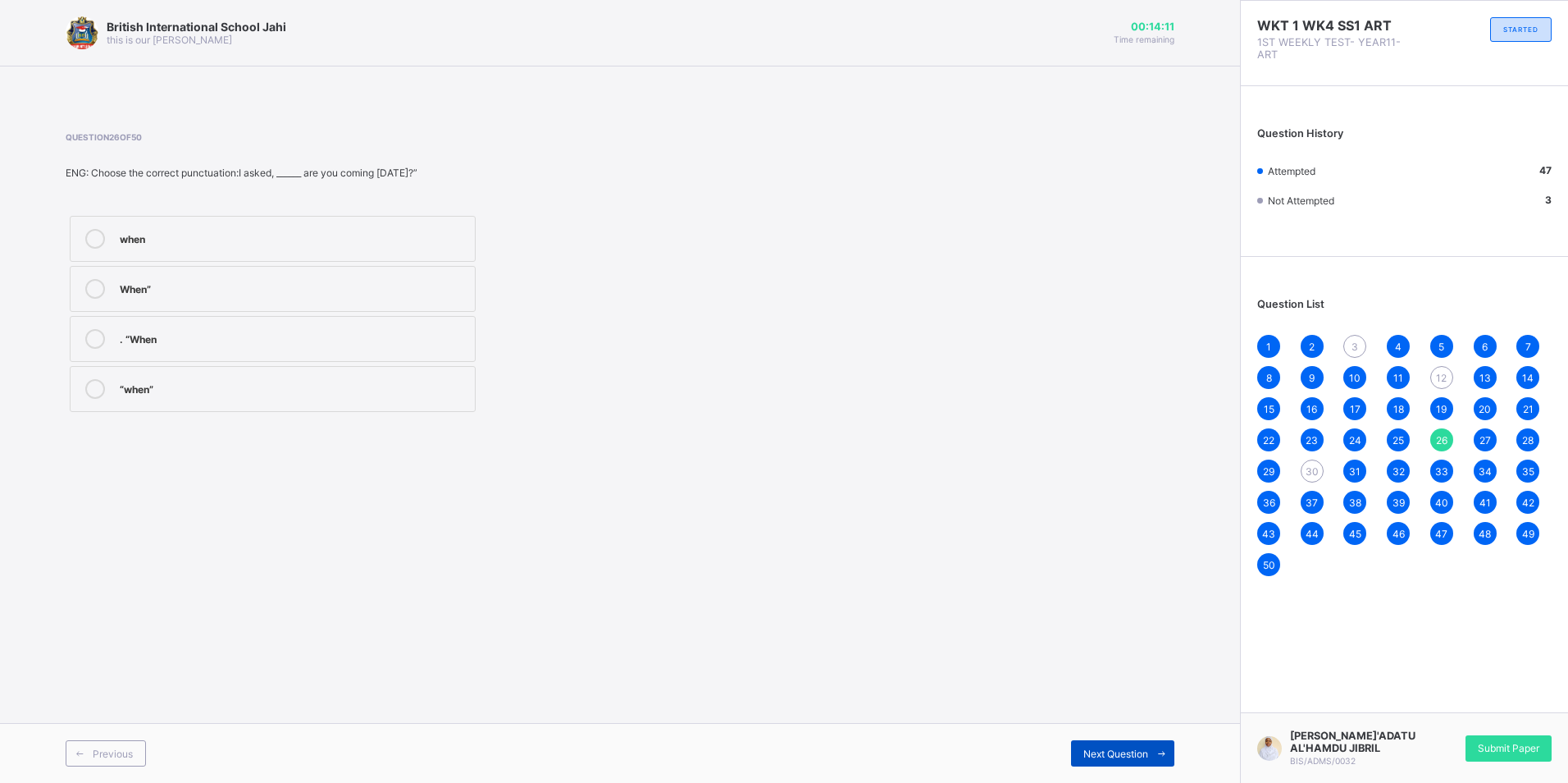
click at [1113, 745] on div "Next Question" at bounding box center [1123, 753] width 104 height 26
click at [91, 756] on span at bounding box center [80, 753] width 26 height 26
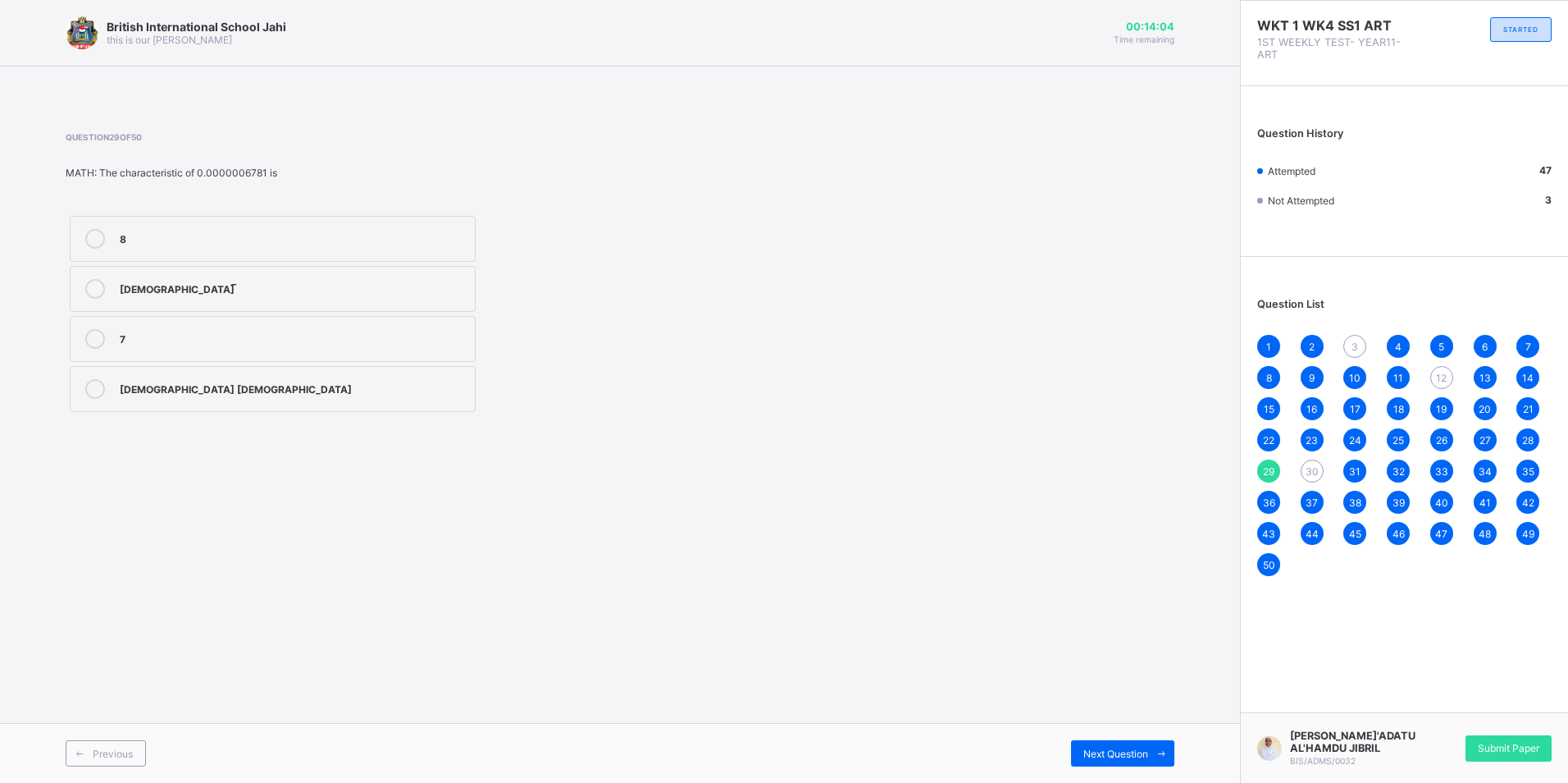
click at [1356, 347] on span "3" at bounding box center [1355, 346] width 7 height 12
click at [1435, 378] on div "12" at bounding box center [1441, 377] width 23 height 23
click at [1350, 336] on div "3" at bounding box center [1355, 346] width 23 height 23
click at [1354, 341] on div "3" at bounding box center [1355, 346] width 23 height 23
click at [1313, 475] on span "30" at bounding box center [1312, 472] width 13 height 12
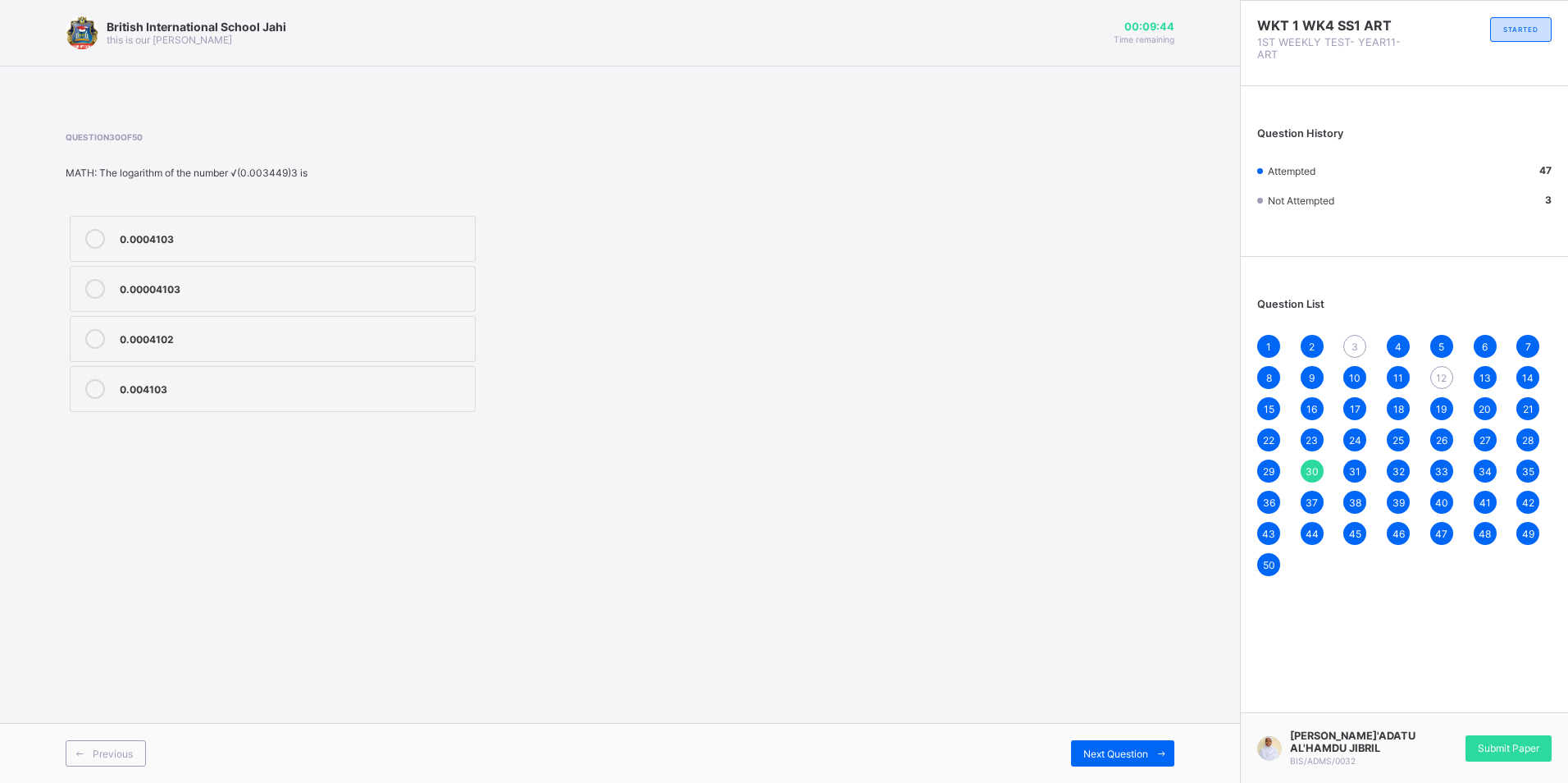
click at [1436, 378] on span "12" at bounding box center [1441, 378] width 11 height 12
click at [1346, 339] on div "3" at bounding box center [1355, 346] width 23 height 23
click at [1442, 378] on span "12" at bounding box center [1441, 378] width 11 height 12
click at [1445, 340] on div "5" at bounding box center [1441, 346] width 23 height 23
click at [1396, 372] on span "11" at bounding box center [1399, 378] width 10 height 12
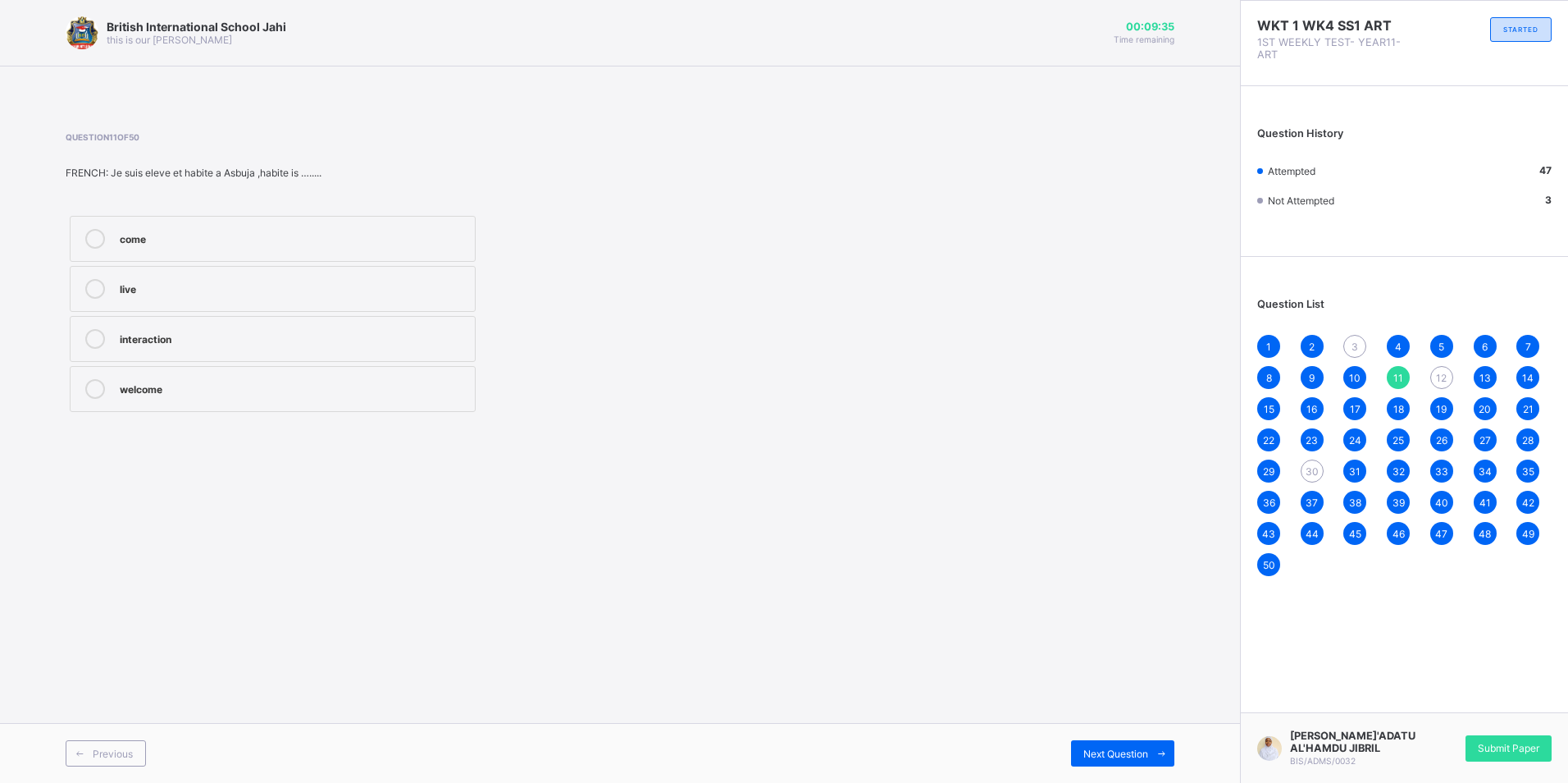
click at [1395, 354] on div "4" at bounding box center [1398, 346] width 23 height 23
click at [1148, 747] on div "Next Question" at bounding box center [1123, 753] width 104 height 26
click at [1148, 747] on span at bounding box center [1161, 753] width 26 height 26
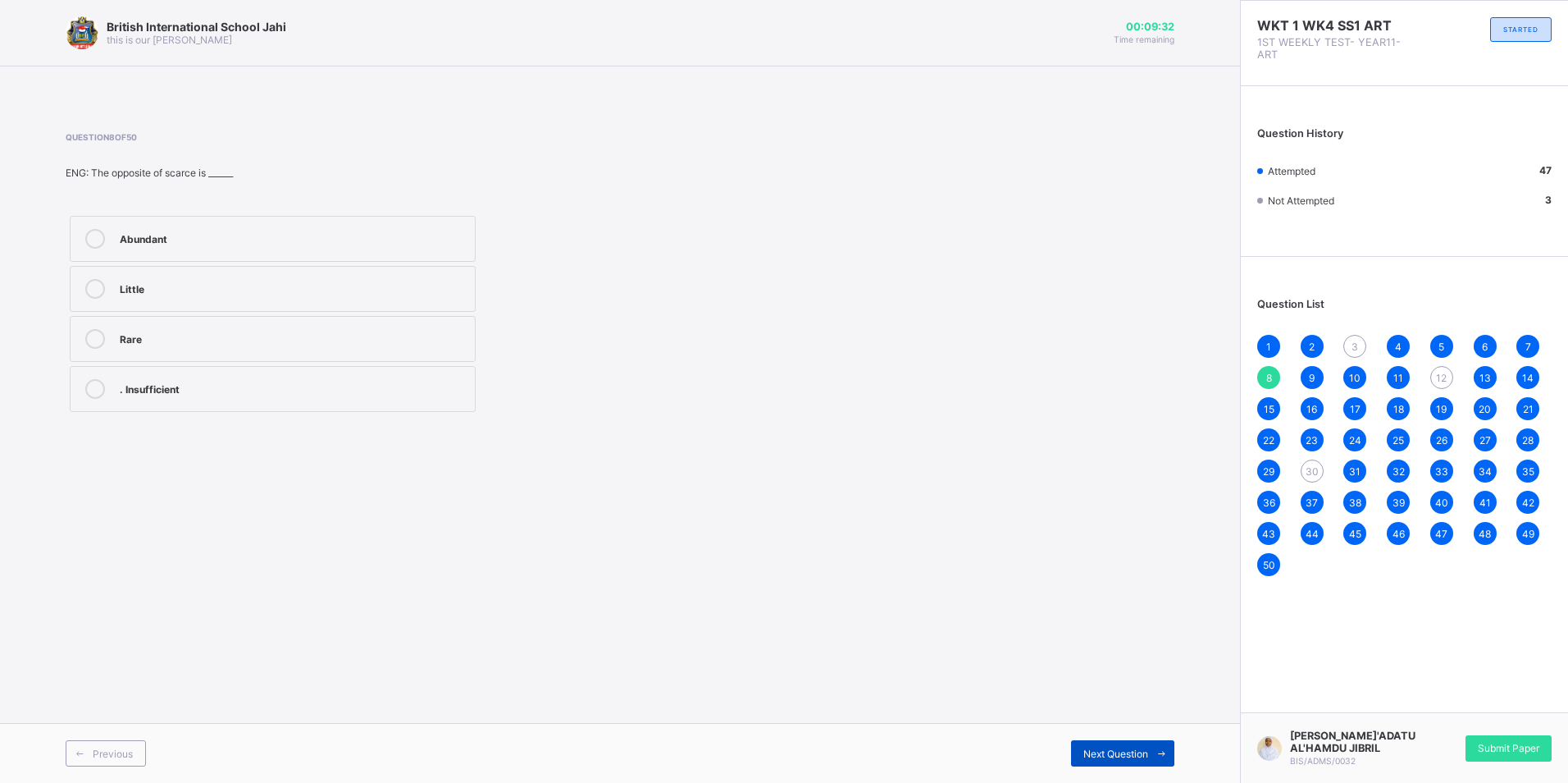
click at [1148, 747] on span at bounding box center [1161, 753] width 26 height 26
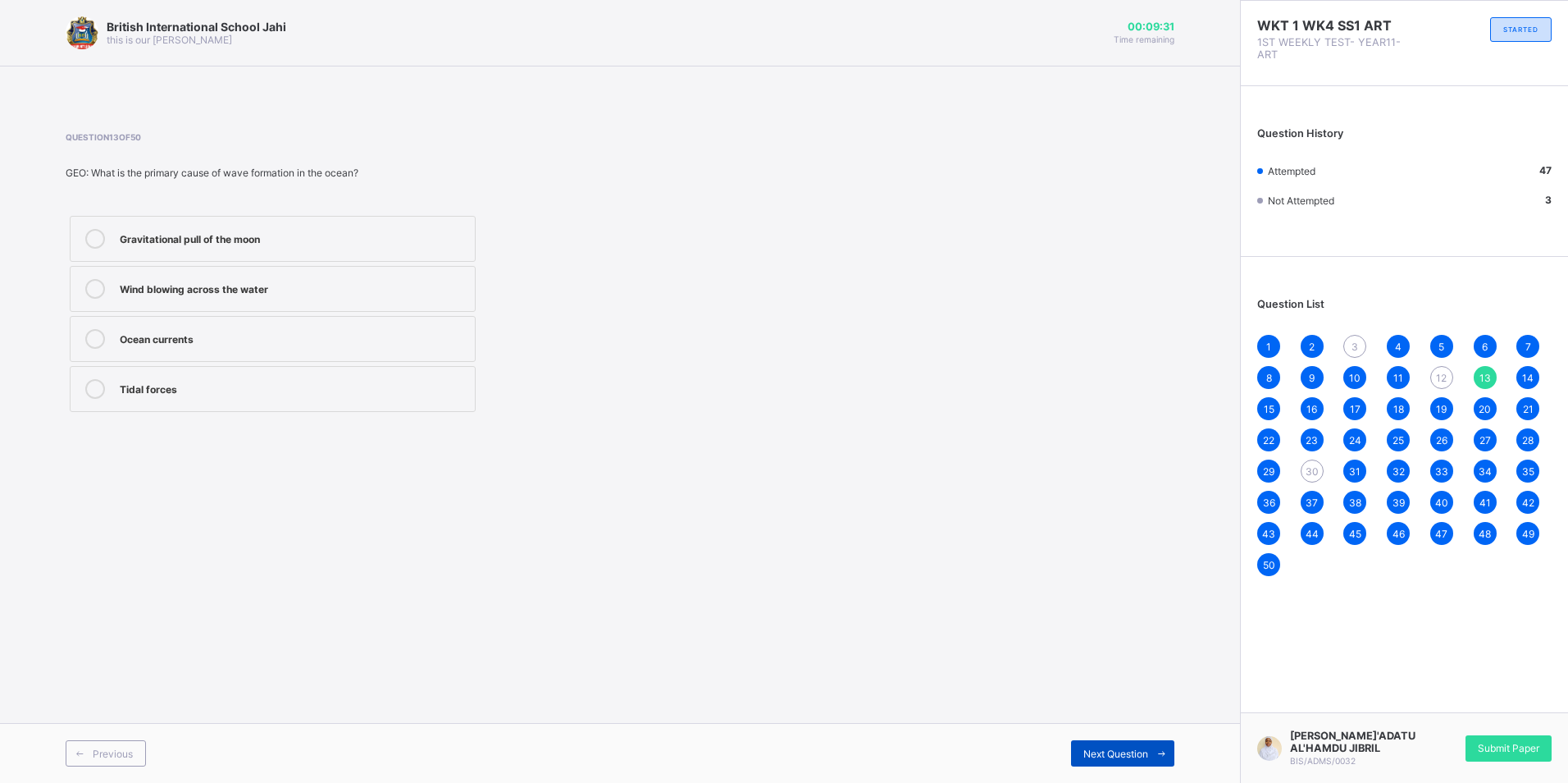
click at [1148, 747] on span at bounding box center [1161, 753] width 26 height 26
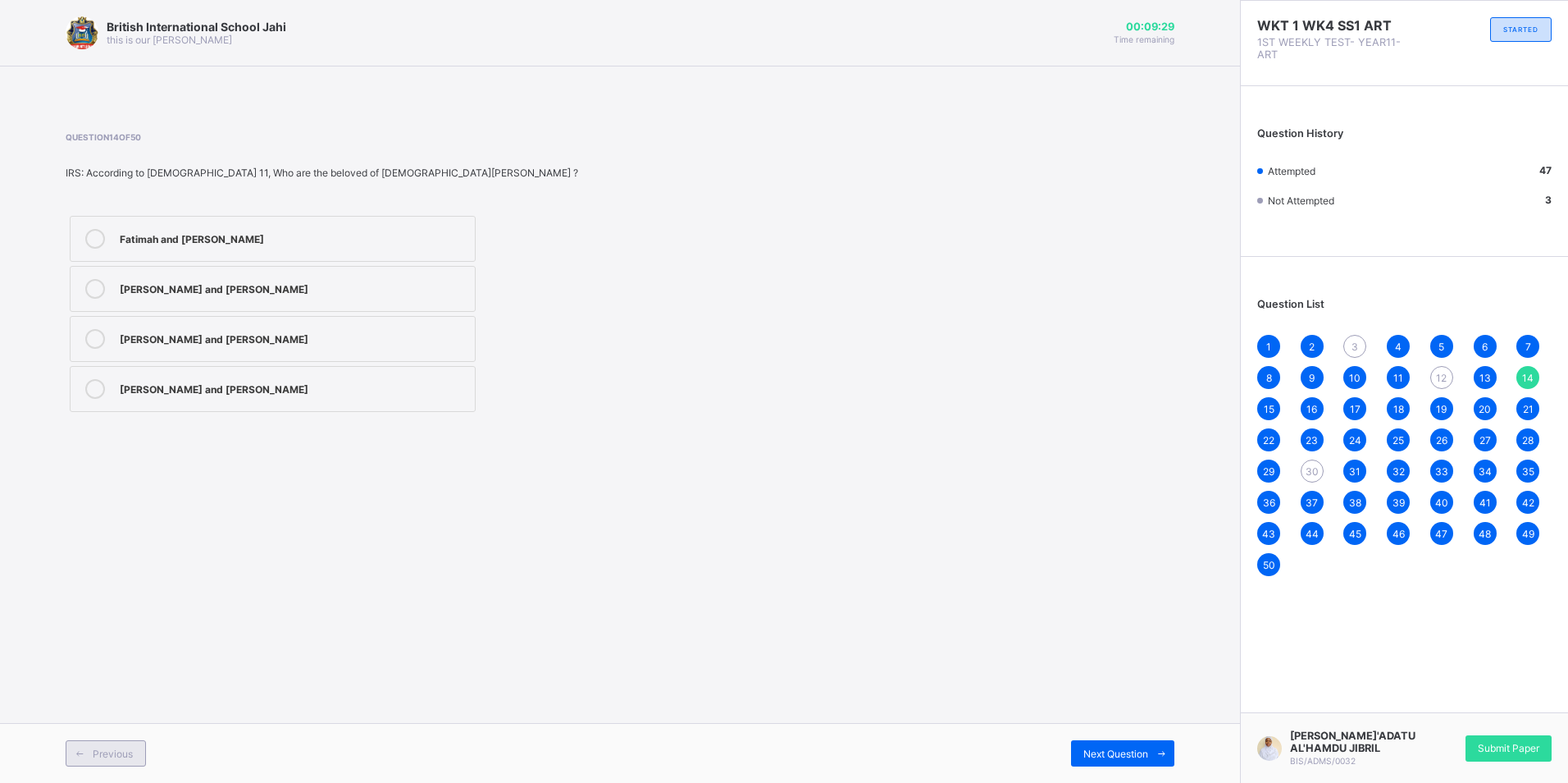
click at [105, 758] on span "Previous" at bounding box center [113, 754] width 40 height 12
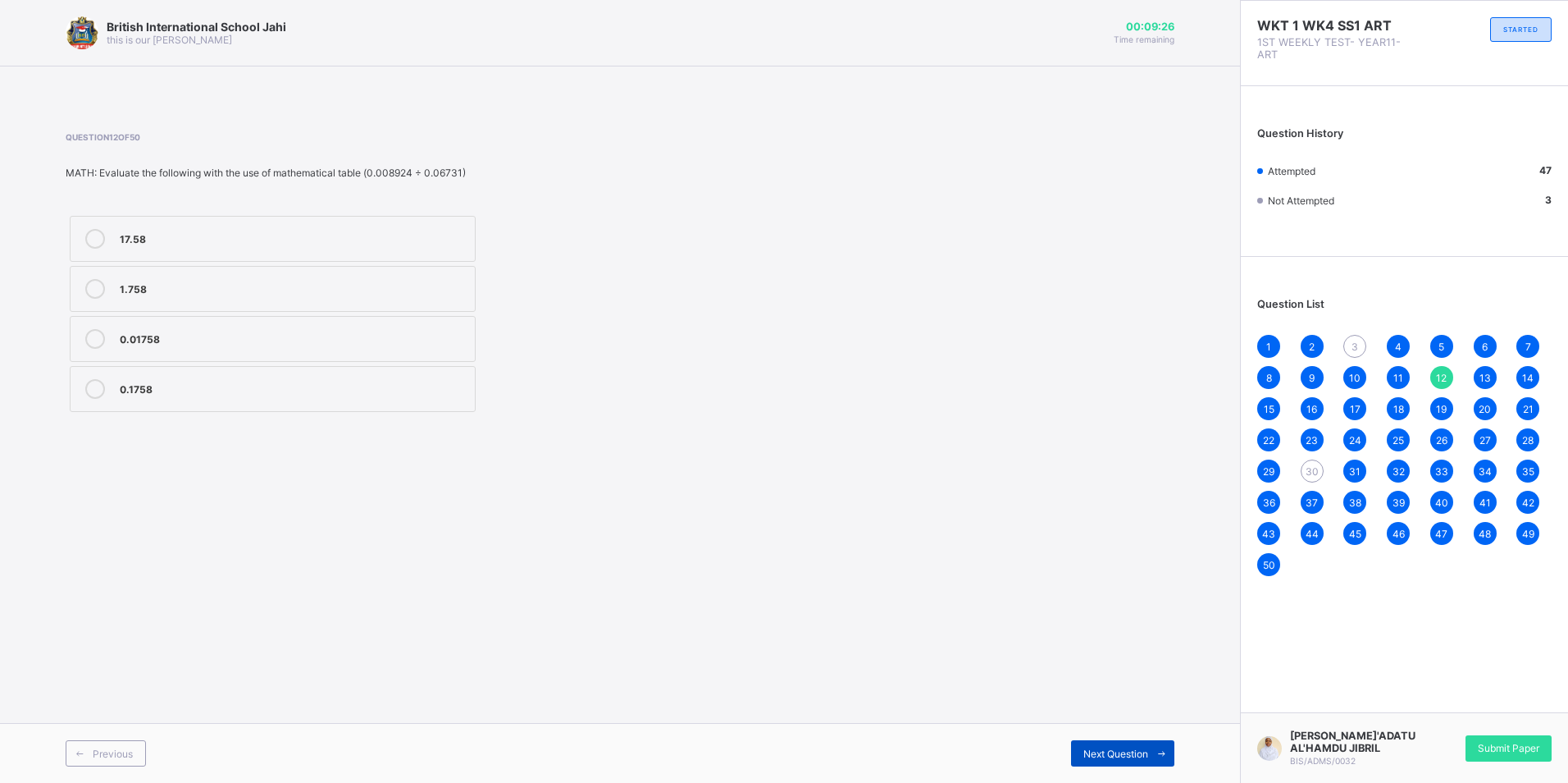
click at [1127, 740] on div "Next Question" at bounding box center [1123, 753] width 104 height 26
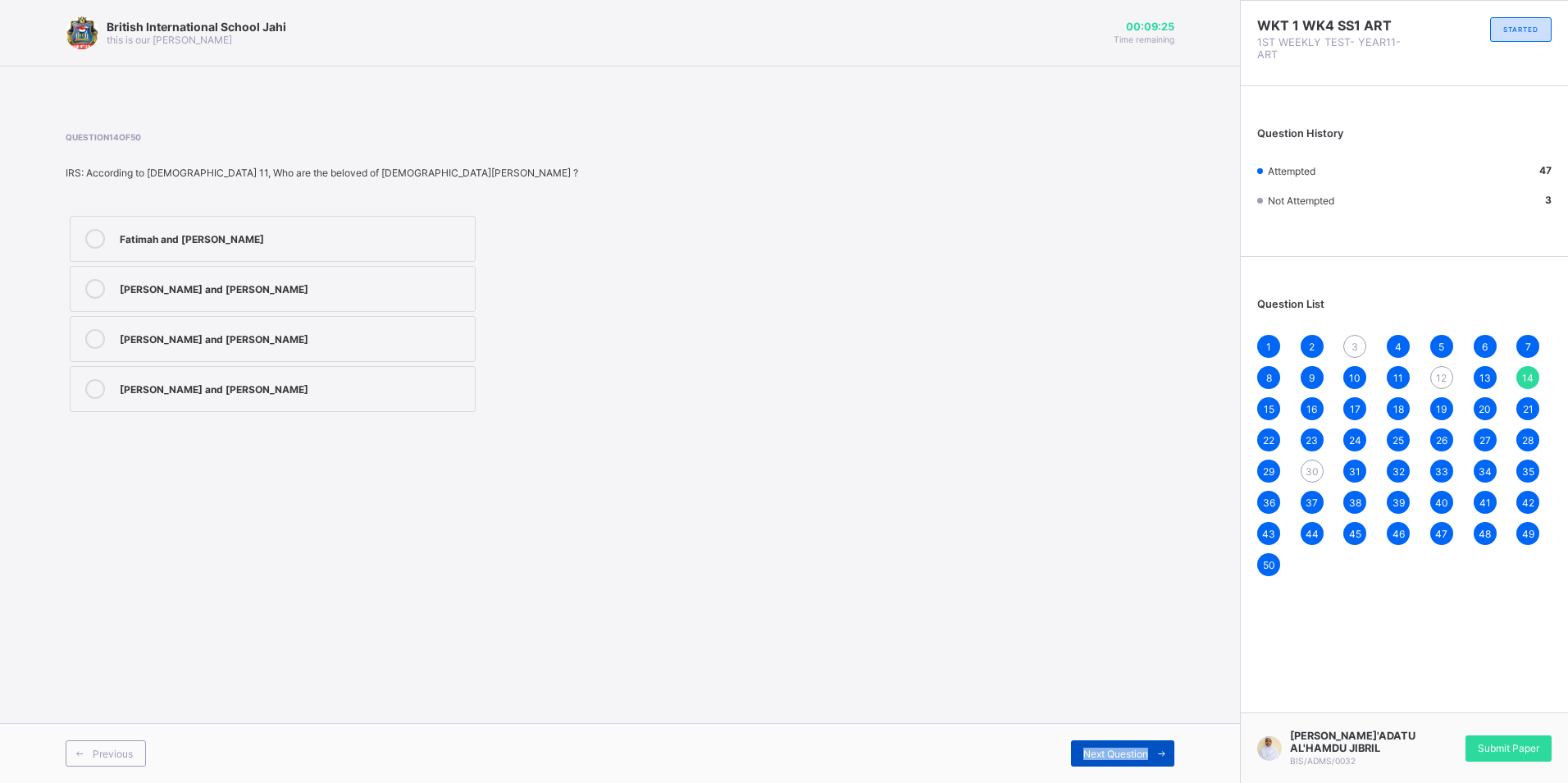
click at [1127, 740] on div "Next Question" at bounding box center [1123, 753] width 104 height 26
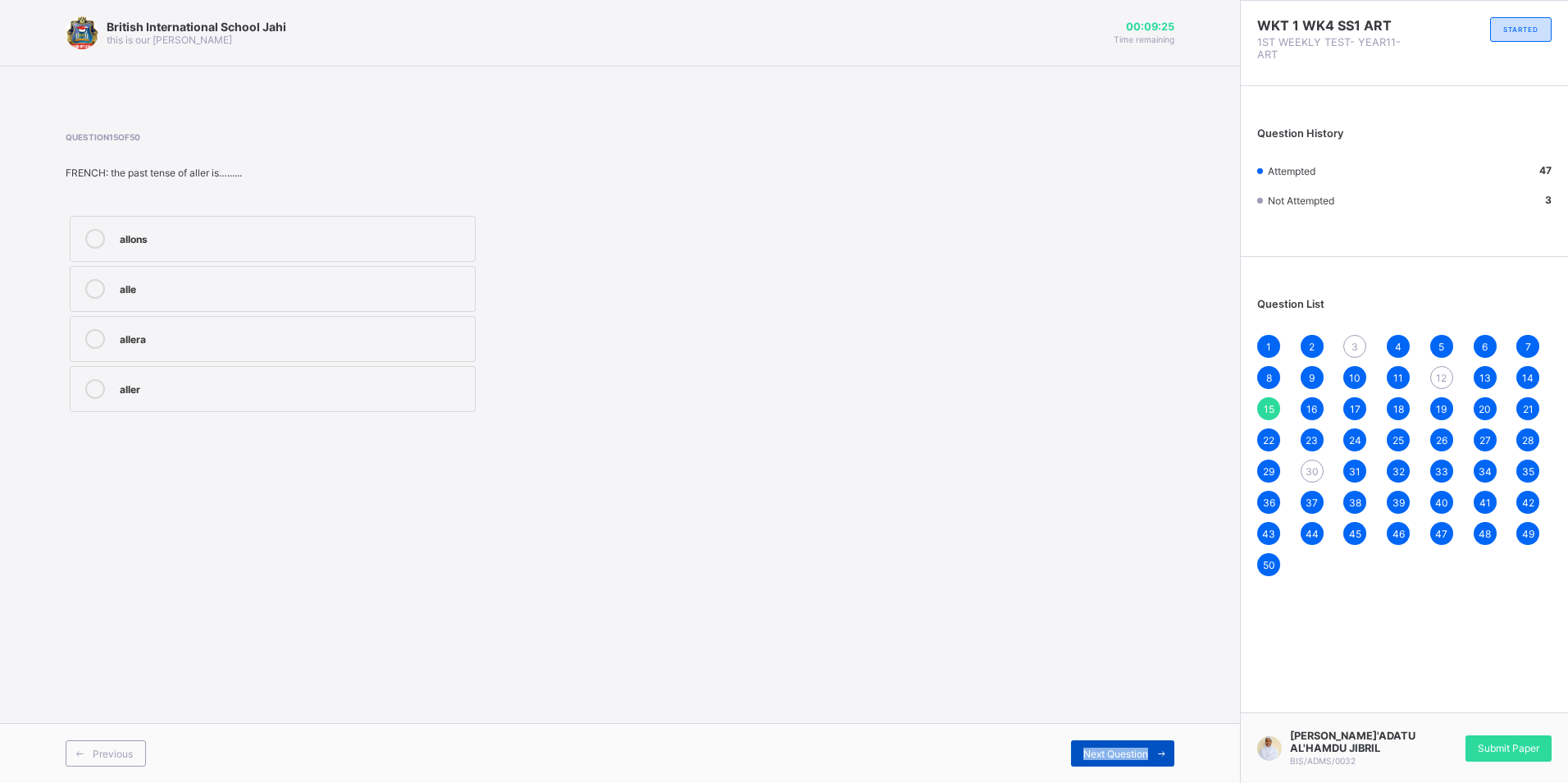
click at [1127, 740] on div "Next Question" at bounding box center [1123, 753] width 104 height 26
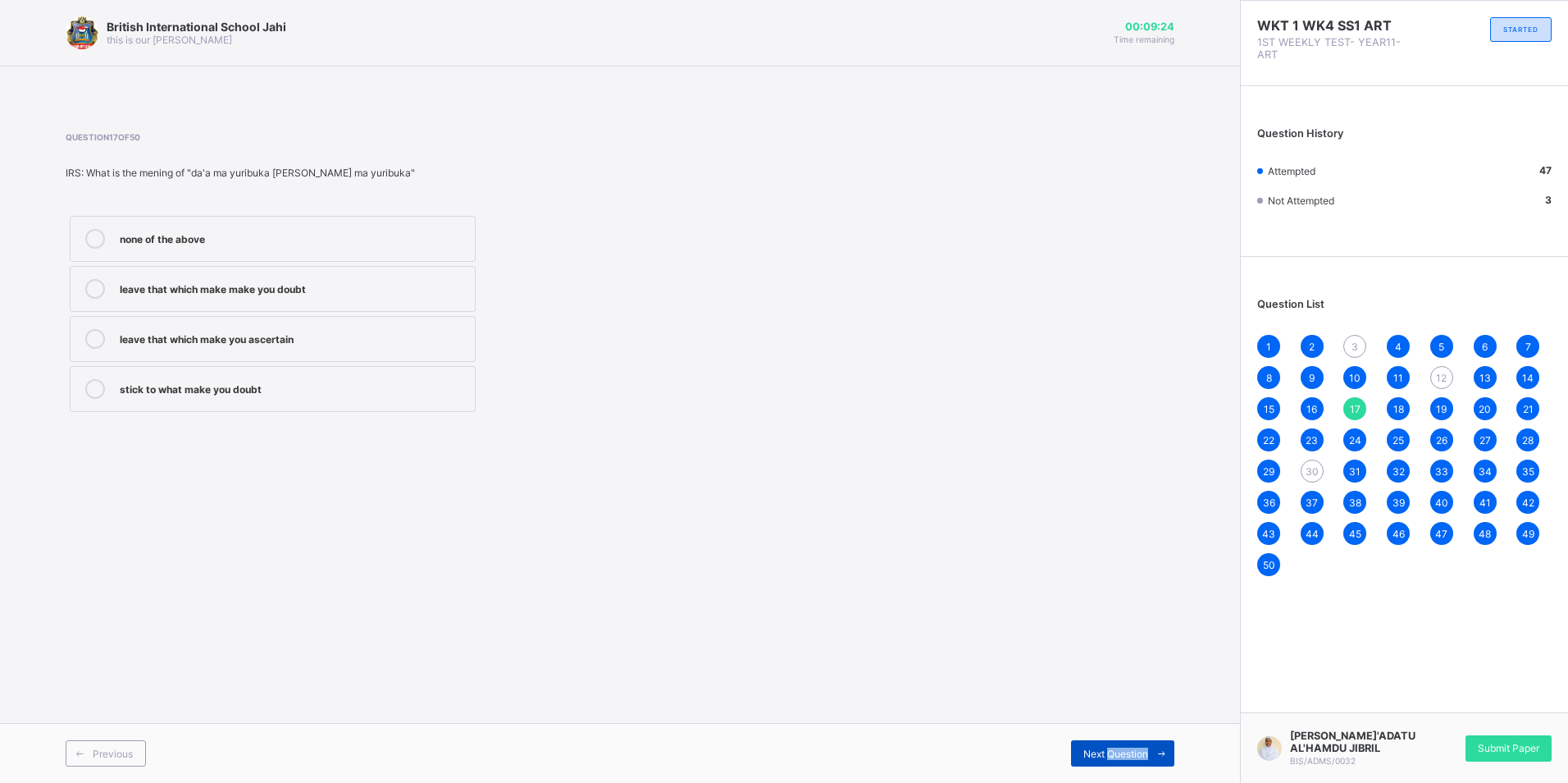
click at [1128, 742] on div "Next Question" at bounding box center [1123, 753] width 104 height 26
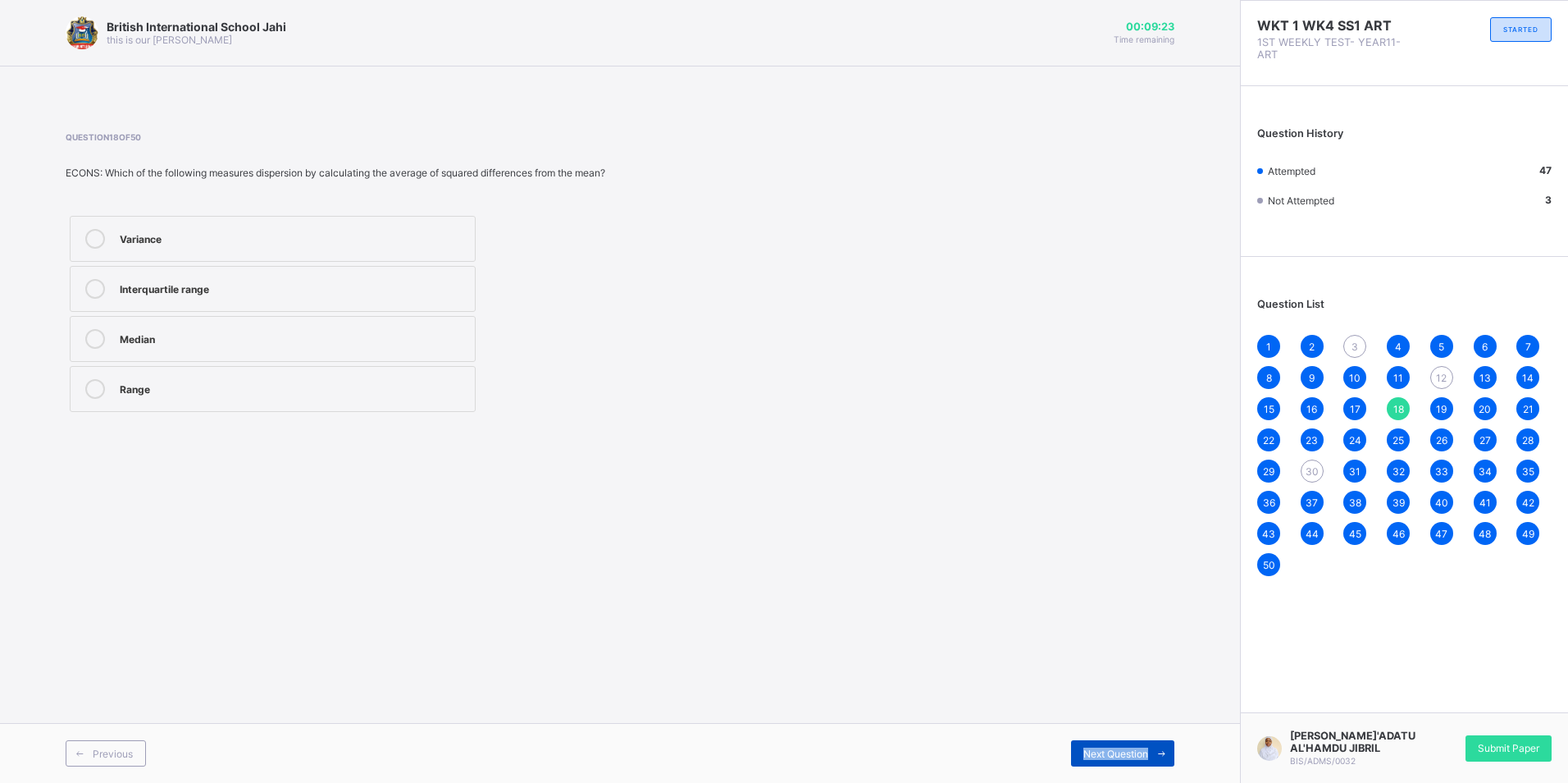
click at [1128, 742] on div "Next Question" at bounding box center [1123, 753] width 104 height 26
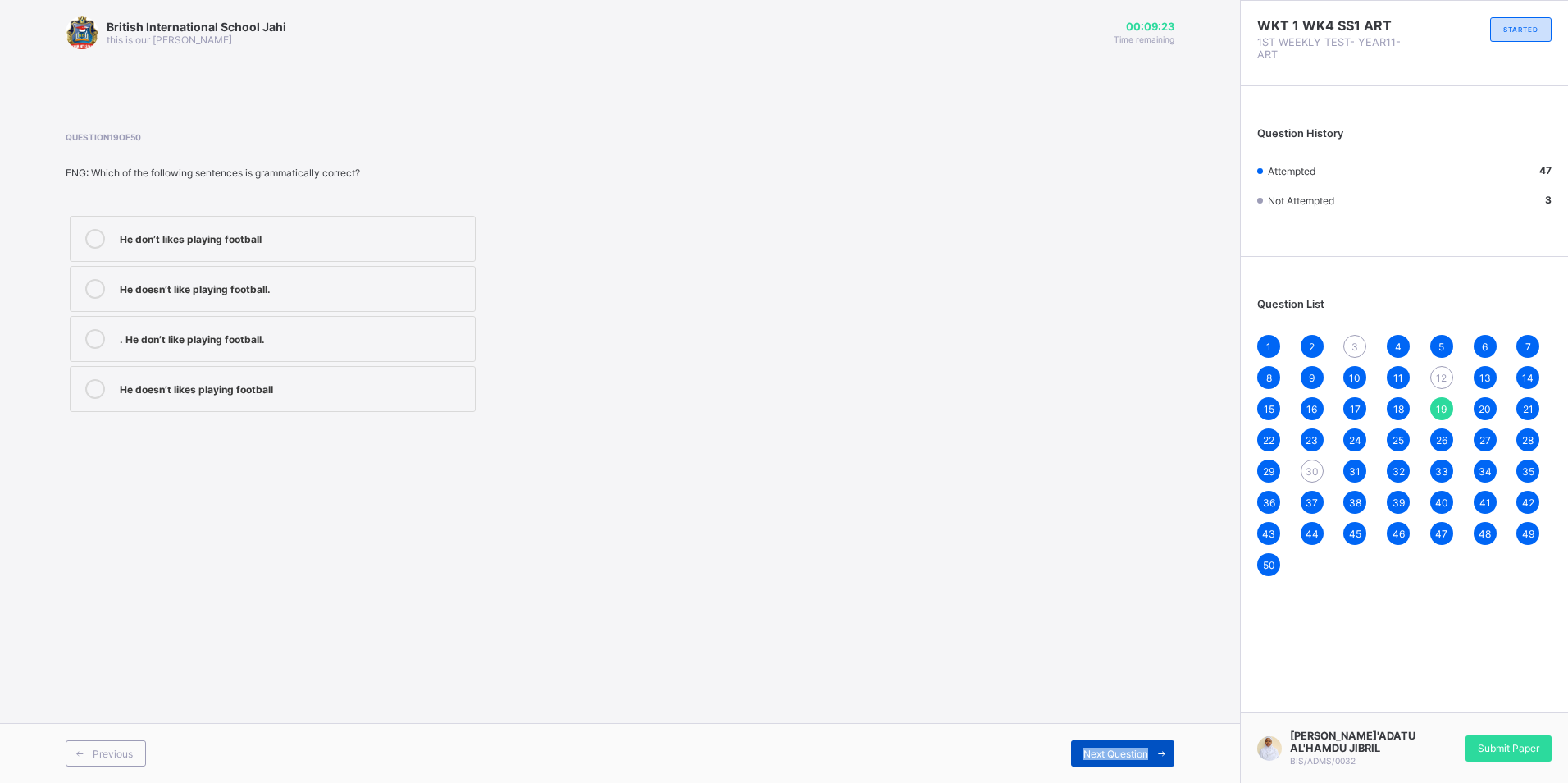
click at [1128, 742] on div "Next Question" at bounding box center [1123, 753] width 104 height 26
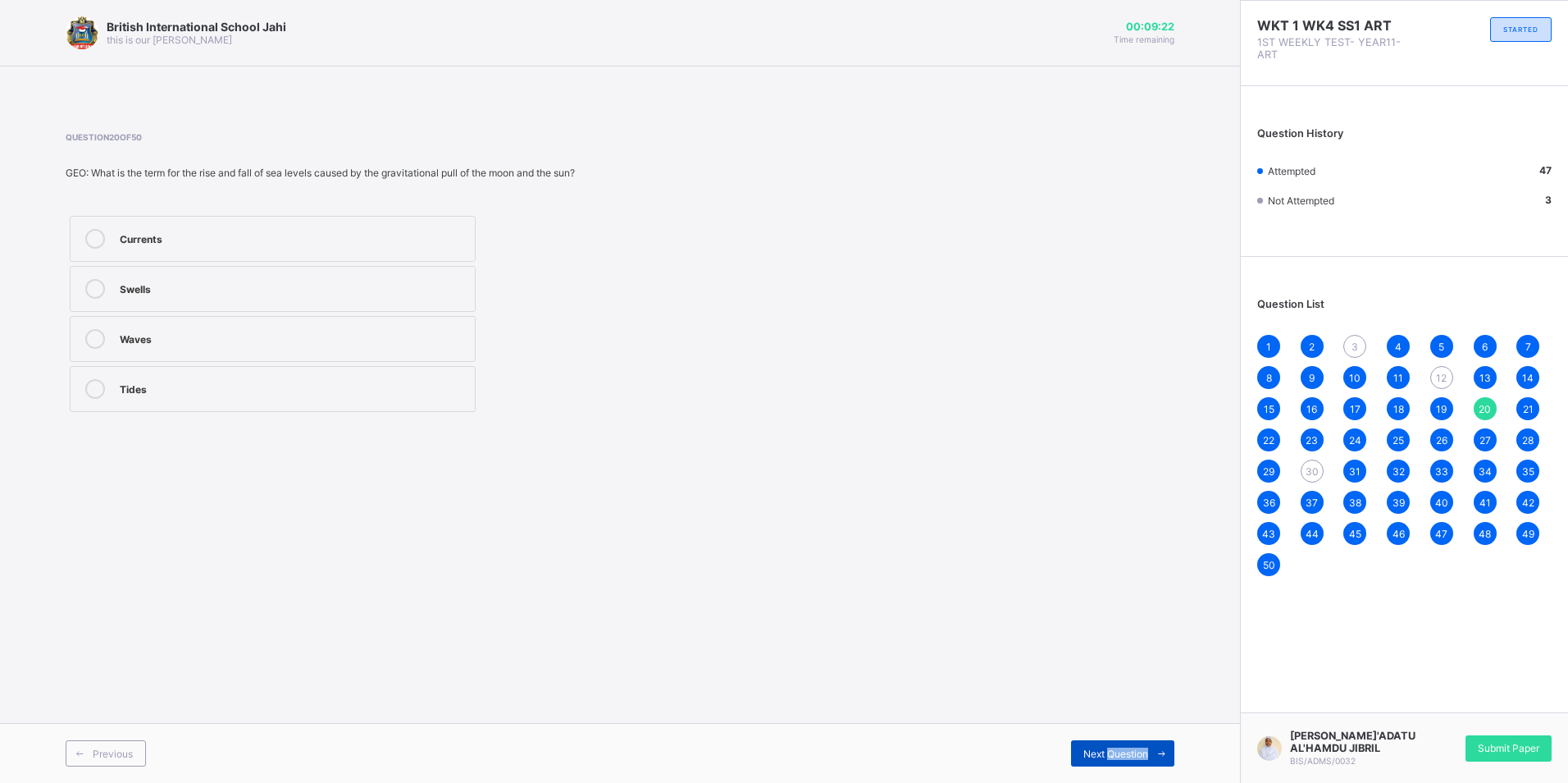
click at [1128, 742] on div "Next Question" at bounding box center [1123, 753] width 104 height 26
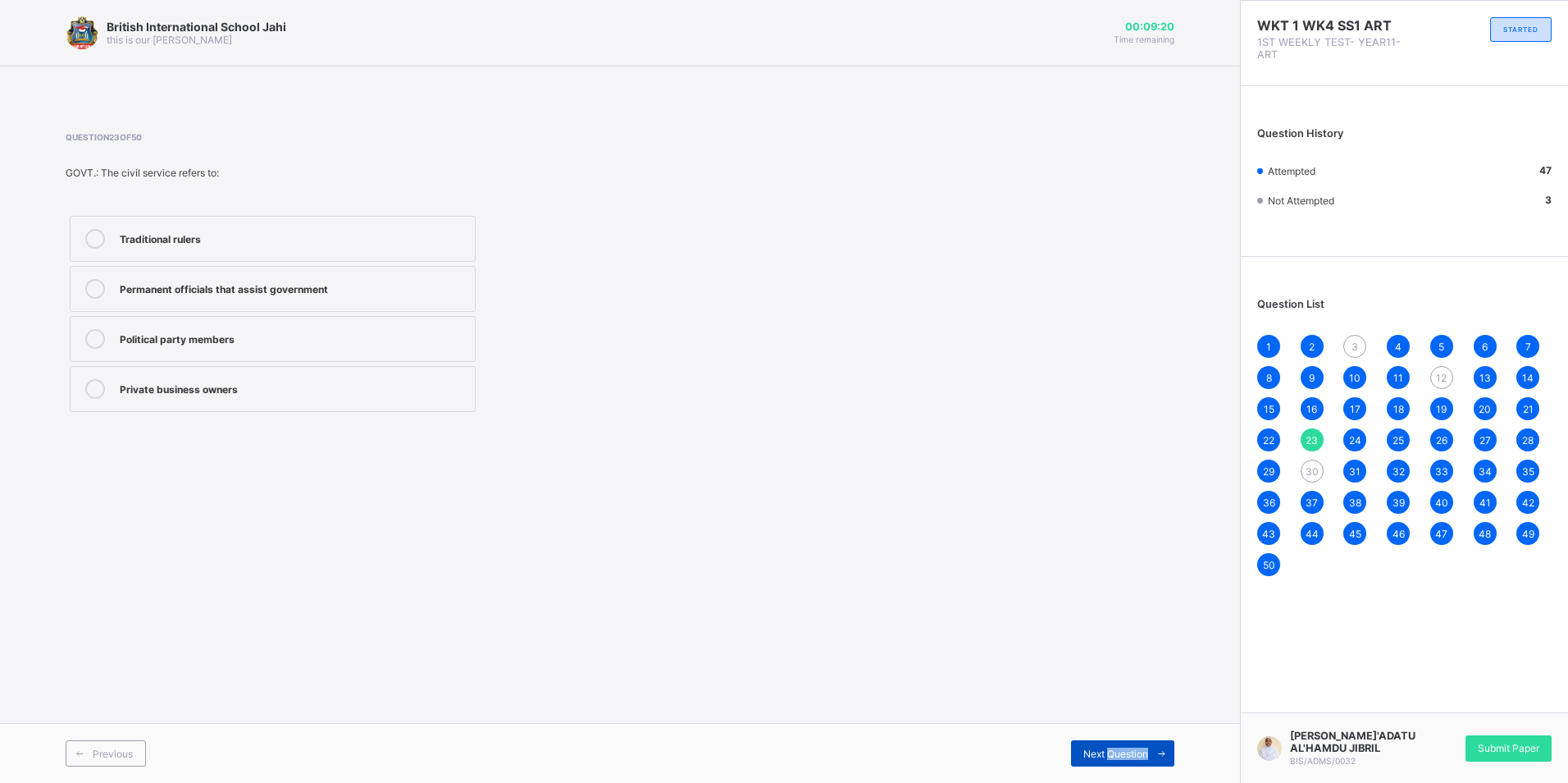
drag, startPoint x: 1128, startPoint y: 742, endPoint x: 1130, endPoint y: 752, distance: 10.2
click at [1130, 752] on span "Next Question" at bounding box center [1115, 754] width 65 height 12
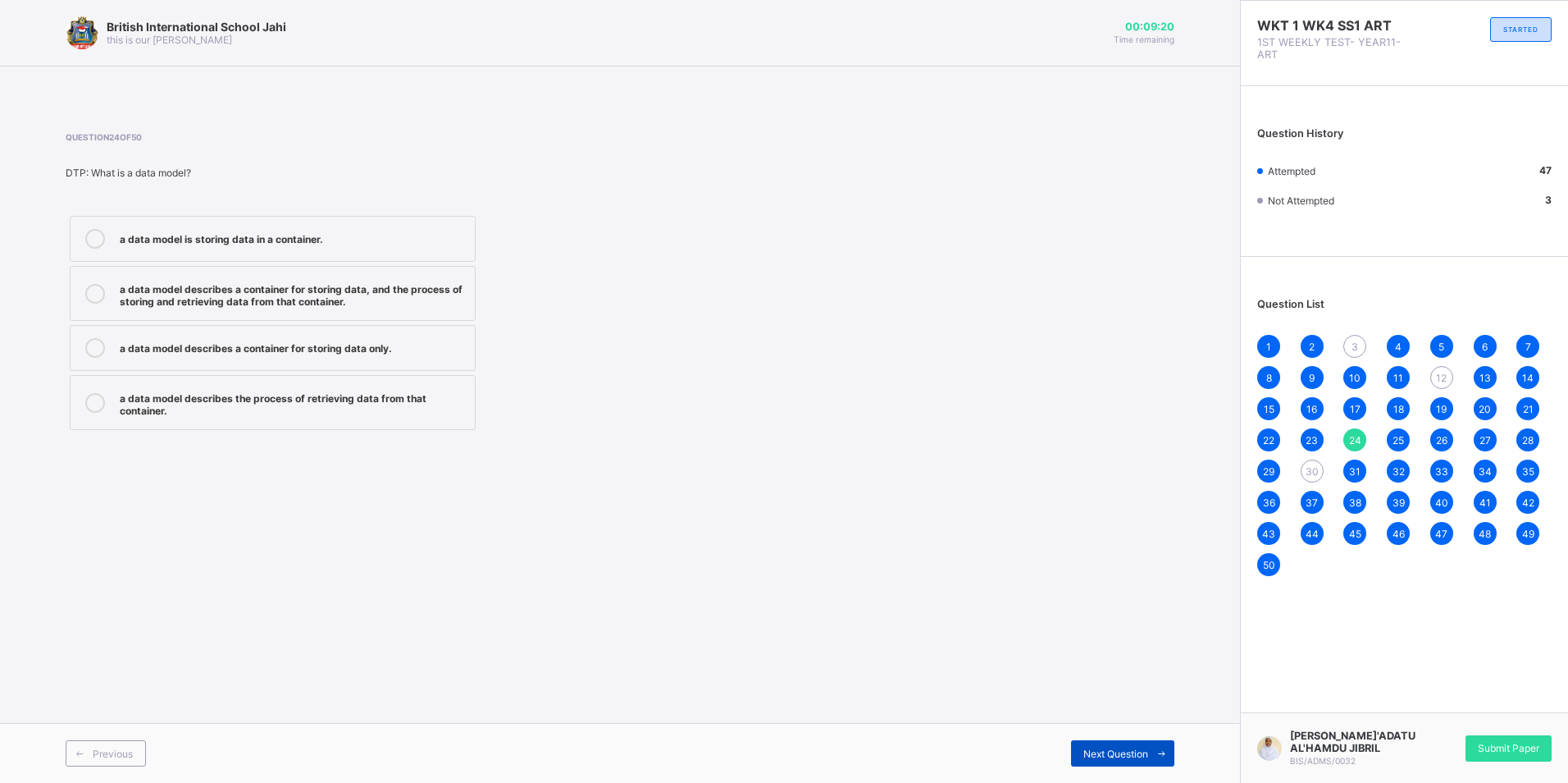
click at [1130, 752] on span "Next Question" at bounding box center [1115, 754] width 65 height 12
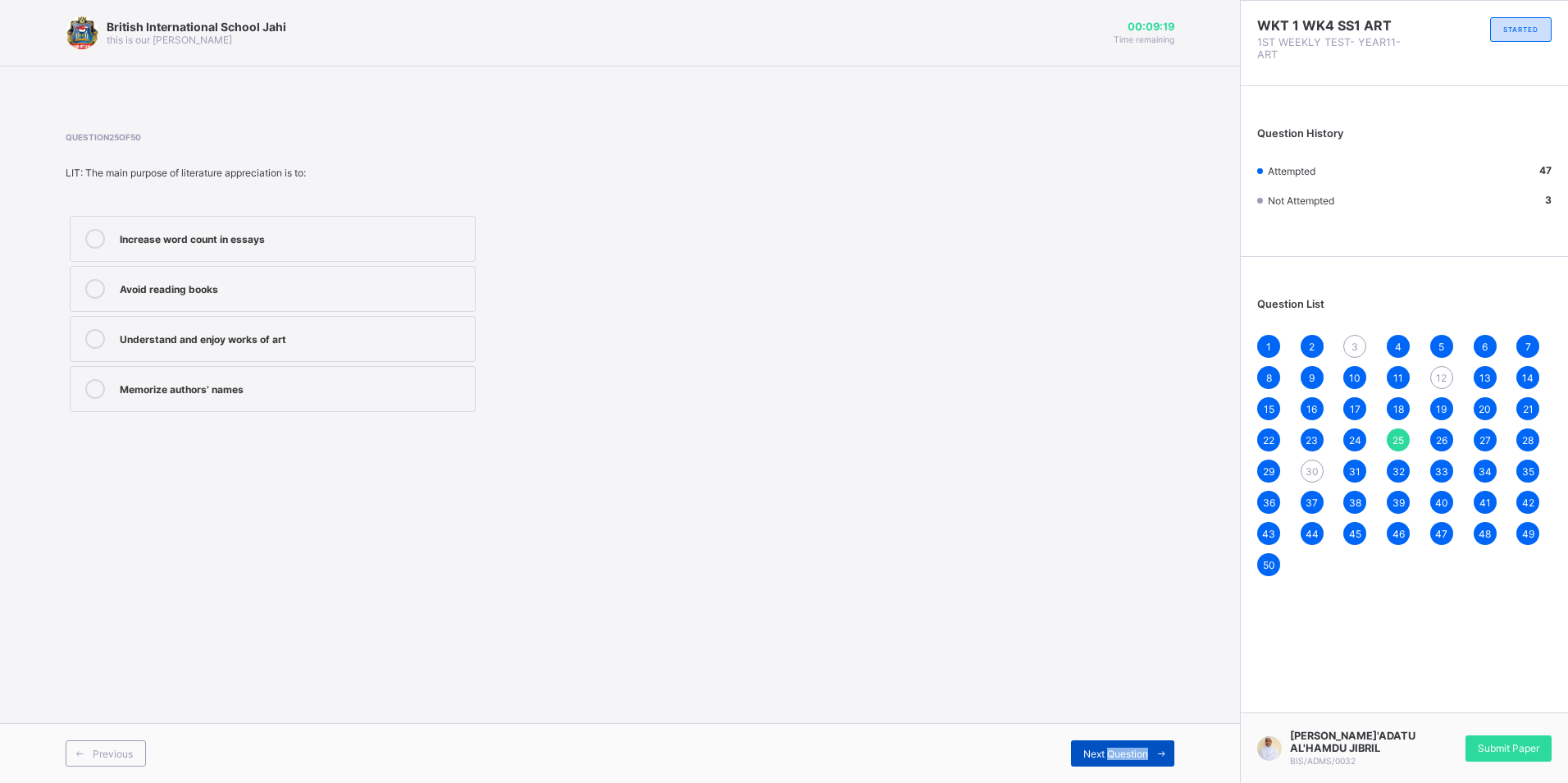
click at [1130, 752] on span "Next Question" at bounding box center [1115, 754] width 65 height 12
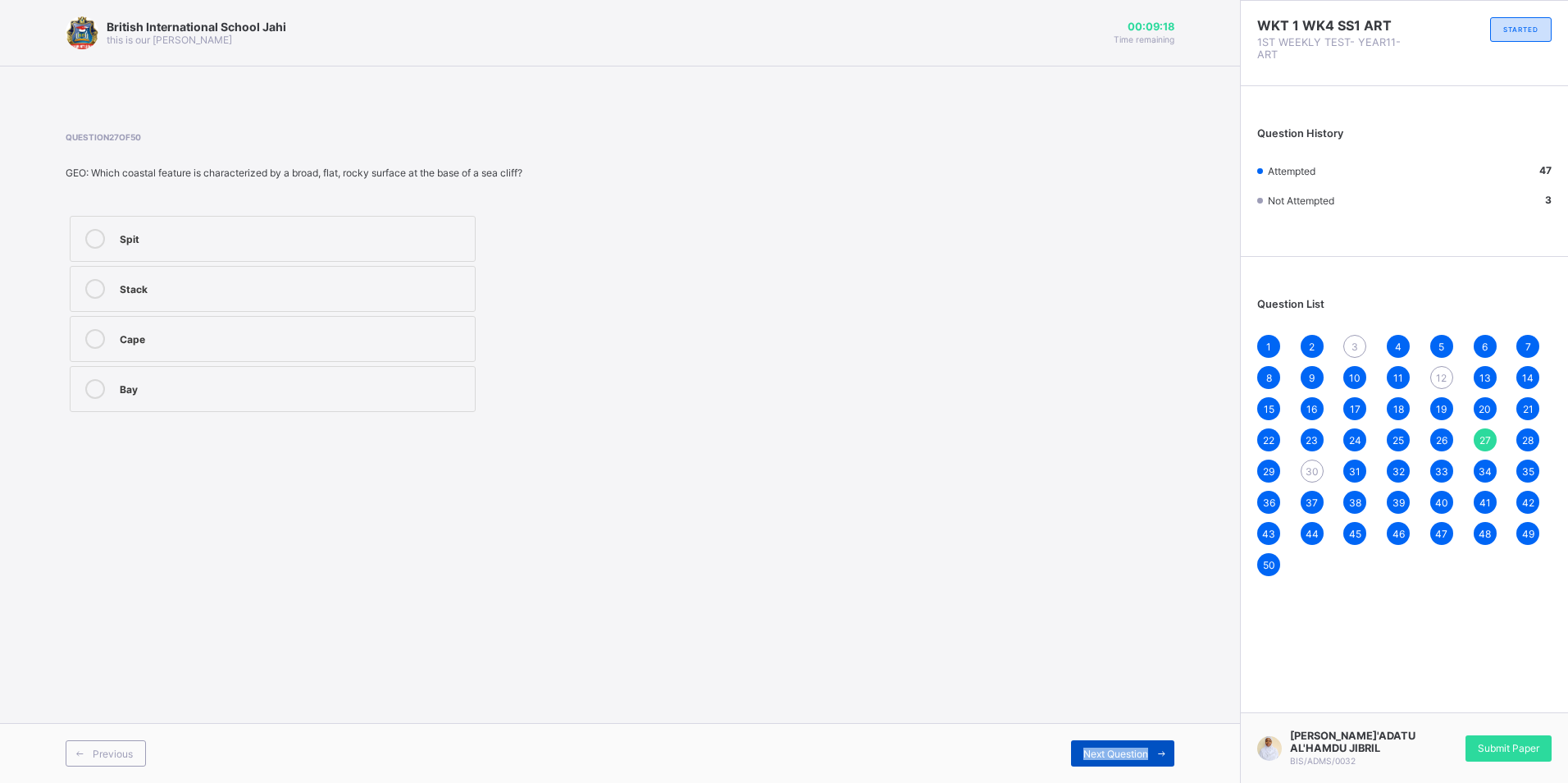
click at [1130, 752] on span "Next Question" at bounding box center [1115, 754] width 65 height 12
click at [135, 753] on div "Previous" at bounding box center [106, 753] width 81 height 26
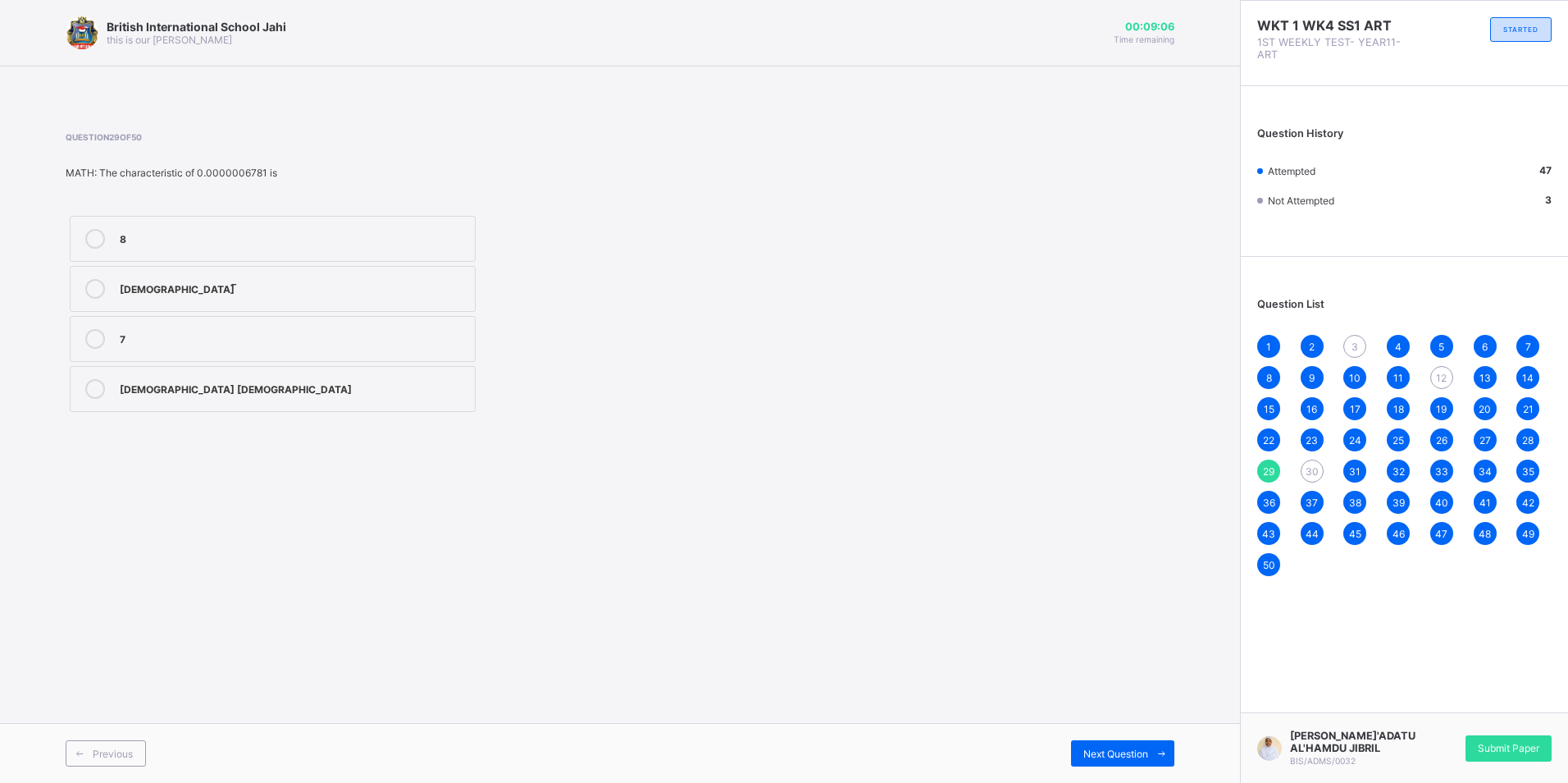
click at [1350, 345] on div "3" at bounding box center [1355, 346] width 23 height 23
click at [1318, 474] on span "30" at bounding box center [1312, 472] width 13 height 12
click at [1318, 471] on span "30" at bounding box center [1312, 472] width 13 height 12
click at [1438, 375] on span "12" at bounding box center [1441, 378] width 11 height 12
click at [1356, 342] on span "3" at bounding box center [1355, 346] width 7 height 12
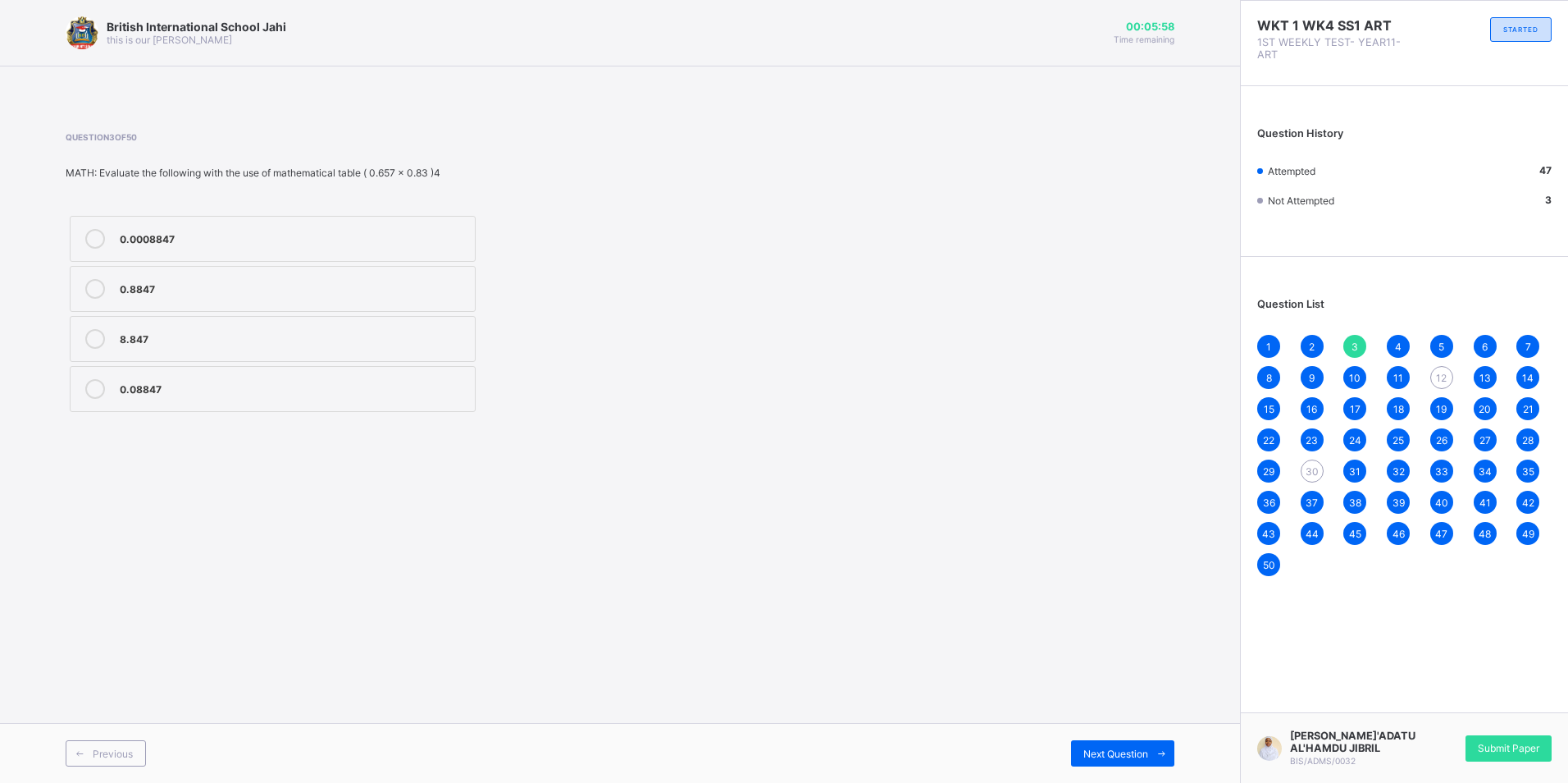
click at [1316, 472] on span "30" at bounding box center [1312, 472] width 13 height 12
click at [1345, 349] on div "3" at bounding box center [1355, 346] width 23 height 23
click at [1448, 382] on div "12" at bounding box center [1441, 377] width 23 height 23
click at [1354, 344] on span "3" at bounding box center [1355, 346] width 7 height 12
click at [1434, 382] on div "12" at bounding box center [1441, 377] width 23 height 23
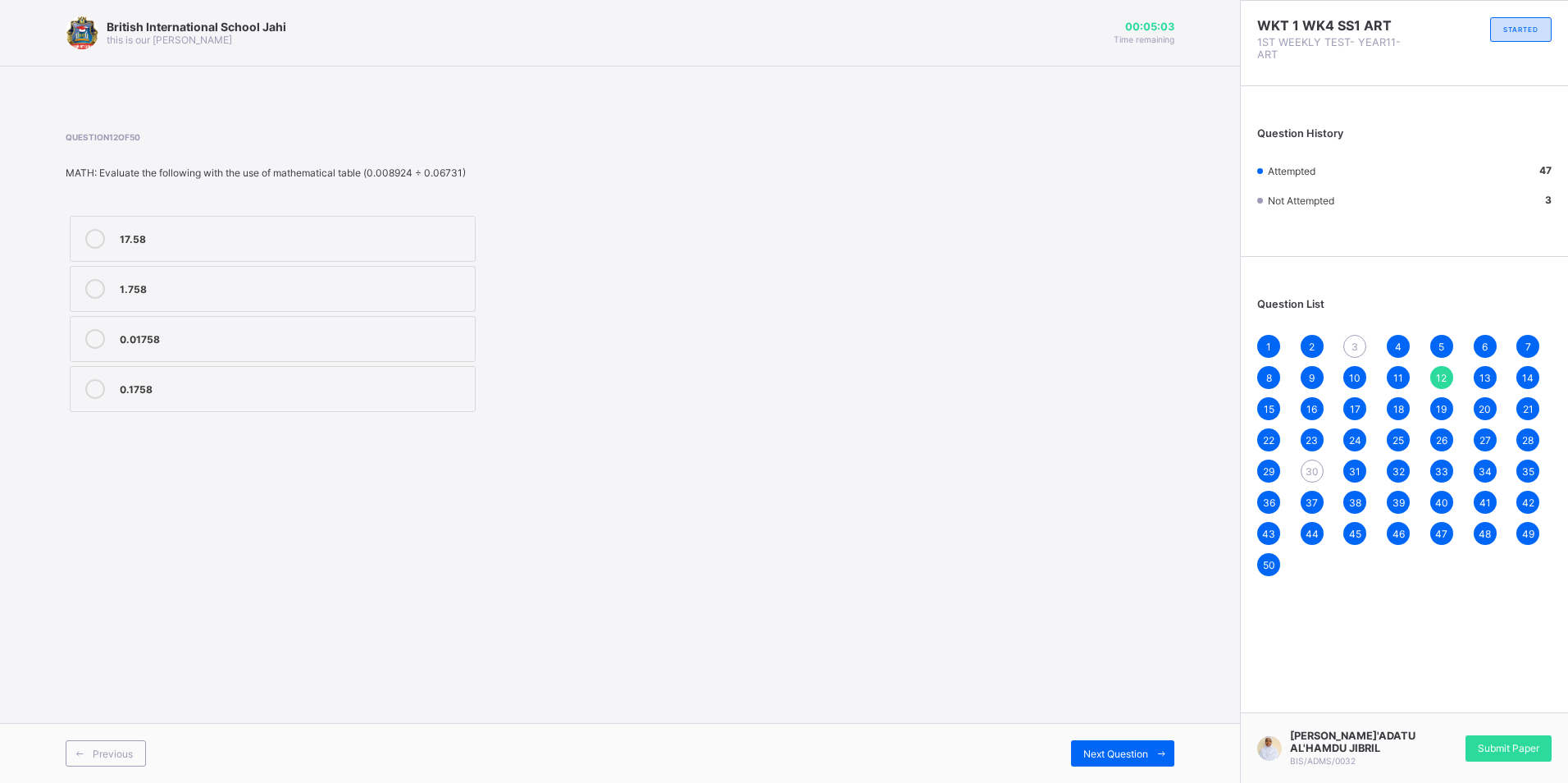
click at [1362, 344] on div "3" at bounding box center [1355, 346] width 23 height 23
click at [1454, 373] on div "1 2 3 4 5 6 7 8 9 10 11 12 13 14 15 16 17 18 19 20 21 22 23 24 25 26 27 28 29 3…" at bounding box center [1404, 456] width 294 height 241
click at [1442, 376] on span "12" at bounding box center [1441, 378] width 11 height 12
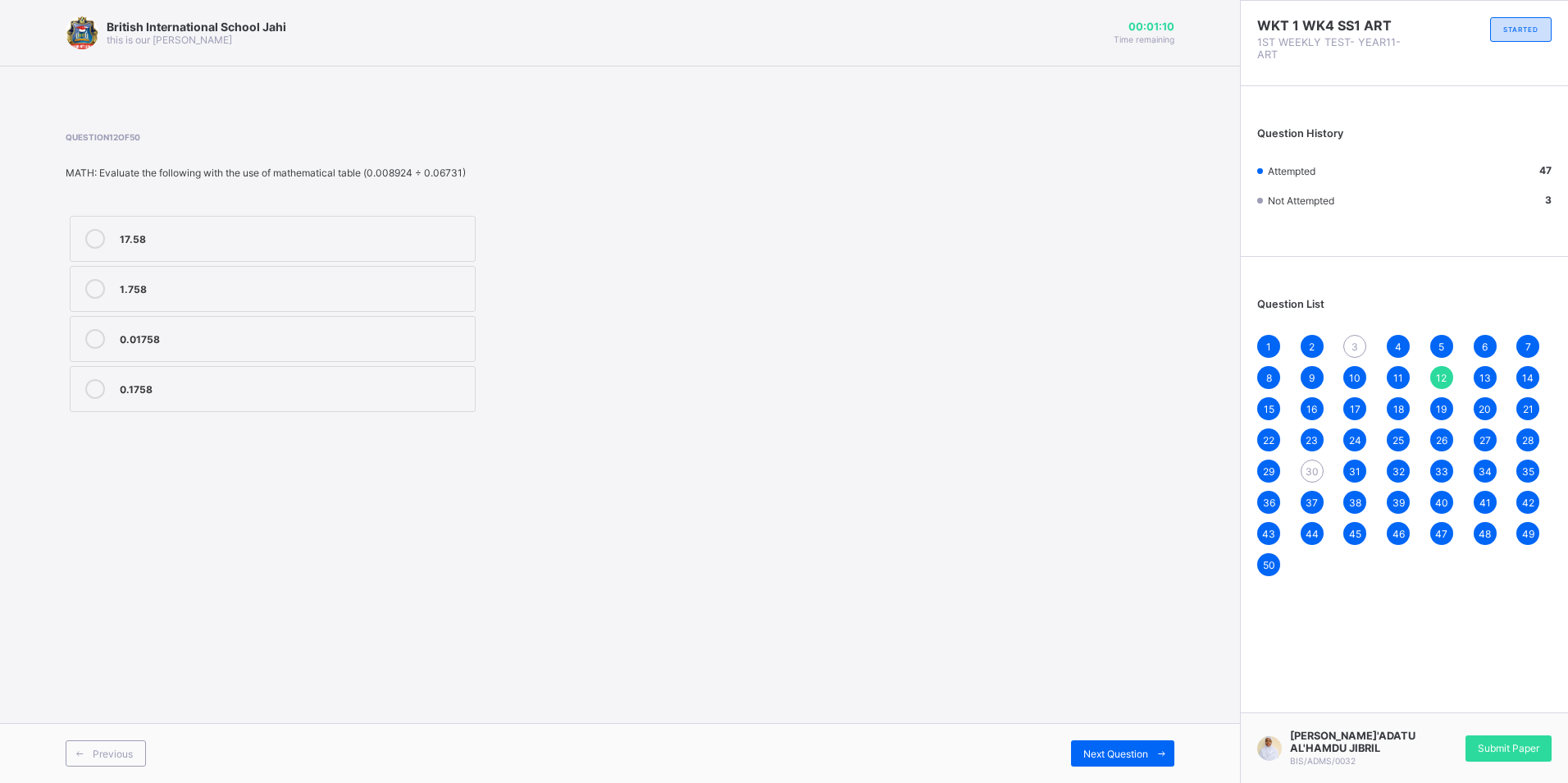
click at [1312, 473] on span "30" at bounding box center [1312, 472] width 13 height 12
click at [1355, 346] on span "3" at bounding box center [1355, 346] width 7 height 12
click at [1519, 744] on span "Submit Paper" at bounding box center [1509, 748] width 62 height 12
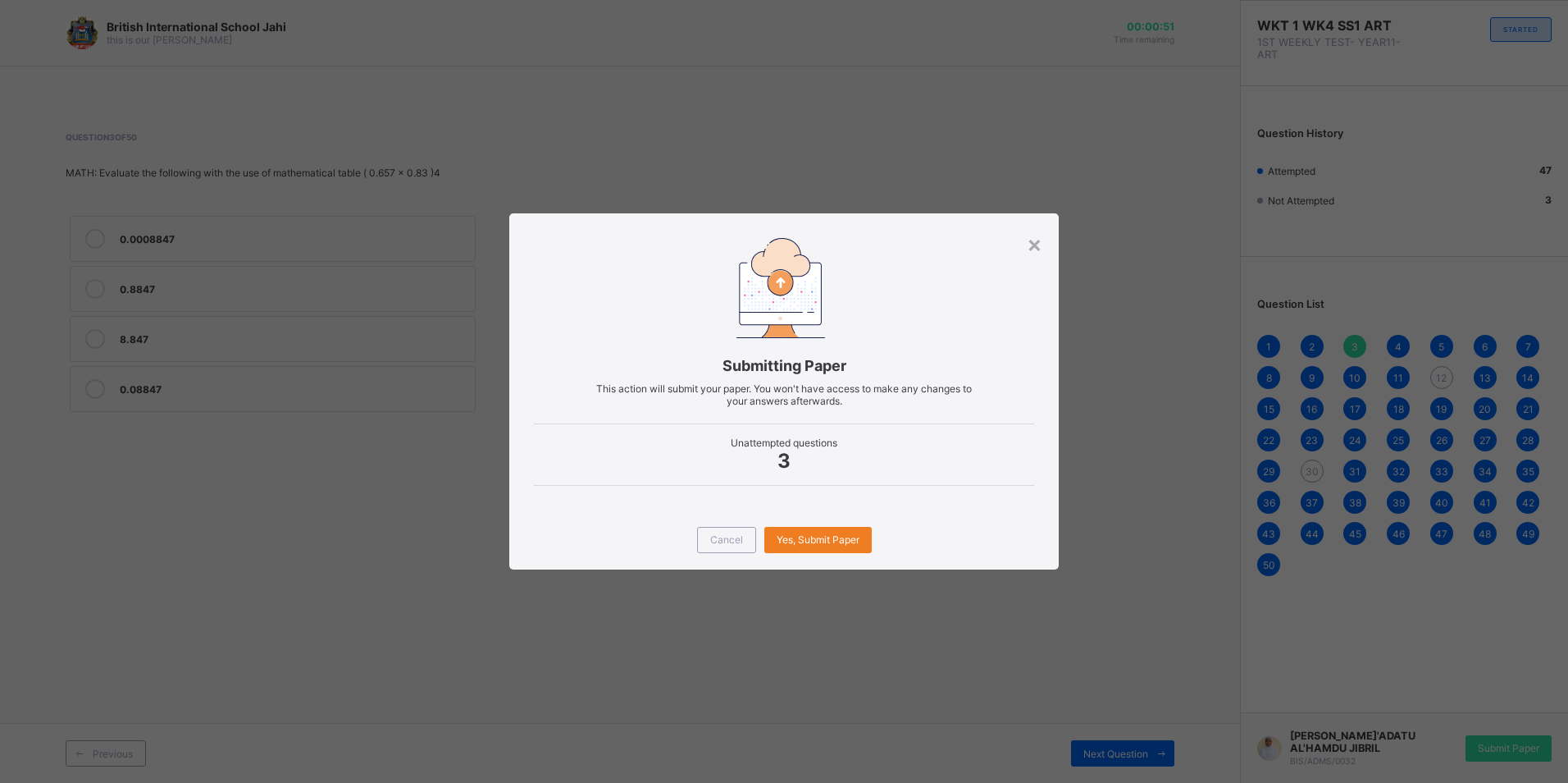
click at [1220, 105] on div "× Submitting Paper This action will submit your paper. You won't have access to…" at bounding box center [784, 391] width 1568 height 783
drag, startPoint x: 910, startPoint y: 55, endPoint x: 948, endPoint y: 252, distance: 200.6
click at [923, 163] on div "× Submitting Paper This action will submit your paper. You won't have access to…" at bounding box center [784, 391] width 1568 height 783
click at [1022, 240] on div "Submitting Paper This action will submit your paper. You won't have access to m…" at bounding box center [784, 361] width 548 height 296
drag, startPoint x: 910, startPoint y: 225, endPoint x: 959, endPoint y: 252, distance: 55.9
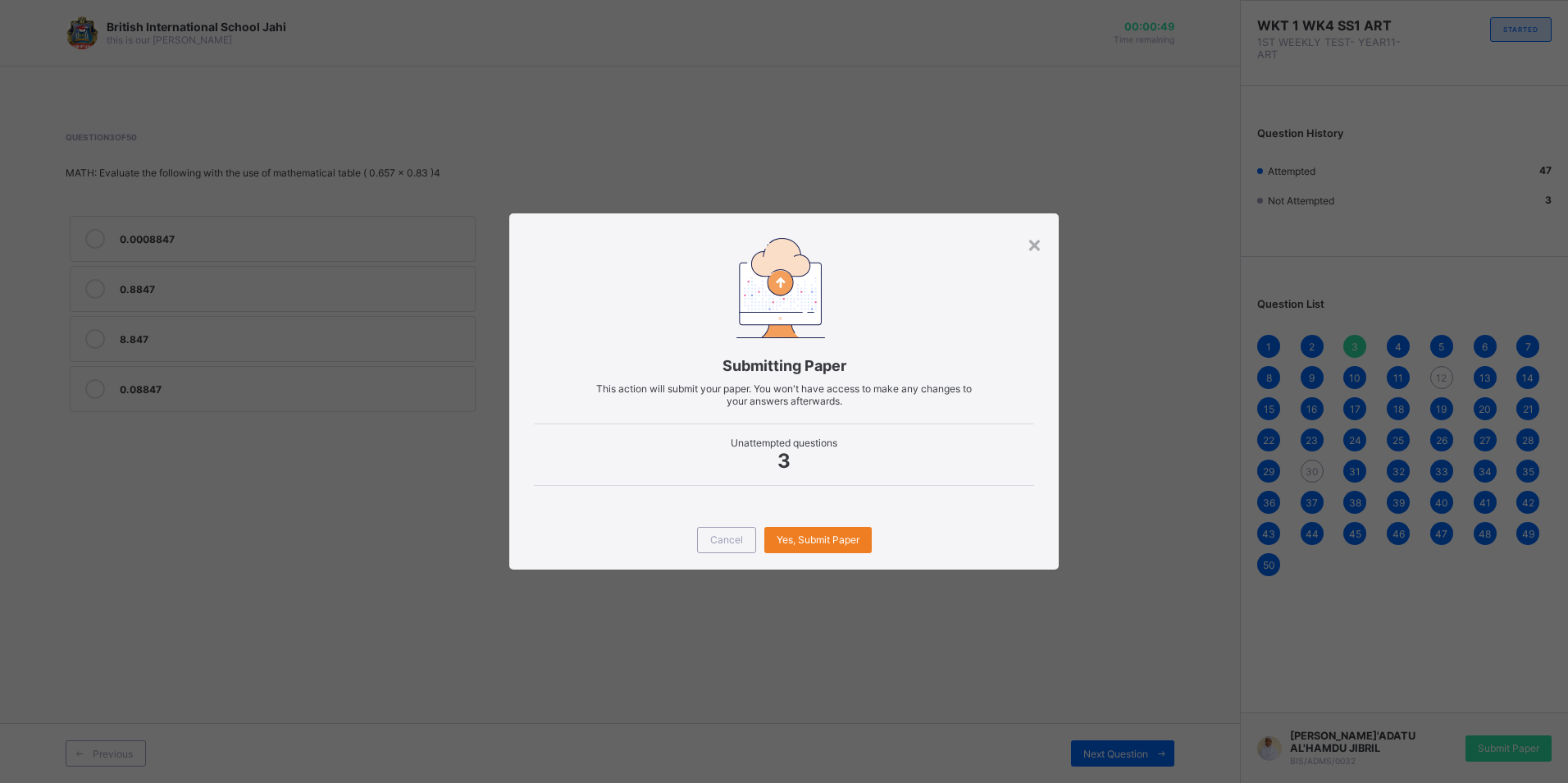
click at [959, 252] on div "Submitting Paper This action will submit your paper. You won't have access to m…" at bounding box center [784, 361] width 548 height 296
drag, startPoint x: 959, startPoint y: 252, endPoint x: 1030, endPoint y: 256, distance: 71.1
click at [1030, 258] on div "Submitting Paper This action will submit your paper. You won't have access to m…" at bounding box center [784, 361] width 548 height 296
click at [1033, 250] on div "×" at bounding box center [1035, 243] width 16 height 28
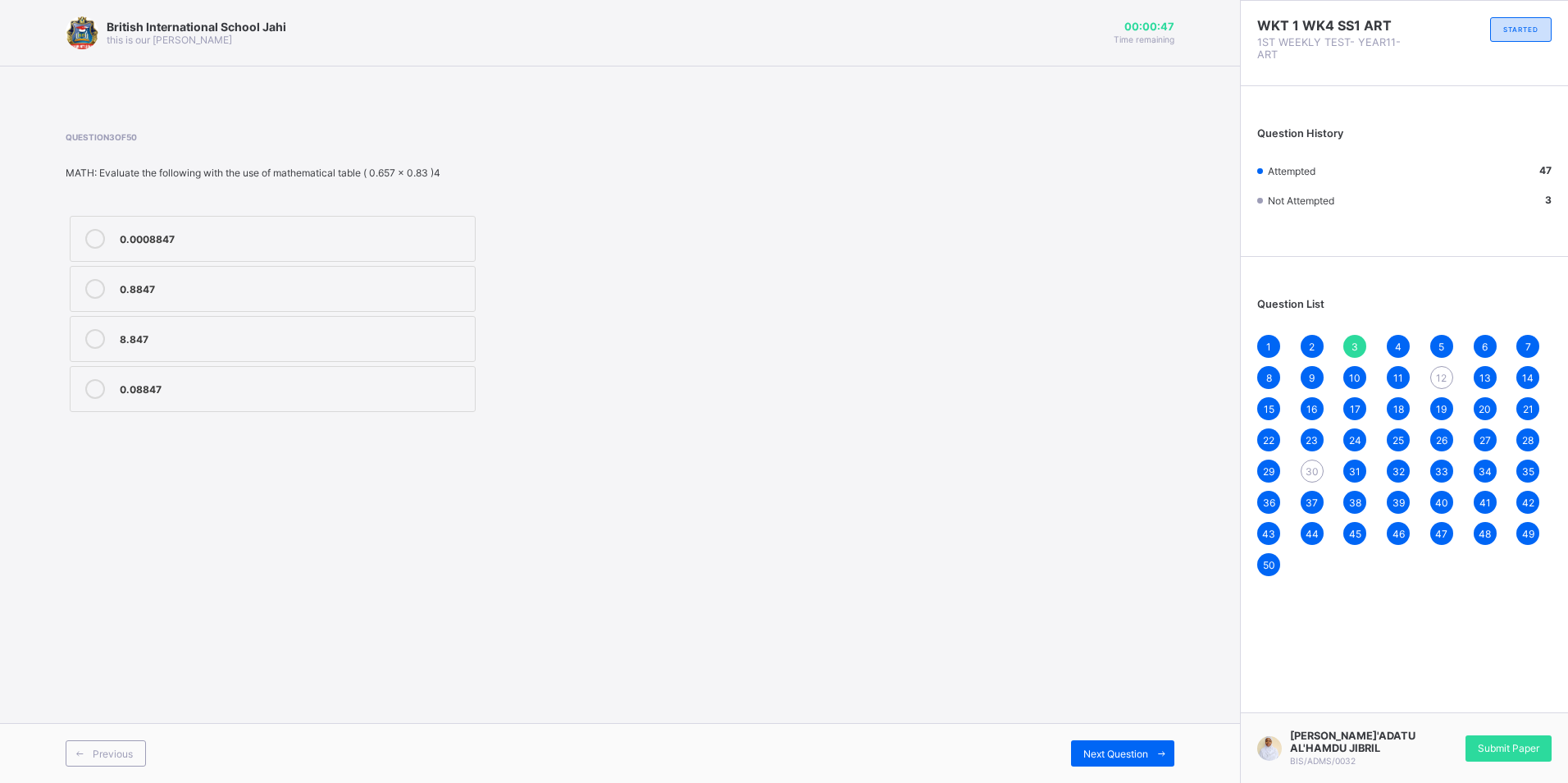
click at [1319, 338] on div "2" at bounding box center [1312, 346] width 23 height 23
click at [1387, 352] on div "1 2 3 4 5 6 7 8 9 10 11 12 13 14 15 16 17 18 19 20 21 22 23 24 25 26 27 28 29 3…" at bounding box center [1404, 456] width 294 height 241
click at [1399, 342] on span "4" at bounding box center [1399, 346] width 7 height 12
click at [1443, 340] on span "5" at bounding box center [1441, 346] width 6 height 12
click at [1484, 380] on span "13" at bounding box center [1485, 378] width 12 height 12
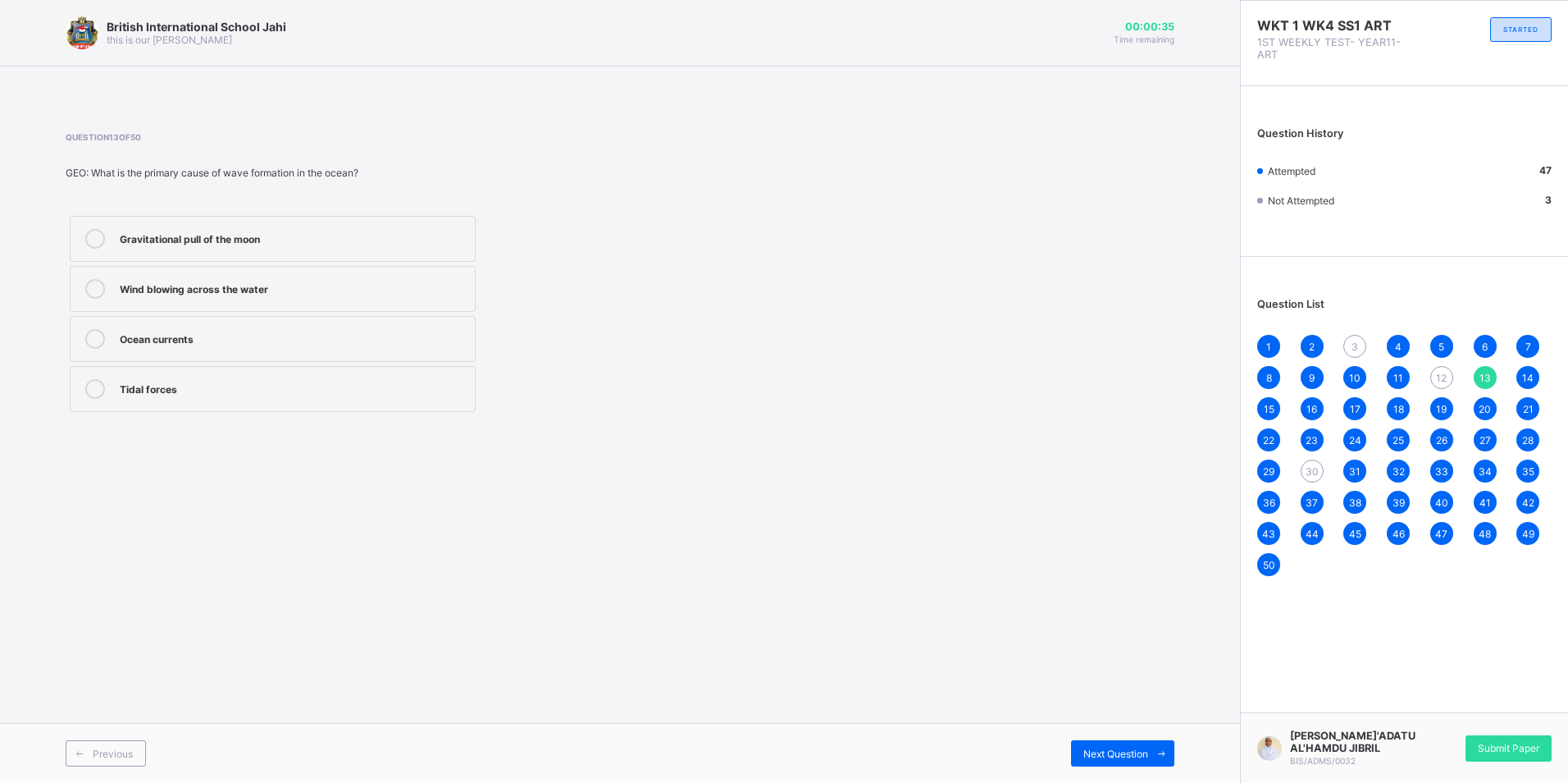
click at [1303, 433] on div "23" at bounding box center [1312, 440] width 23 height 23
click at [1315, 455] on div "1 2 3 4 5 6 7 8 9 10 11 12 13 14 15 16 17 18 19 20 21 22 23 24 25 26 27 28 29 3…" at bounding box center [1404, 456] width 294 height 241
click at [1277, 466] on div "29" at bounding box center [1268, 471] width 23 height 23
click at [1392, 345] on div "4" at bounding box center [1398, 346] width 23 height 23
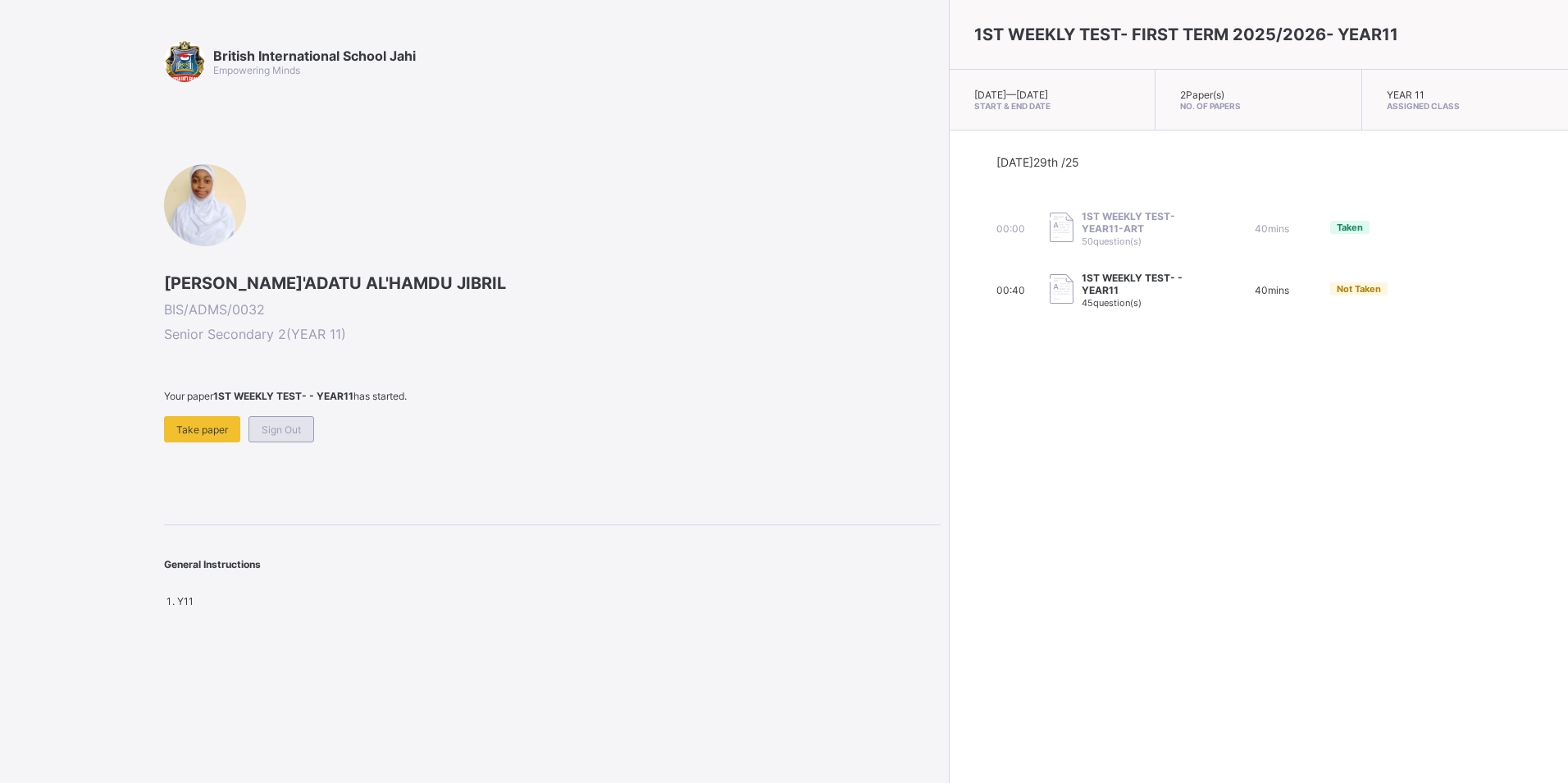
click at [284, 429] on span "Sign Out" at bounding box center [280, 430] width 39 height 12
